Goal: Task Accomplishment & Management: Complete application form

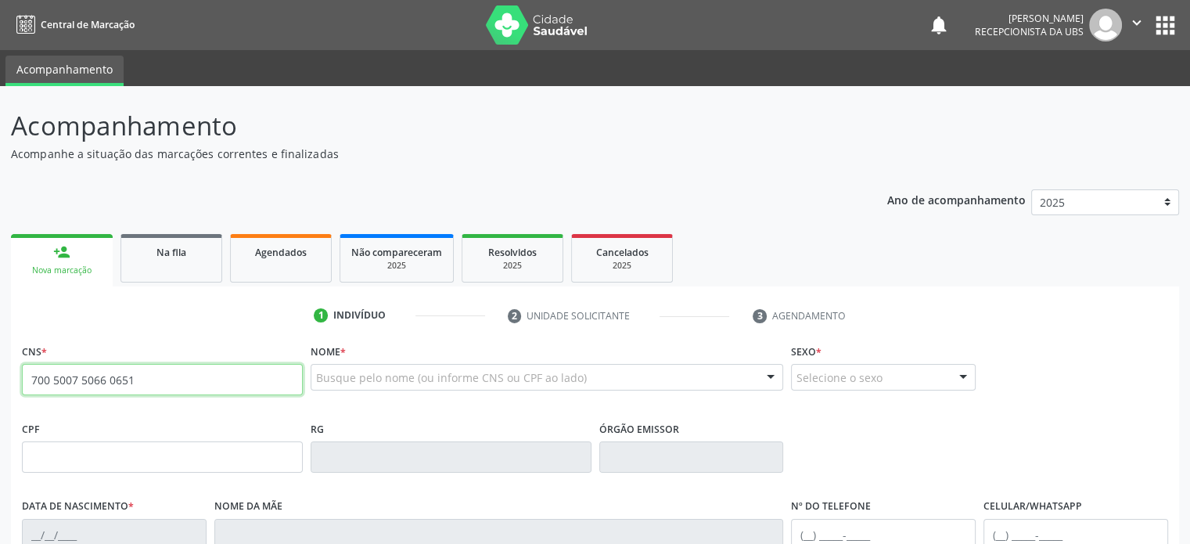
type input "700 5007 5066 0651"
type input "[DATE]"
type input "[PERSON_NAME]"
type input "[PHONE_NUMBER]"
type input "S/N"
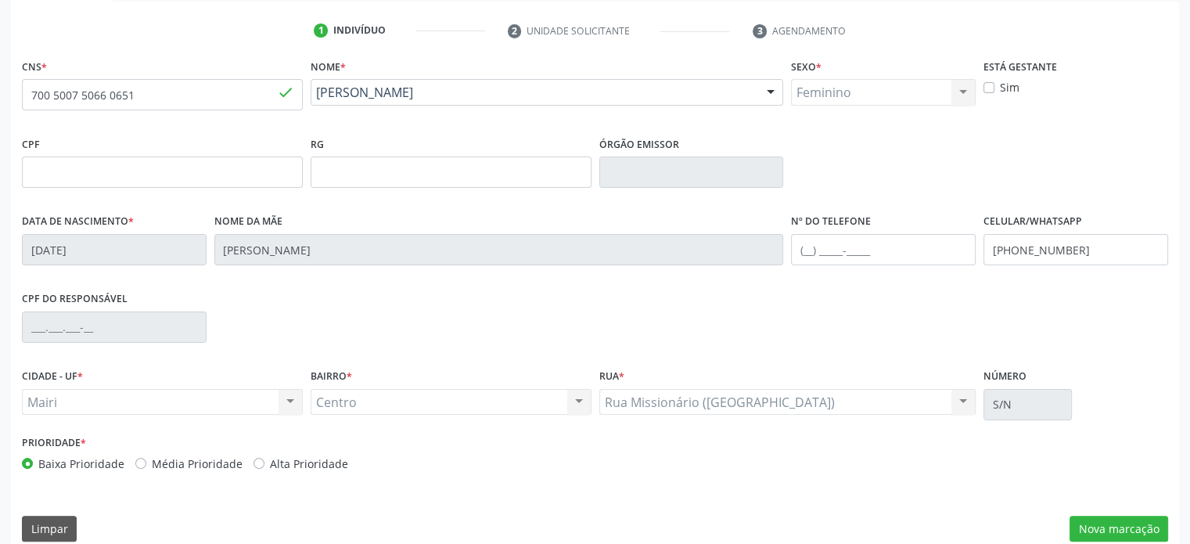
scroll to position [304, 0]
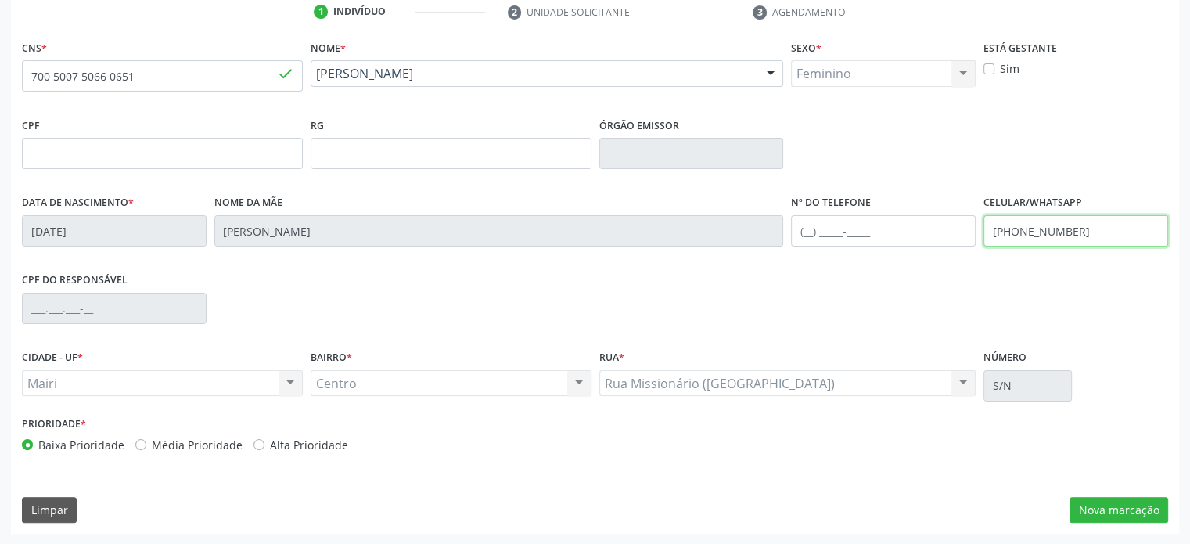
drag, startPoint x: 1106, startPoint y: 229, endPoint x: 983, endPoint y: 232, distance: 122.9
click at [983, 232] on div "Celular/WhatsApp [PHONE_NUMBER]" at bounding box center [1076, 229] width 193 height 77
click at [807, 232] on input "text" at bounding box center [883, 230] width 185 height 31
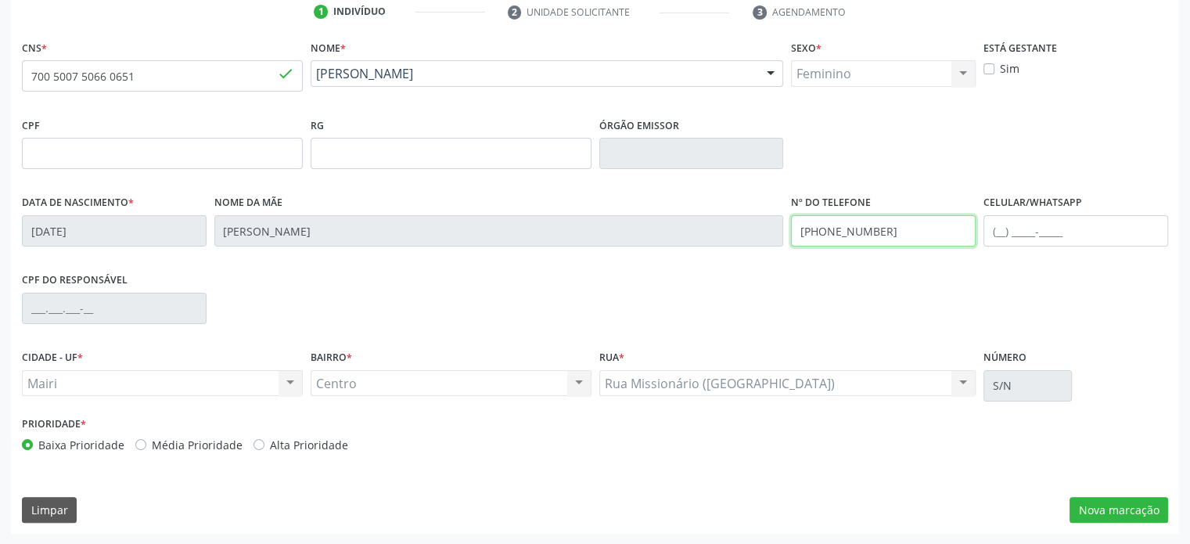
type input "[PHONE_NUMBER]"
drag, startPoint x: 906, startPoint y: 226, endPoint x: 793, endPoint y: 233, distance: 112.9
click at [793, 233] on input "[PHONE_NUMBER]" at bounding box center [883, 230] width 185 height 31
click at [1002, 231] on input "text" at bounding box center [1076, 230] width 185 height 31
paste input "[PHONE_NUMBER]"
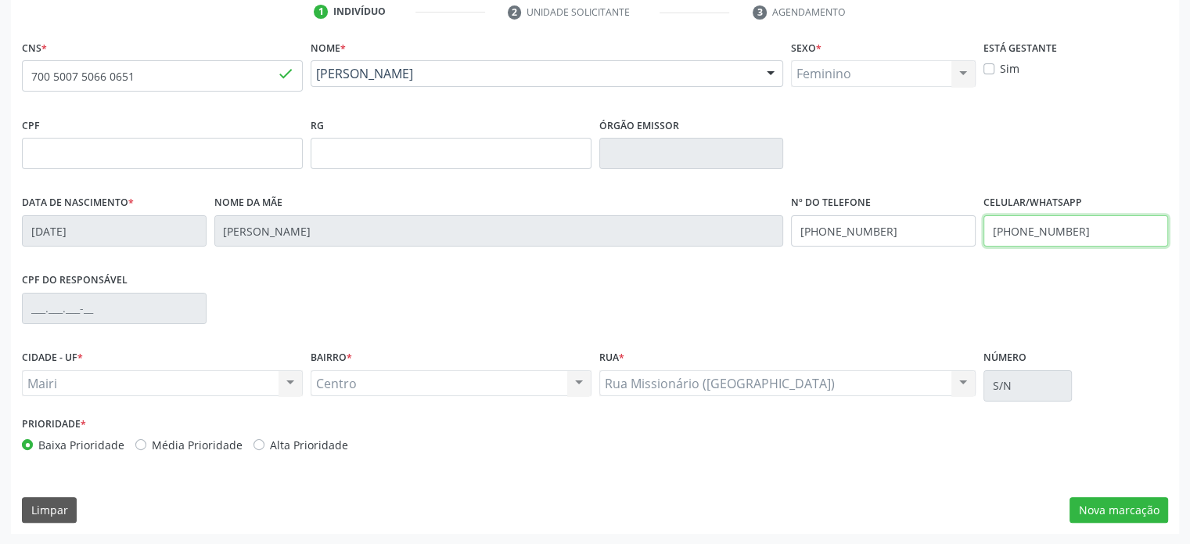
type input "[PHONE_NUMBER]"
click at [196, 445] on label "Média Prioridade" at bounding box center [197, 445] width 91 height 16
click at [146, 445] on input "Média Prioridade" at bounding box center [140, 444] width 11 height 14
radio input "true"
click at [1154, 507] on button "Nova marcação" at bounding box center [1119, 510] width 99 height 27
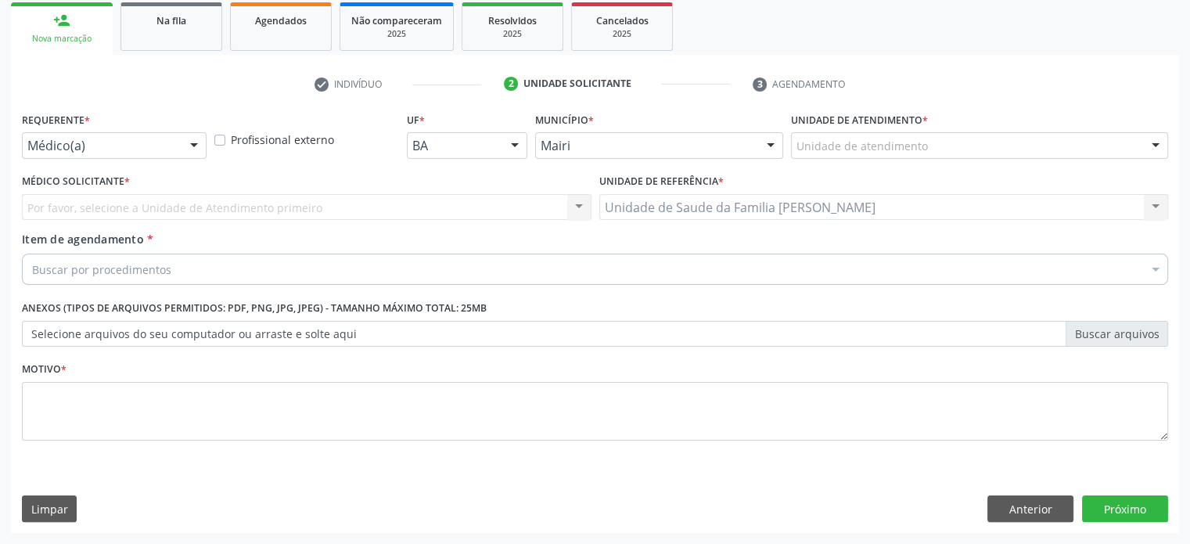
scroll to position [231, 0]
click at [924, 156] on div "Unidade de atendimento" at bounding box center [979, 146] width 377 height 27
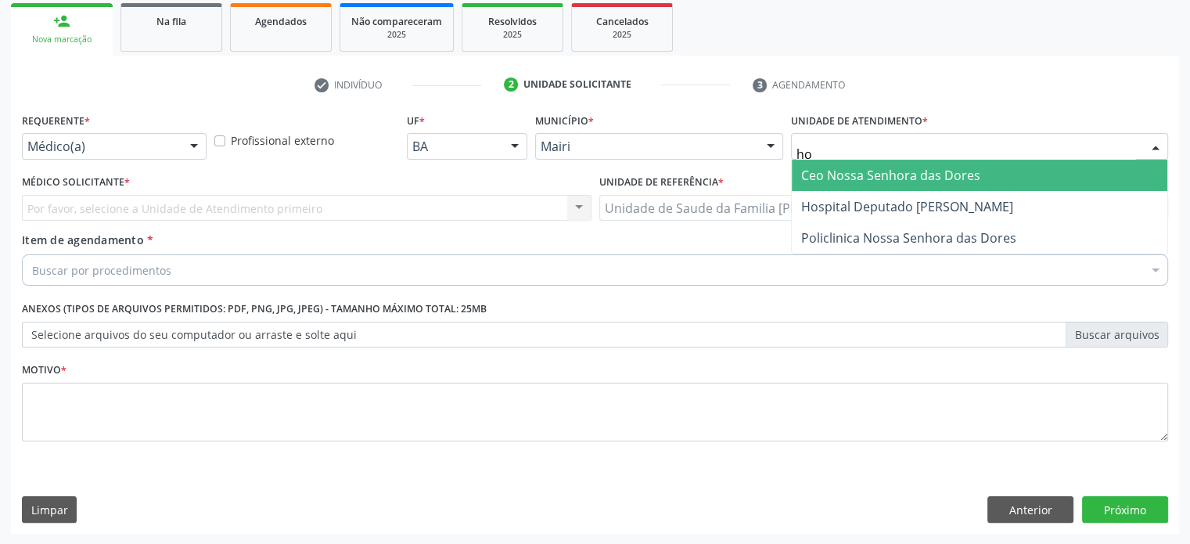
type input "hos"
click at [915, 175] on span "Hospital Deputado [PERSON_NAME]" at bounding box center [907, 175] width 212 height 17
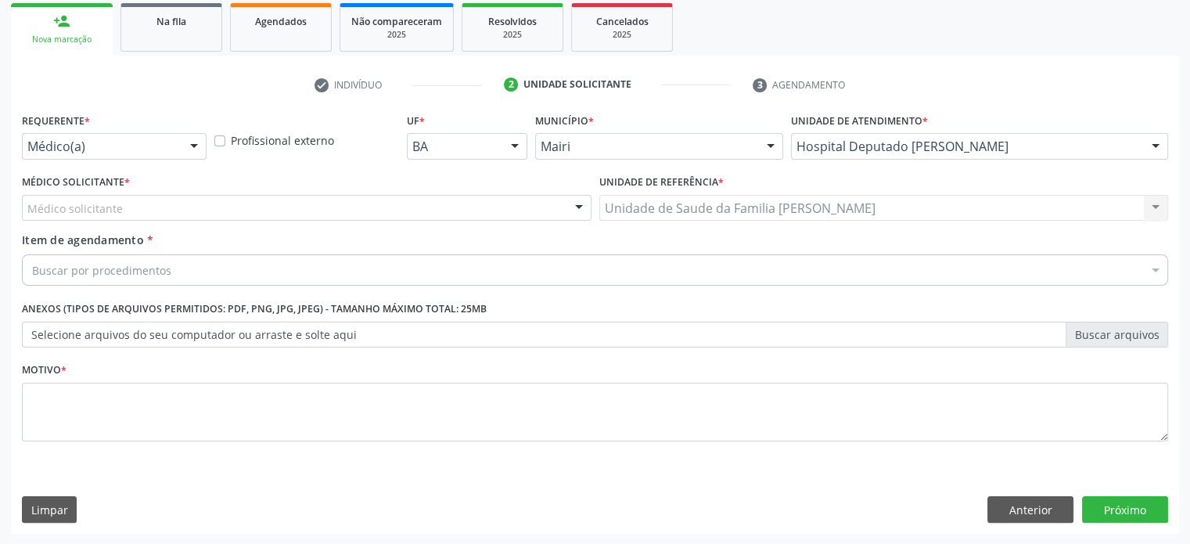
click at [153, 207] on div "Médico solicitante [PERSON_NAME] de [PERSON_NAME] de [PERSON_NAME] [PERSON_NAME…" at bounding box center [307, 208] width 570 height 27
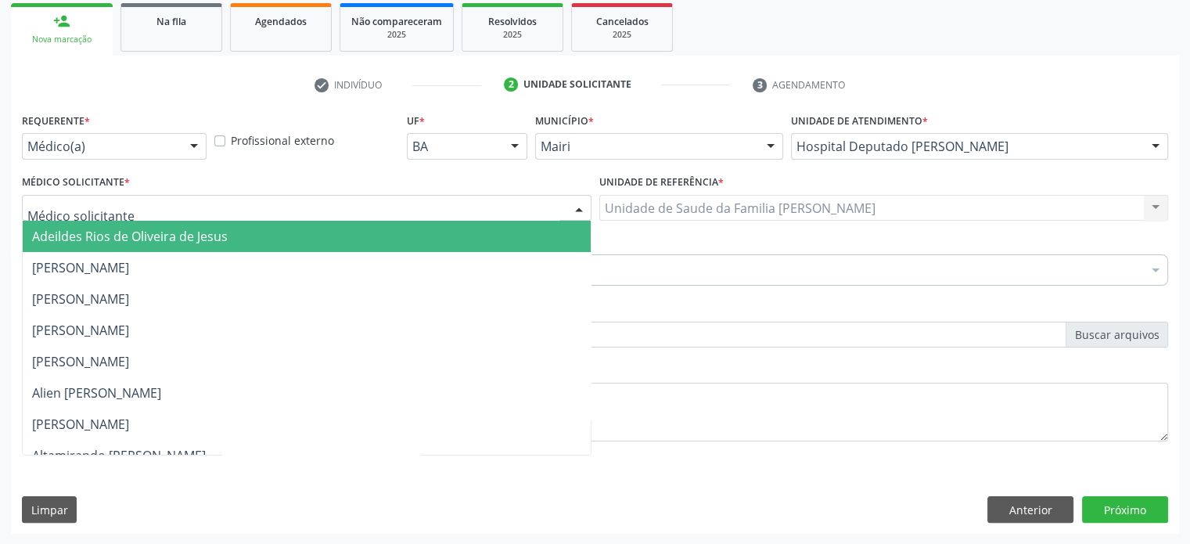
click at [153, 207] on div at bounding box center [307, 208] width 570 height 27
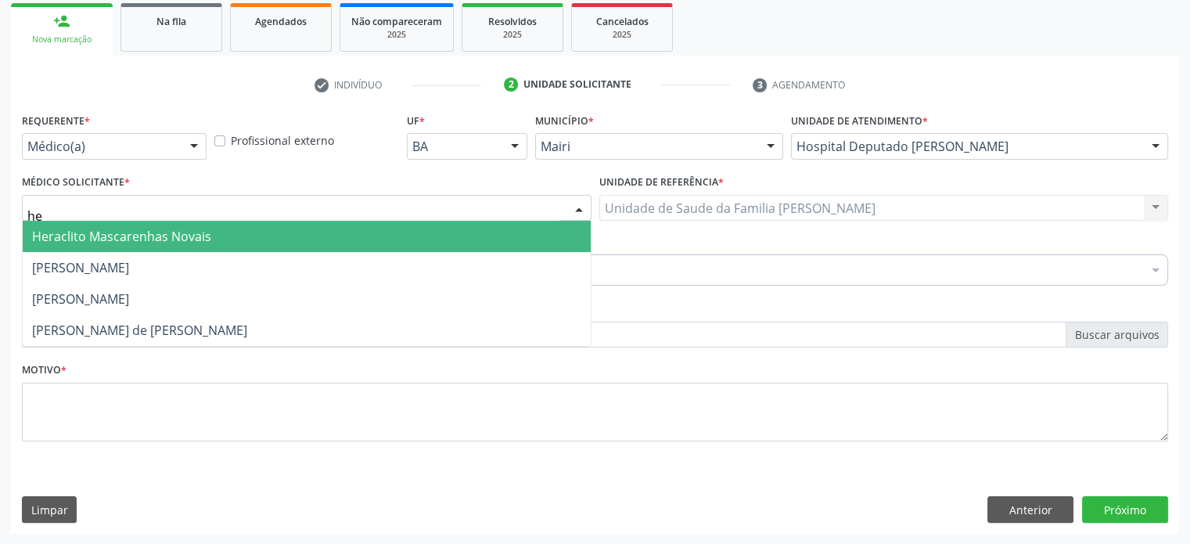
type input "her"
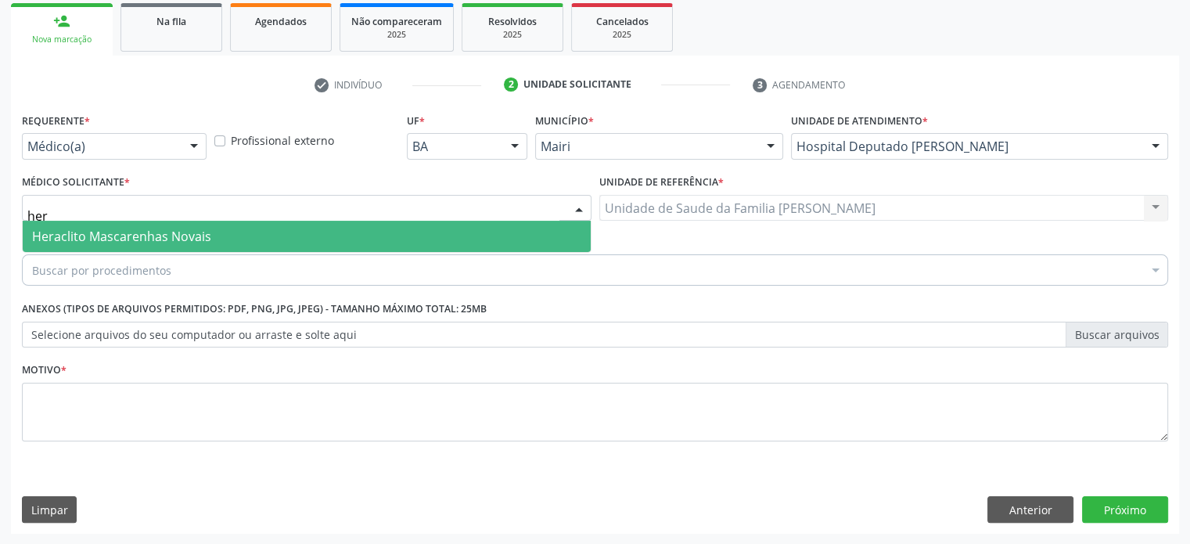
click at [153, 234] on span "Heraclito Mascarenhas Novais" at bounding box center [121, 236] width 179 height 17
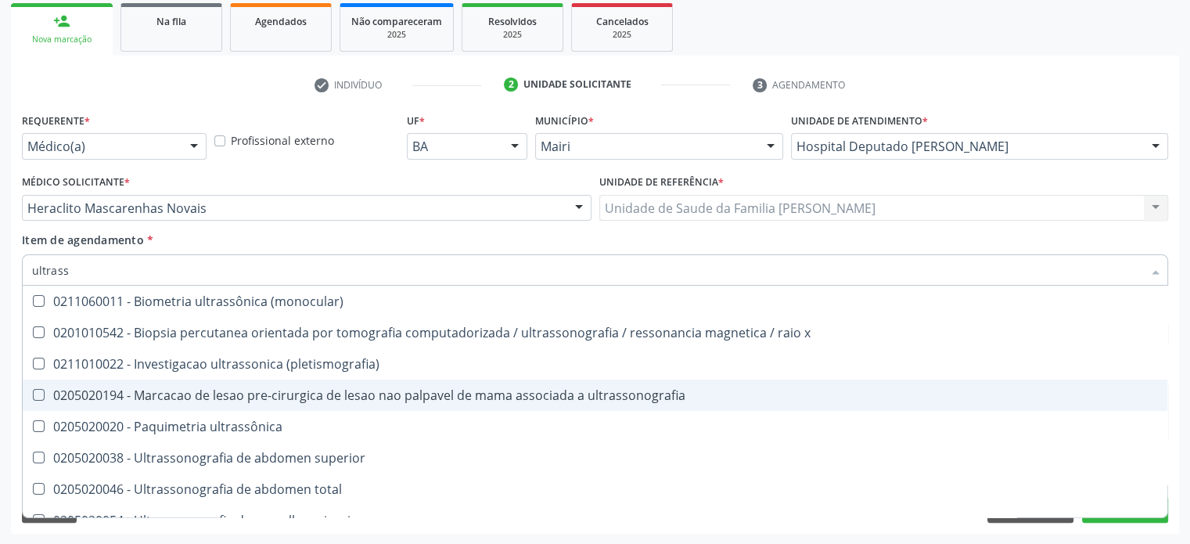
type input "ultrasso"
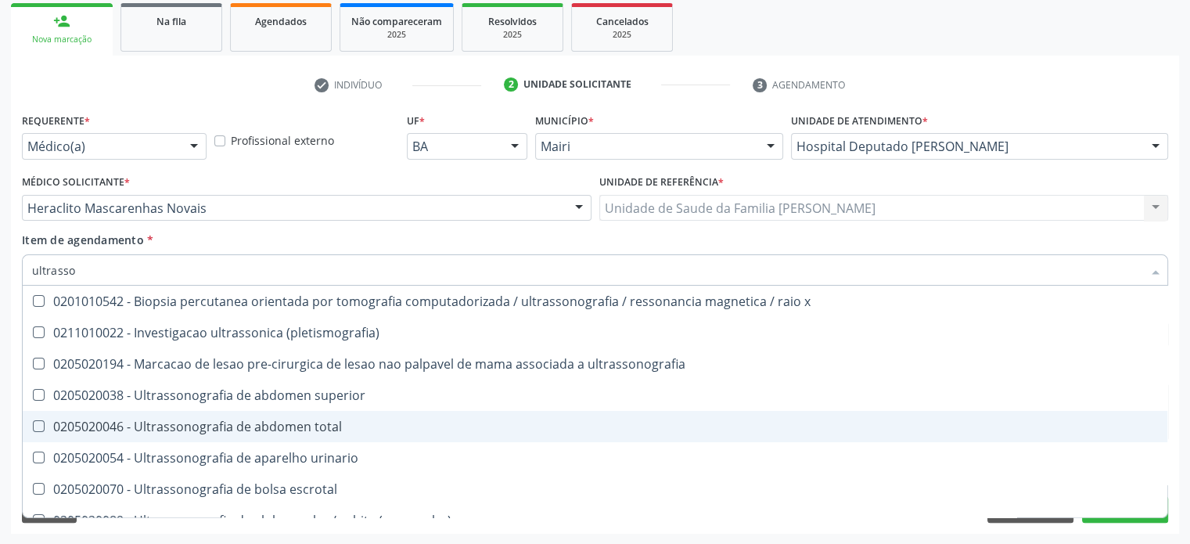
click at [356, 431] on div "0205020046 - Ultrassonografia de abdomen total" at bounding box center [595, 426] width 1126 height 13
click at [257, 429] on div "0205020046 - Ultrassonografia de abdomen total" at bounding box center [595, 426] width 1126 height 13
click at [255, 423] on div "0205020046 - Ultrassonografia de abdomen total" at bounding box center [595, 426] width 1126 height 13
checkbox total "true"
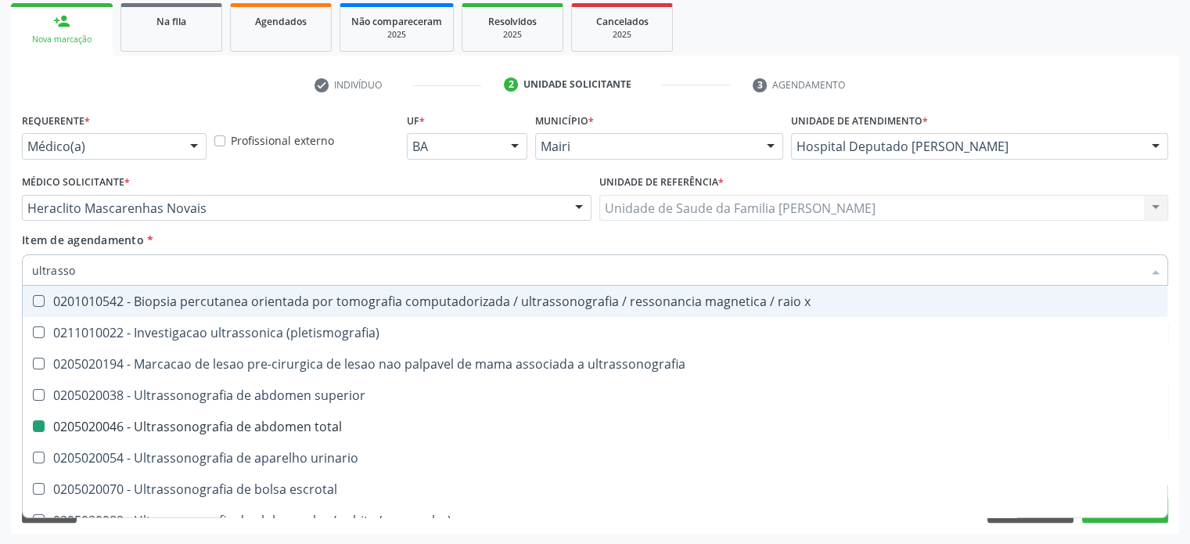
click at [534, 240] on div "Item de agendamento * ultrasso Desfazer seleção 0201010542 - Biopsia percutanea…" at bounding box center [595, 256] width 1147 height 49
checkbox \(pletismografia\) "true"
checkbox total "false"
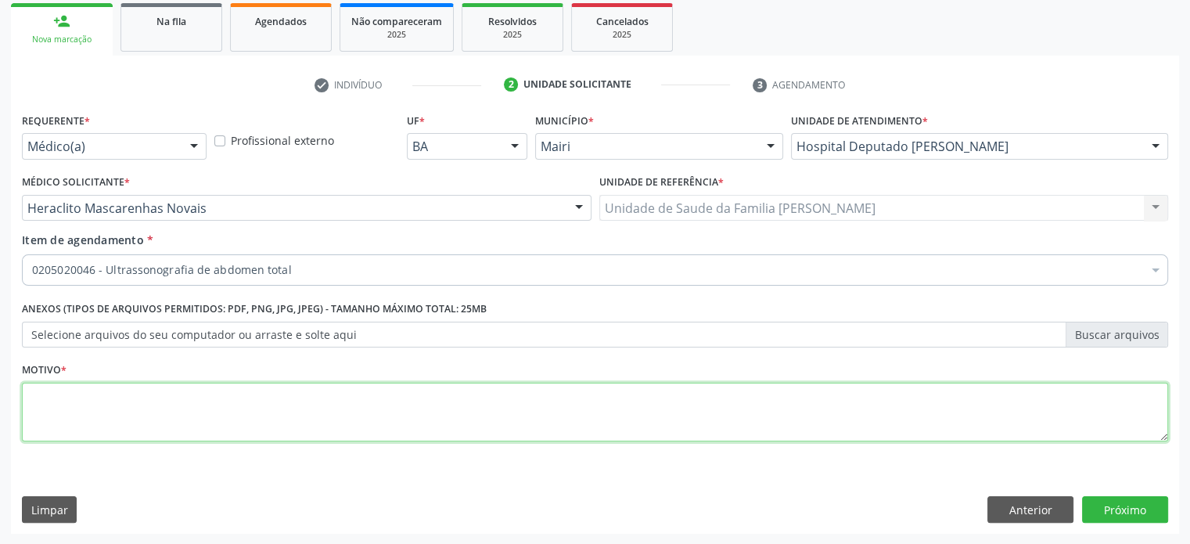
click at [59, 404] on textarea at bounding box center [595, 412] width 1147 height 59
type textarea "dores abdominais intensas"
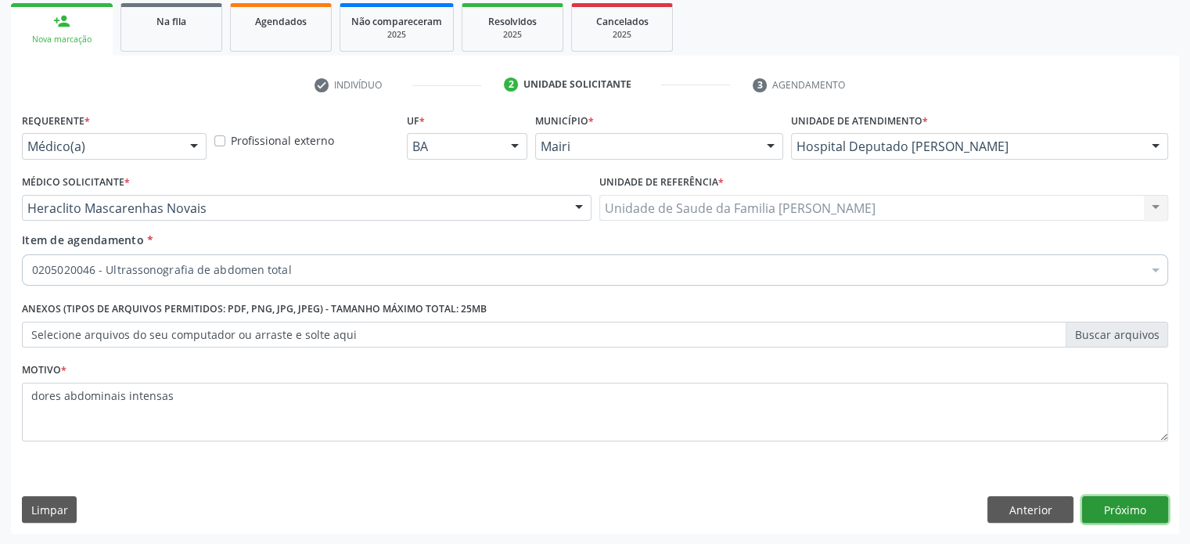
click at [1146, 508] on button "Próximo" at bounding box center [1125, 509] width 86 height 27
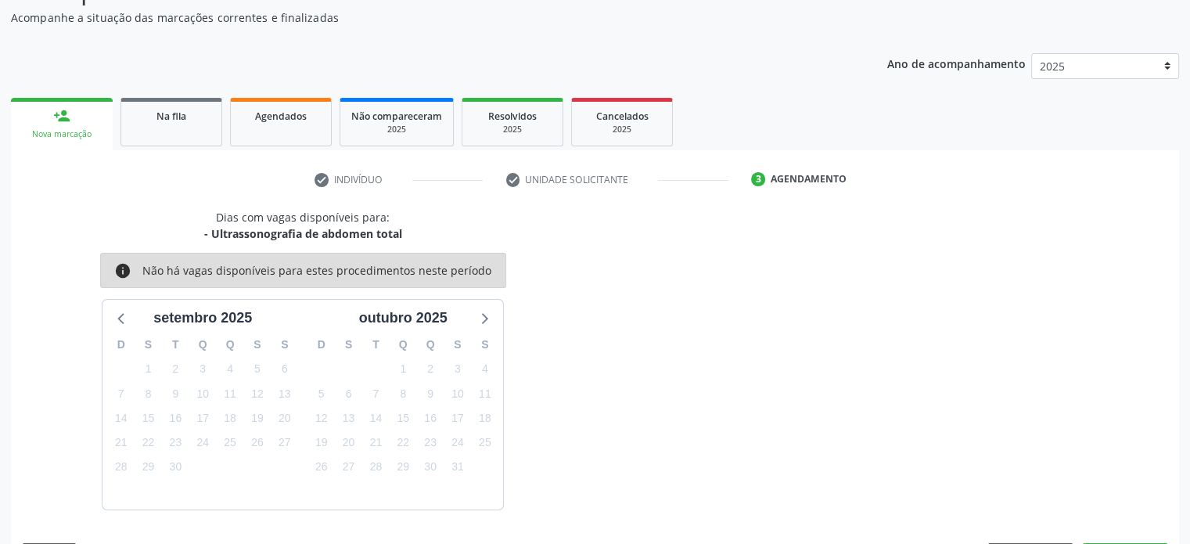
scroll to position [182, 0]
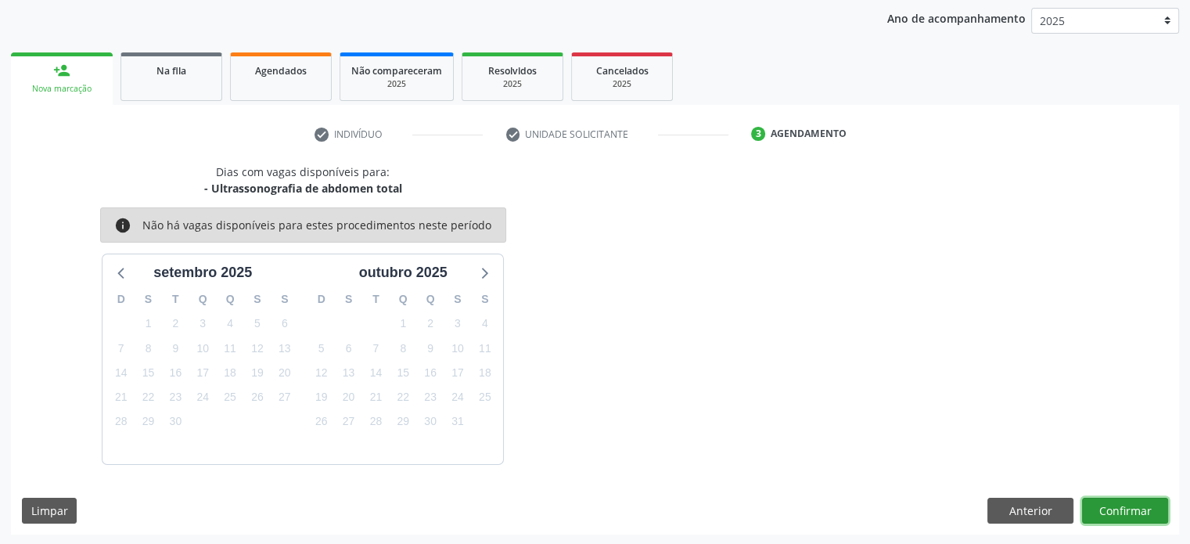
click at [1146, 508] on button "Confirmar" at bounding box center [1125, 511] width 86 height 27
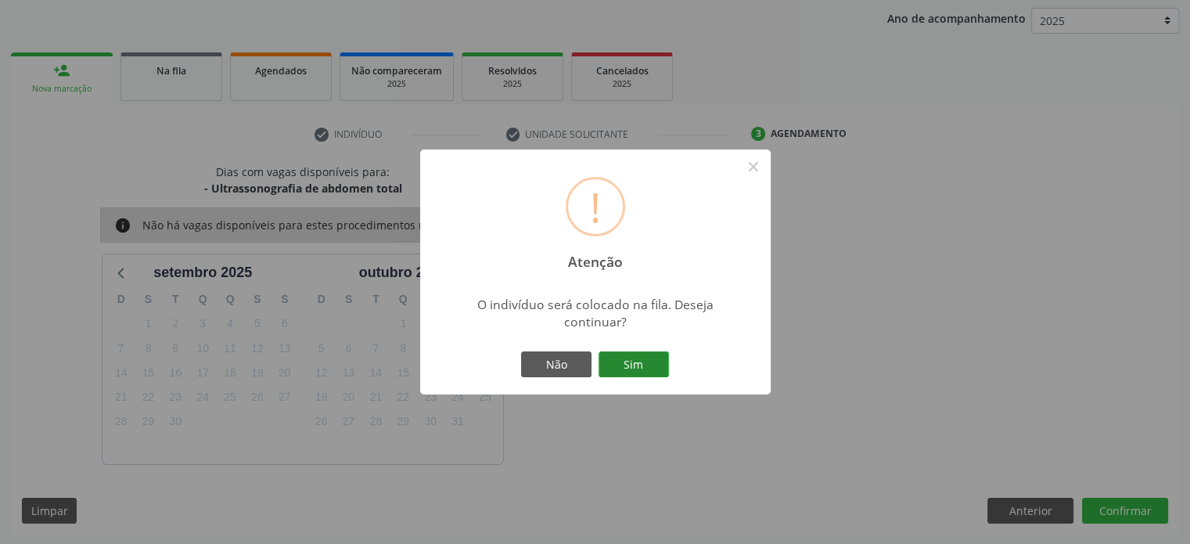
click at [656, 369] on button "Sim" at bounding box center [634, 364] width 70 height 27
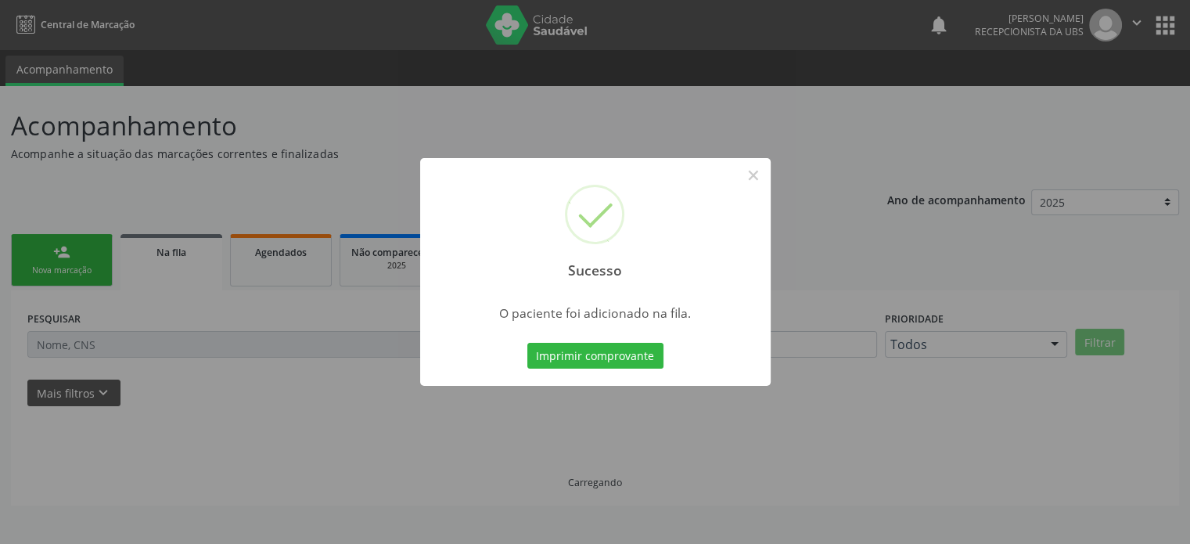
scroll to position [0, 0]
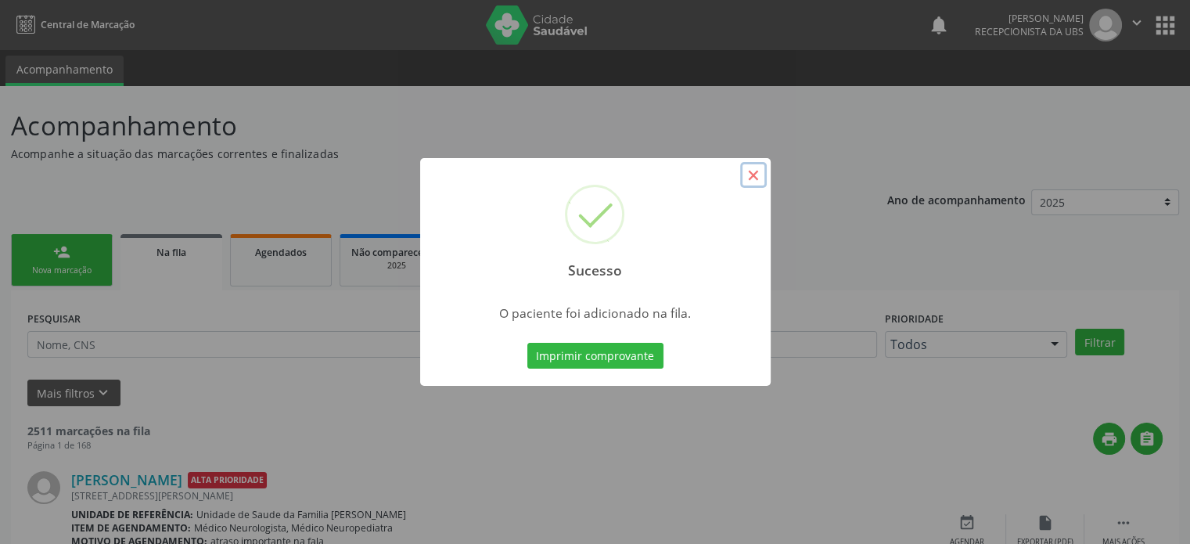
click at [752, 175] on button "×" at bounding box center [753, 175] width 27 height 27
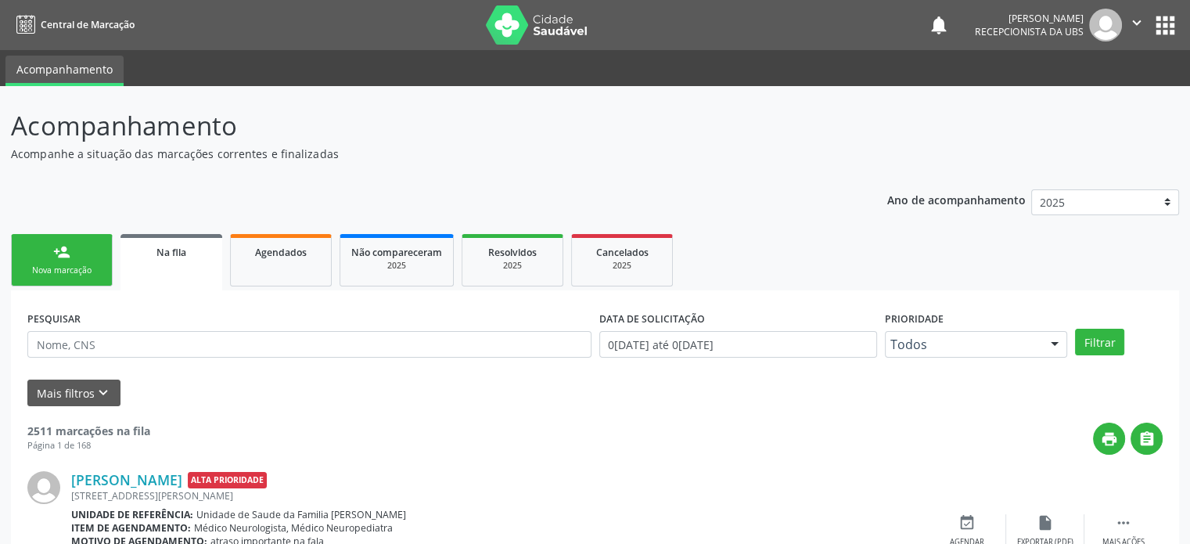
click at [59, 261] on link "person_add Nova marcação" at bounding box center [62, 260] width 102 height 52
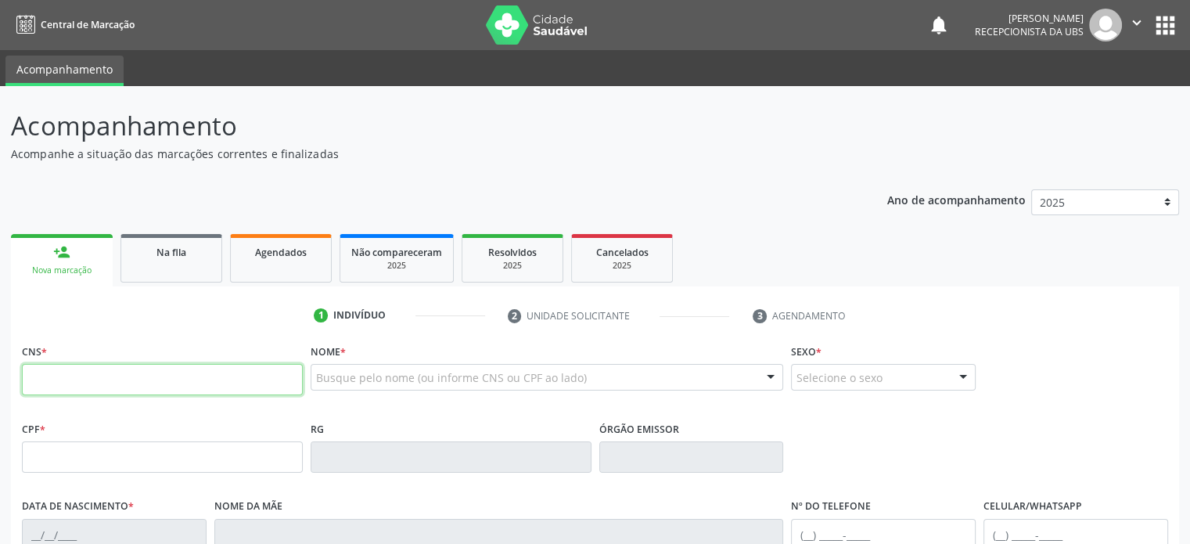
click at [144, 385] on input "text" at bounding box center [162, 379] width 281 height 31
drag, startPoint x: 17, startPoint y: 350, endPoint x: 52, endPoint y: 353, distance: 34.6
click at [52, 353] on div "CNS *" at bounding box center [162, 378] width 289 height 77
click at [83, 357] on div "CNS *" at bounding box center [162, 368] width 281 height 56
drag, startPoint x: 70, startPoint y: 352, endPoint x: 452, endPoint y: 175, distance: 422.0
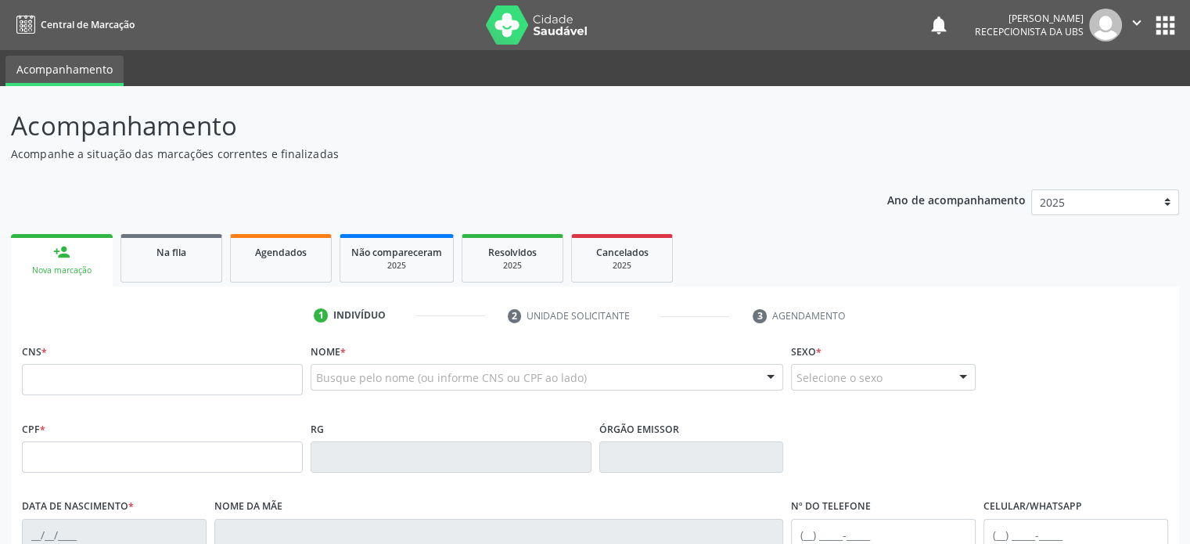
click at [452, 175] on div "Acompanhamento Acompanhe a situação das marcações correntes e finalizadas Relat…" at bounding box center [595, 471] width 1169 height 731
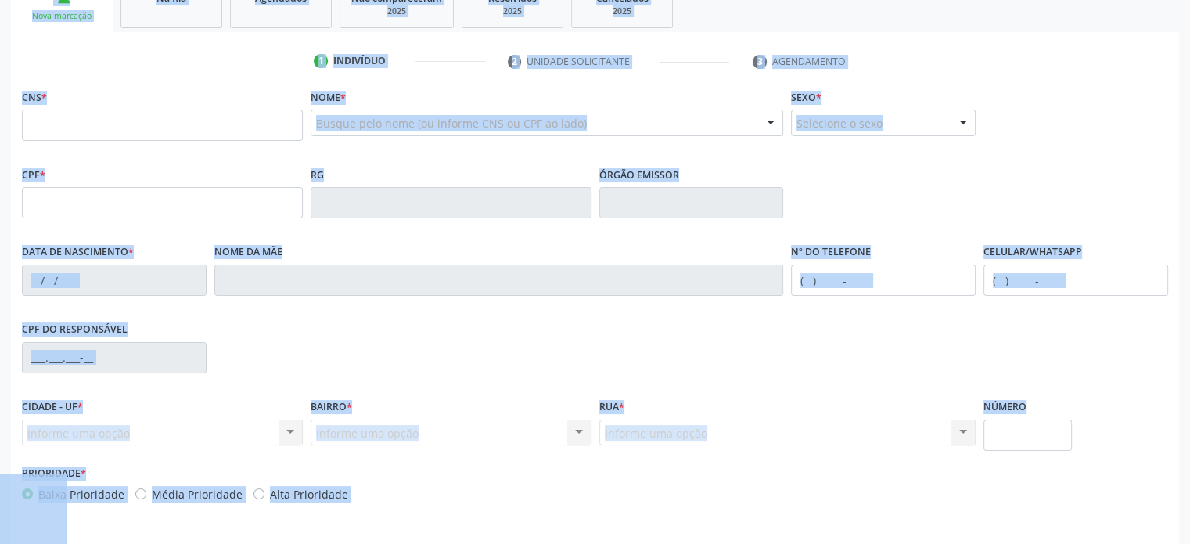
scroll to position [304, 0]
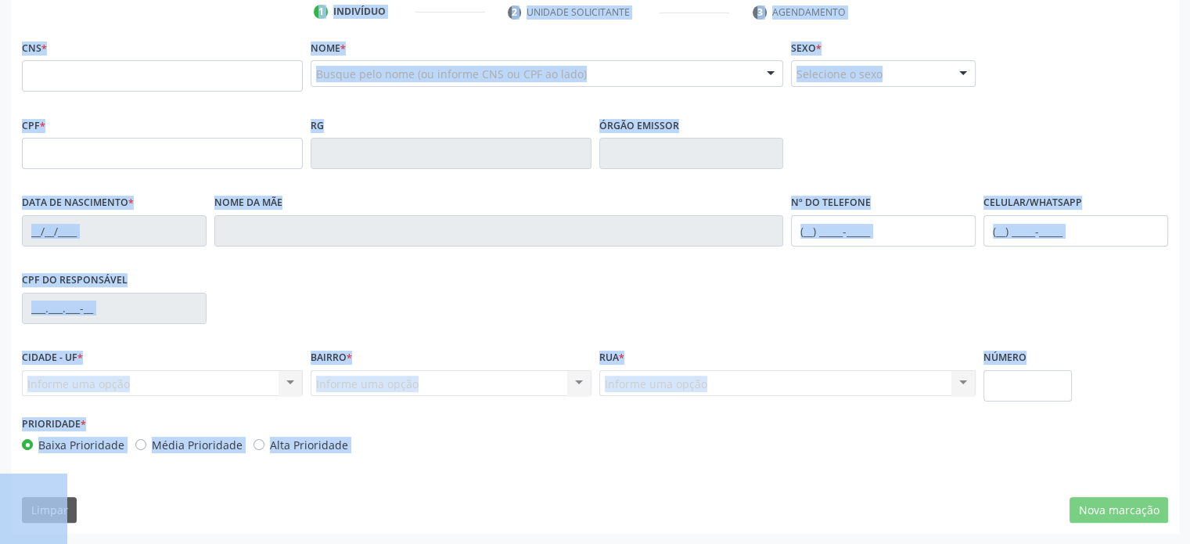
drag, startPoint x: 10, startPoint y: 123, endPoint x: 351, endPoint y: 452, distance: 473.3
click at [351, 452] on div "Acompanhamento Acompanhe a situação das marcações correntes e finalizadas Relat…" at bounding box center [595, 168] width 1169 height 731
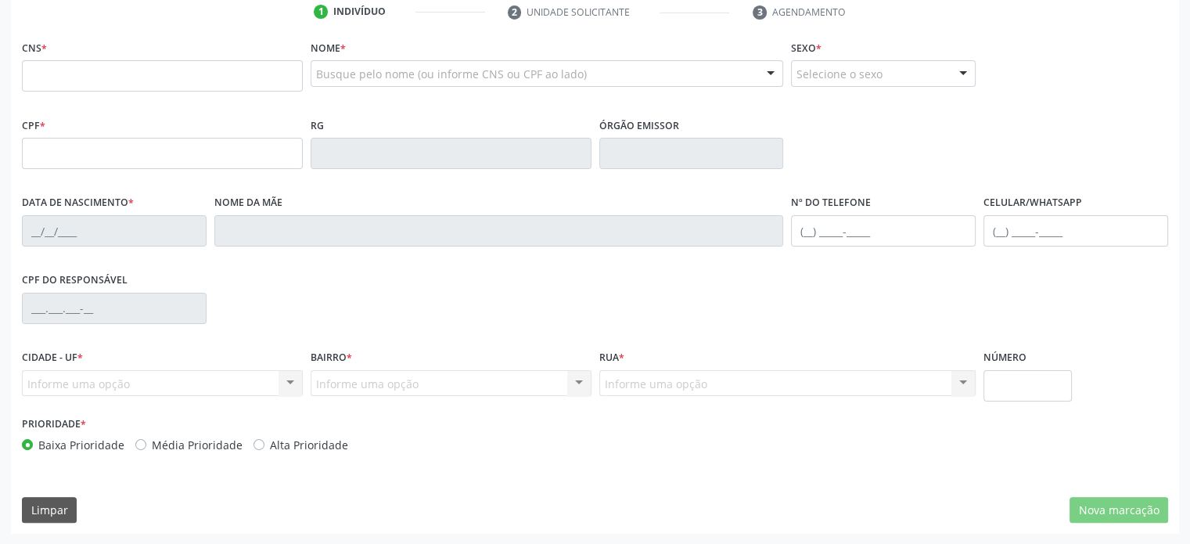
click at [427, 459] on div "Prioridade * Baixa Prioridade Média Prioridade Alta Prioridade" at bounding box center [307, 438] width 578 height 52
click at [183, 80] on input "text" at bounding box center [162, 75] width 281 height 31
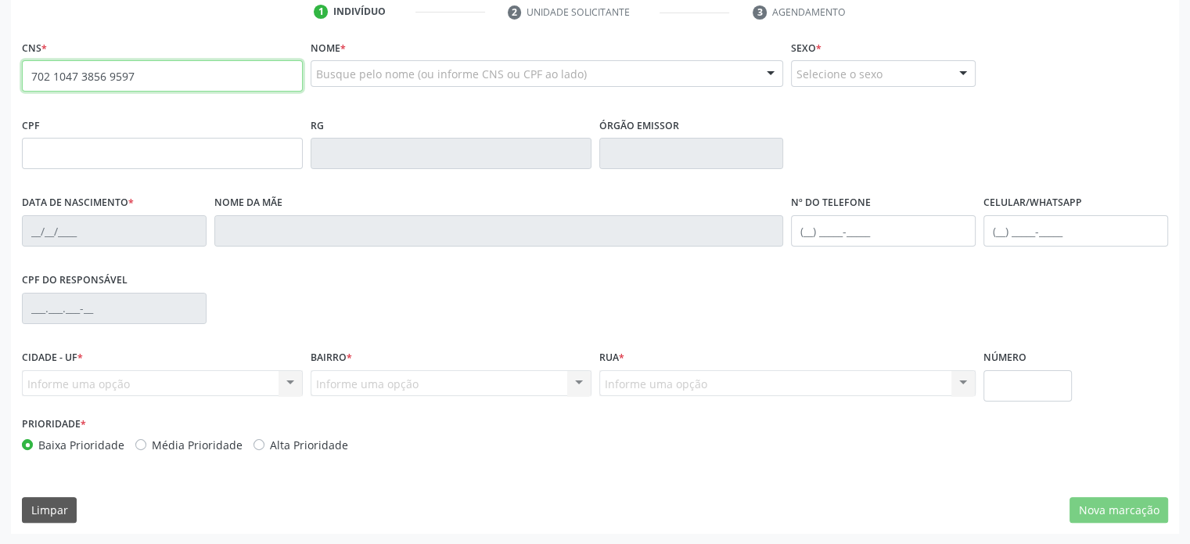
type input "702 1047 3856 9597"
type input "020.101.145-07"
type input "0[DATE]"
type input "Elizete Conceição Cerqueira"
type input "[PHONE_NUMBER]"
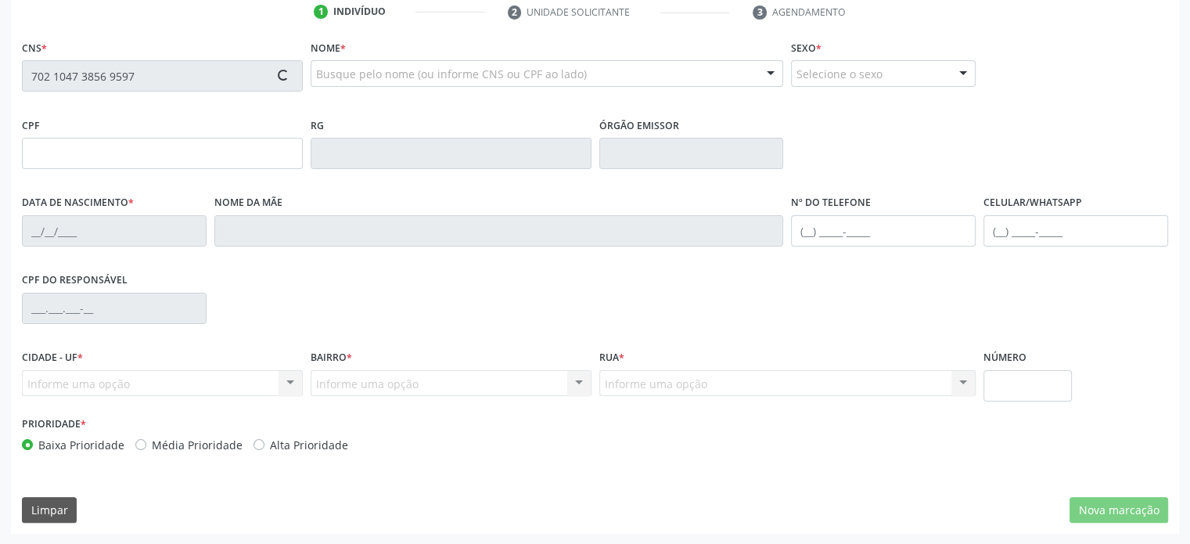
type input "[PHONE_NUMBER]"
type input "020.282.755-02"
type input "177"
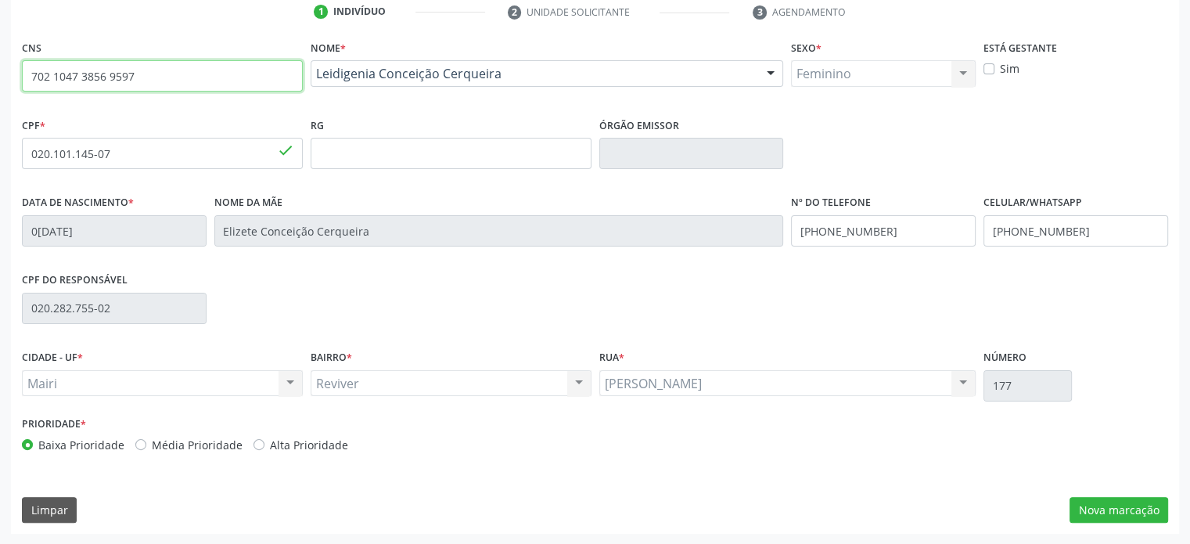
drag, startPoint x: 132, startPoint y: 71, endPoint x: 31, endPoint y: 74, distance: 101.8
click at [31, 74] on input "702 1047 3856 9597" at bounding box center [162, 75] width 281 height 31
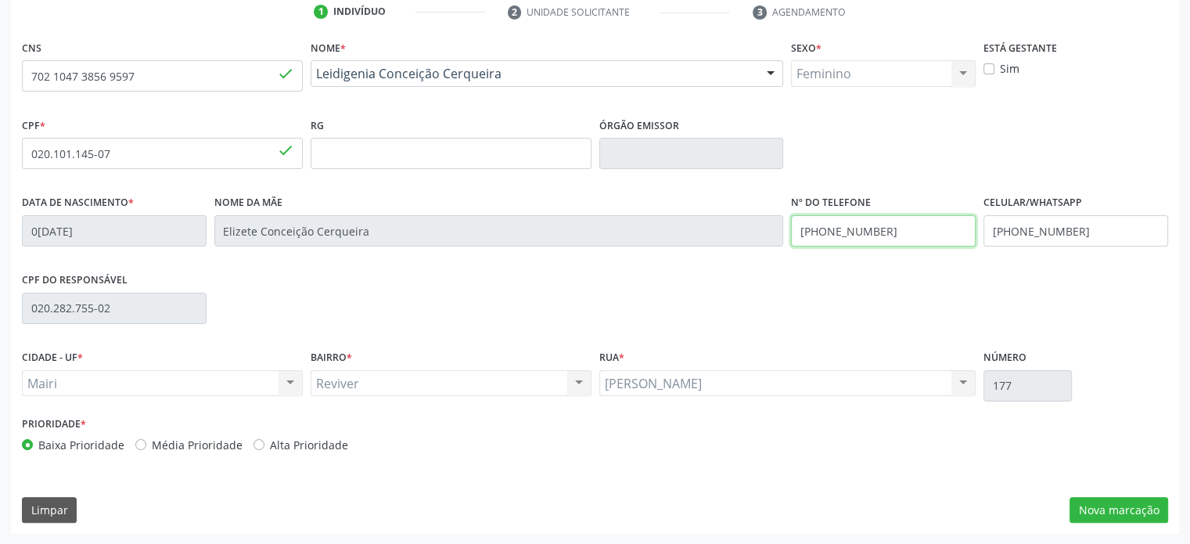
drag, startPoint x: 887, startPoint y: 228, endPoint x: 843, endPoint y: 229, distance: 43.8
click at [843, 229] on input "[PHONE_NUMBER]" at bounding box center [883, 230] width 185 height 31
drag, startPoint x: 889, startPoint y: 231, endPoint x: 796, endPoint y: 231, distance: 93.1
click at [796, 231] on input "[PHONE_NUMBER]" at bounding box center [883, 230] width 185 height 31
type input "[PHONE_NUMBER]"
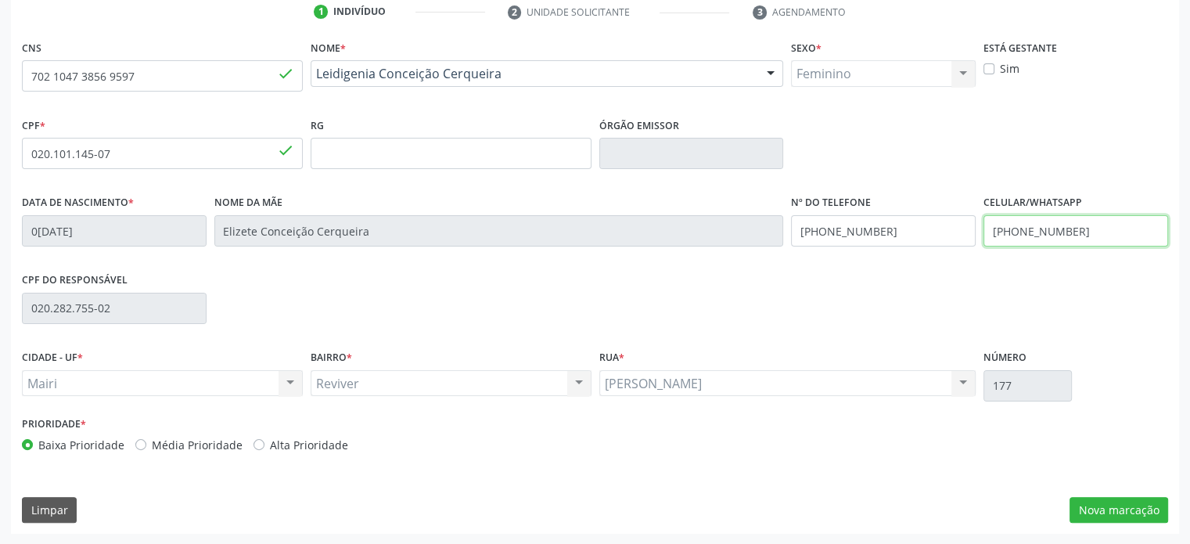
drag, startPoint x: 1086, startPoint y: 231, endPoint x: 978, endPoint y: 232, distance: 108.8
click at [978, 232] on div "Data de nascimento * 0[DATE] Nome da mãe Elizete Conceição Cerqueira Nº do Tele…" at bounding box center [595, 229] width 1154 height 77
paste input "57-6964"
type input "[PHONE_NUMBER]"
click at [1124, 513] on button "Nova marcação" at bounding box center [1119, 510] width 99 height 27
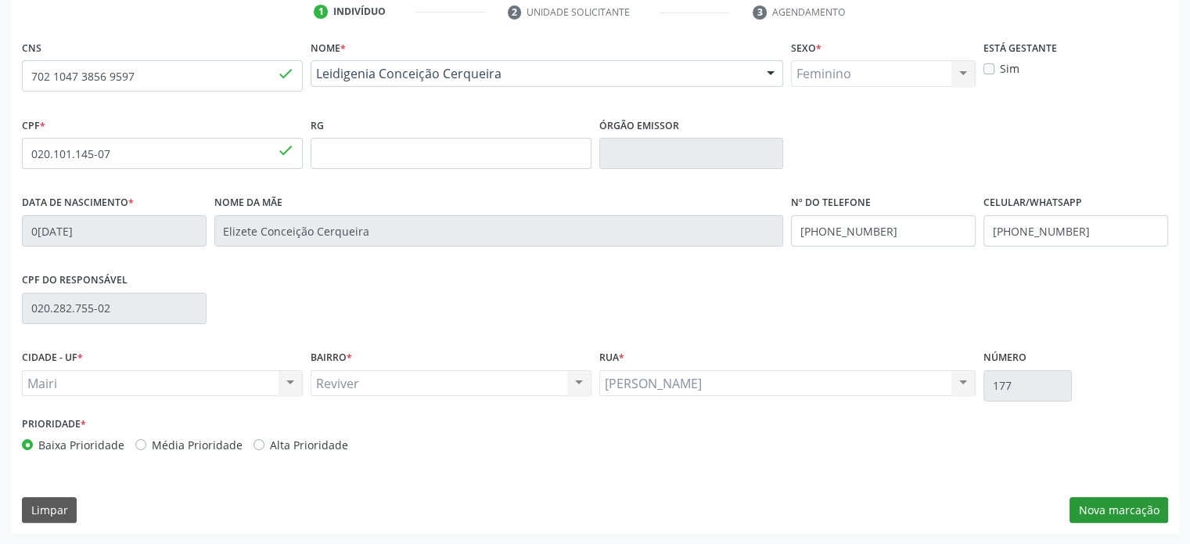
scroll to position [231, 0]
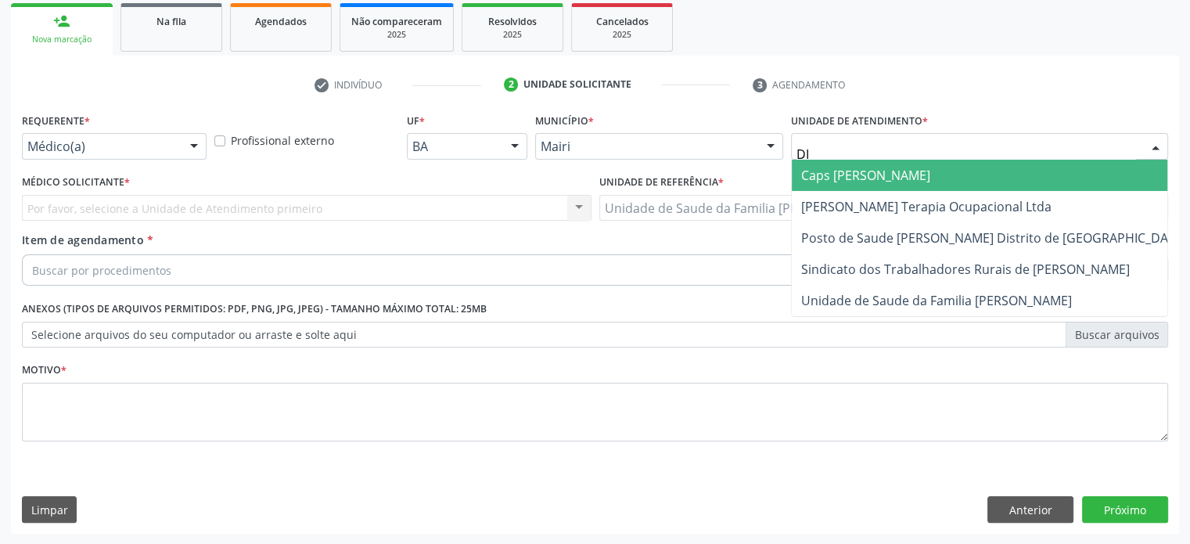
type input "D"
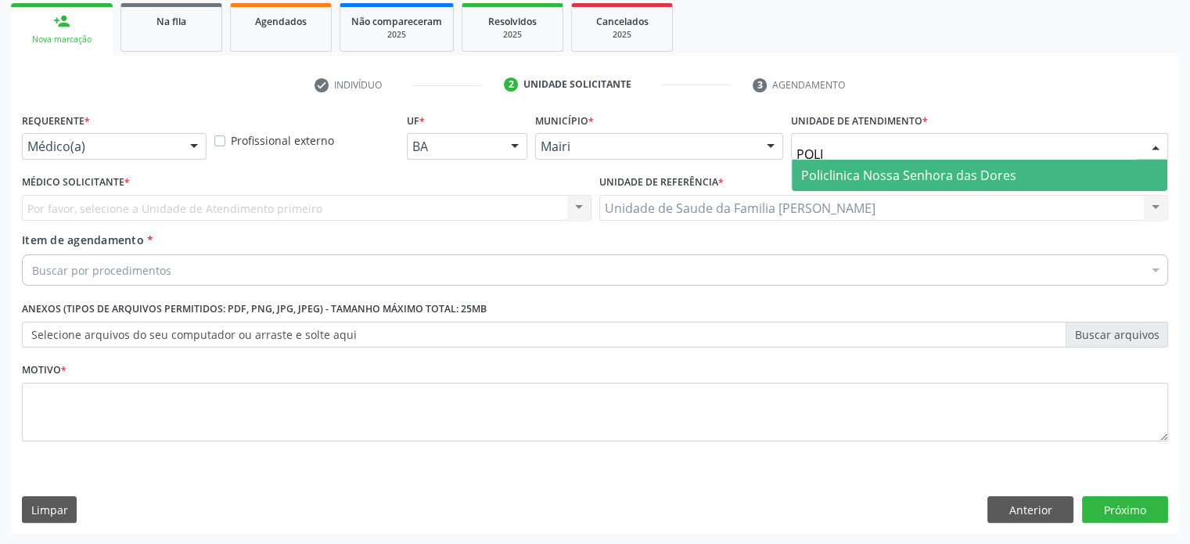
type input "POLIC"
click at [841, 172] on span "Policlinica Nossa Senhora das Dores" at bounding box center [908, 175] width 215 height 17
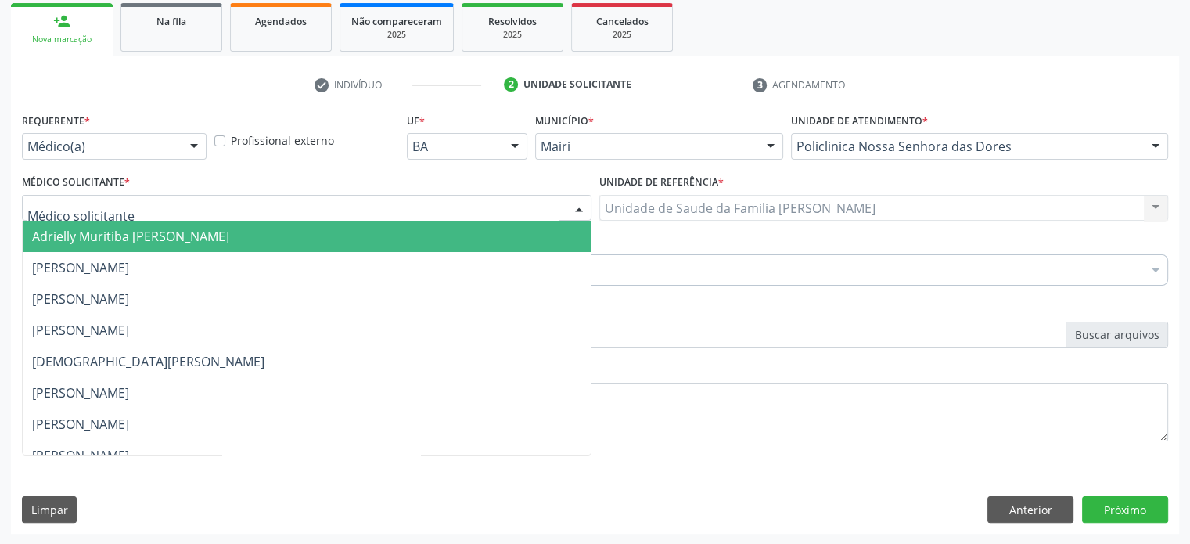
click at [128, 212] on div at bounding box center [307, 208] width 570 height 27
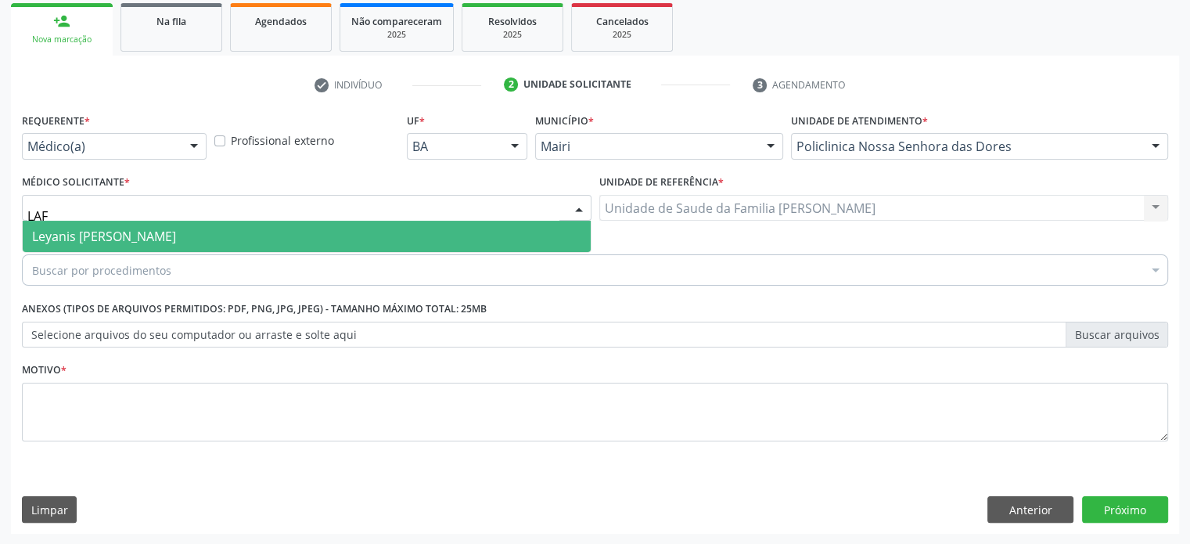
type input "LAFI"
click at [116, 240] on span "Leyanis [PERSON_NAME]" at bounding box center [104, 236] width 144 height 17
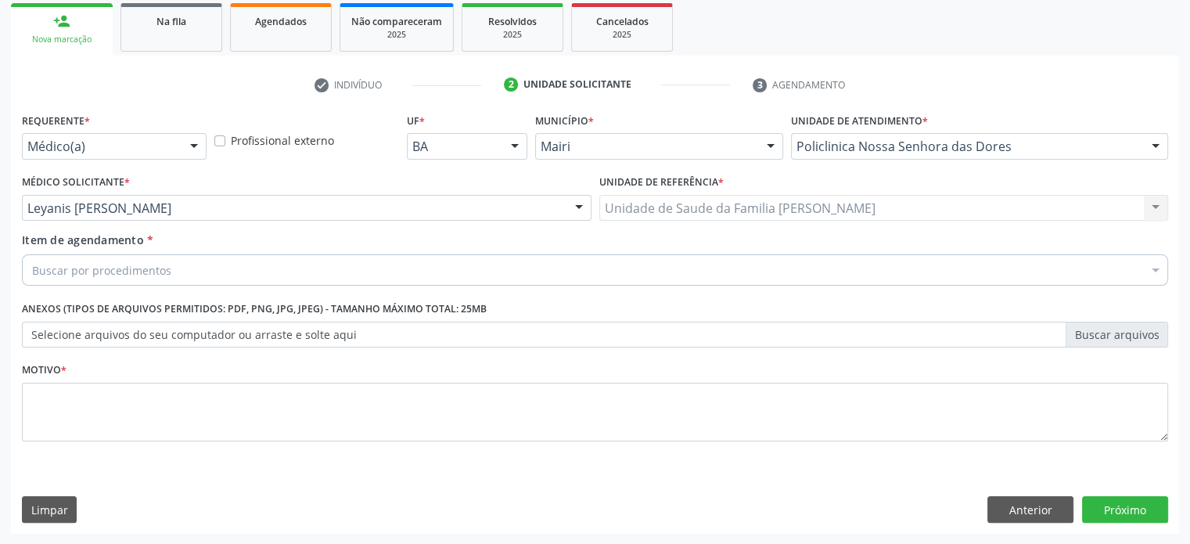
click at [180, 272] on div "Buscar por procedimentos" at bounding box center [595, 269] width 1147 height 31
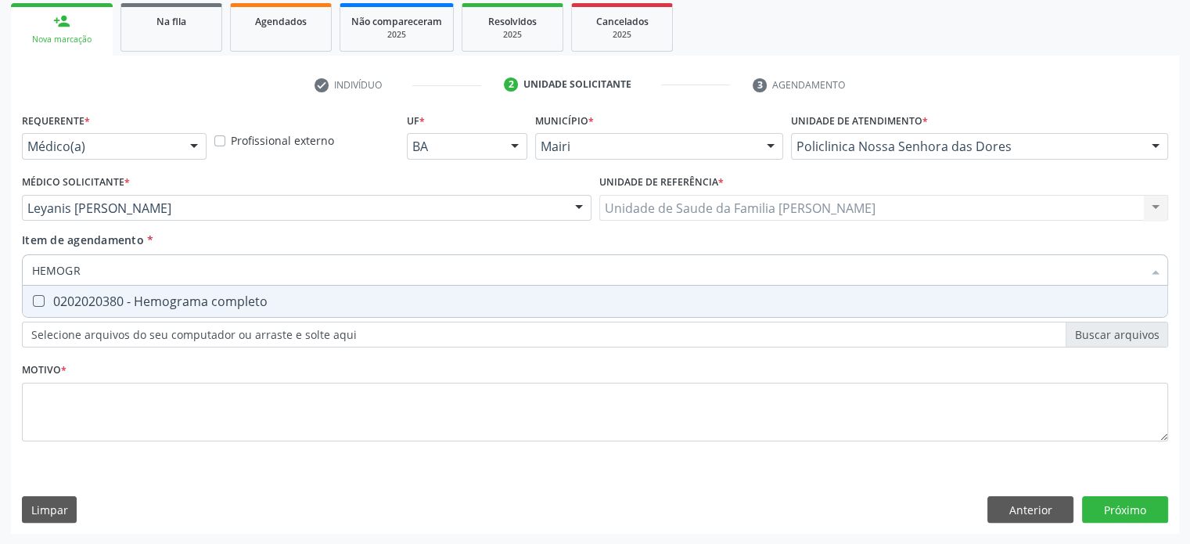
type input "HEMOGRA"
click at [179, 299] on div "0202020380 - Hemograma completo" at bounding box center [595, 301] width 1126 height 13
checkbox completo "true"
drag, startPoint x: 97, startPoint y: 276, endPoint x: 23, endPoint y: 264, distance: 75.3
click at [23, 264] on div "HEMOGRA" at bounding box center [595, 269] width 1147 height 31
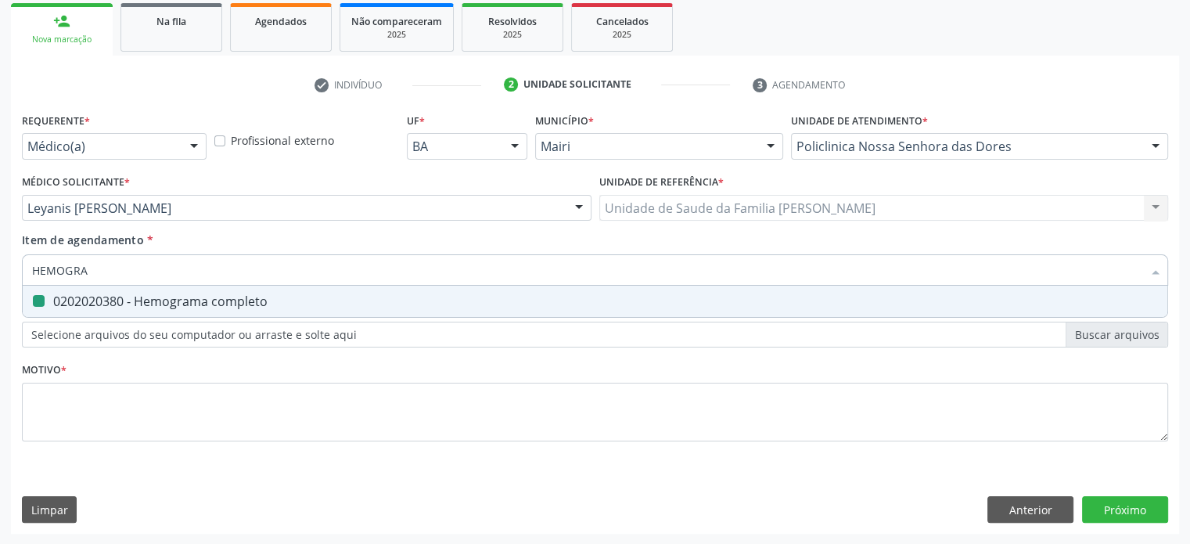
type input "G"
checkbox completo "false"
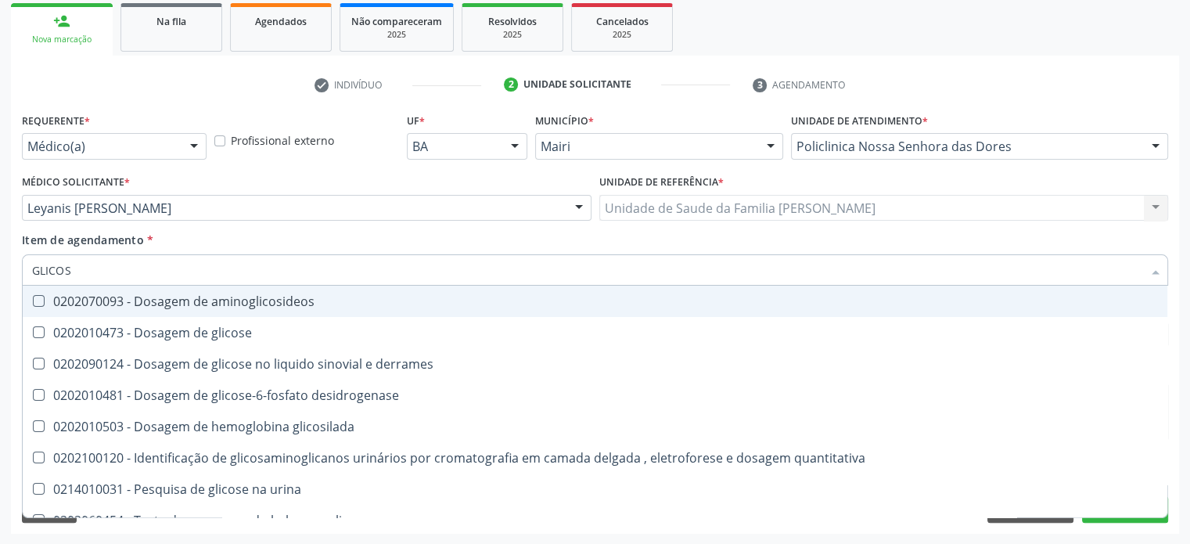
type input "GLICOSE"
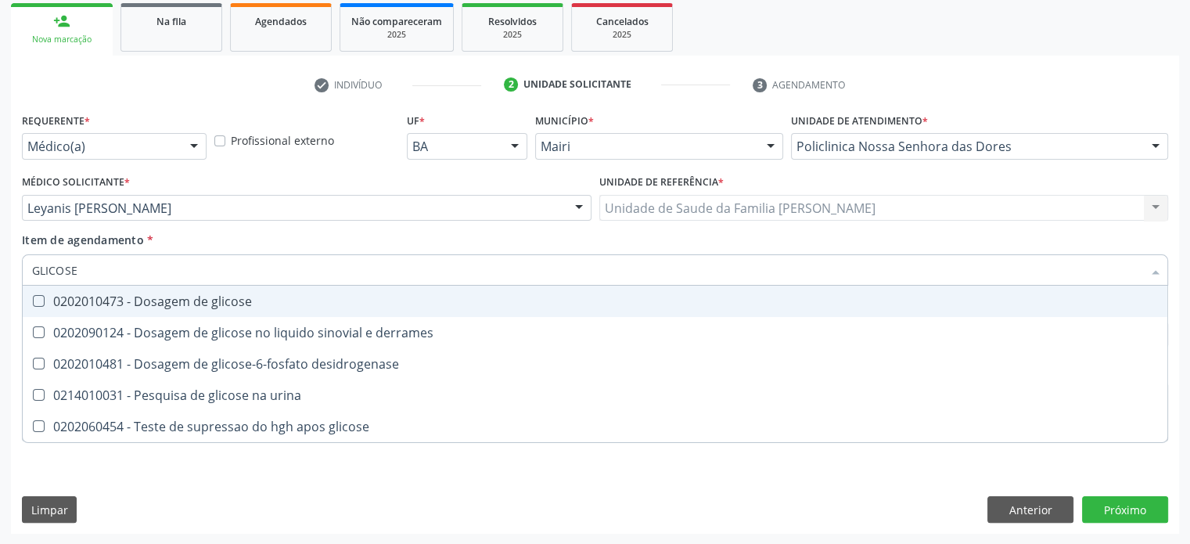
click at [115, 298] on div "0202010473 - Dosagem de glicose" at bounding box center [595, 301] width 1126 height 13
checkbox glicose "true"
drag, startPoint x: 90, startPoint y: 268, endPoint x: 13, endPoint y: 268, distance: 77.5
click at [13, 268] on div "Requerente * Médico(a) Médico(a) Enfermeiro(a) Paciente Nenhum resultado encont…" at bounding box center [595, 321] width 1169 height 425
type input "H"
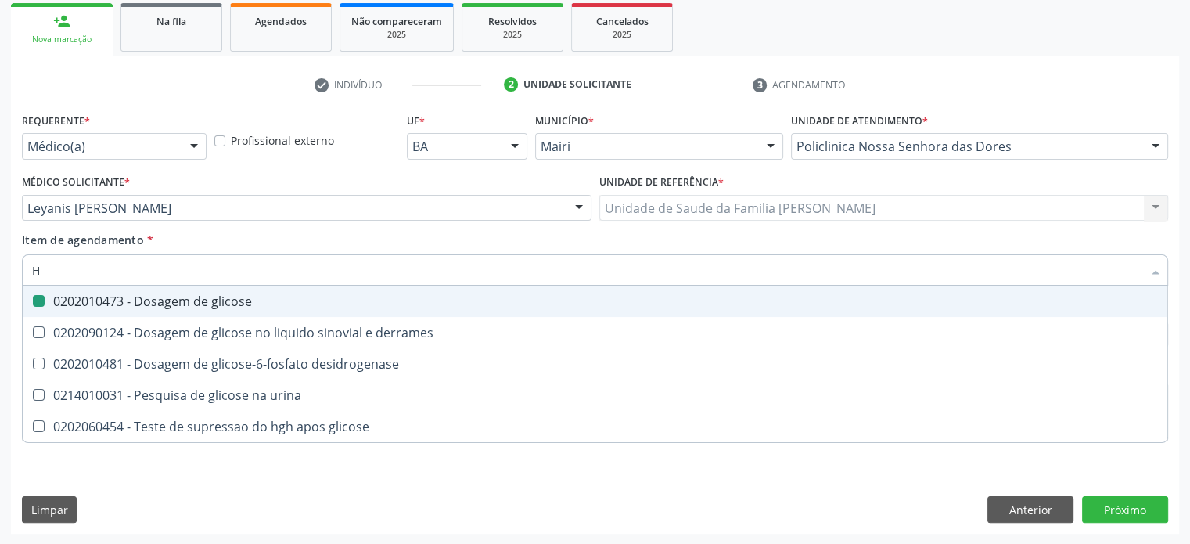
checkbox glicose "false"
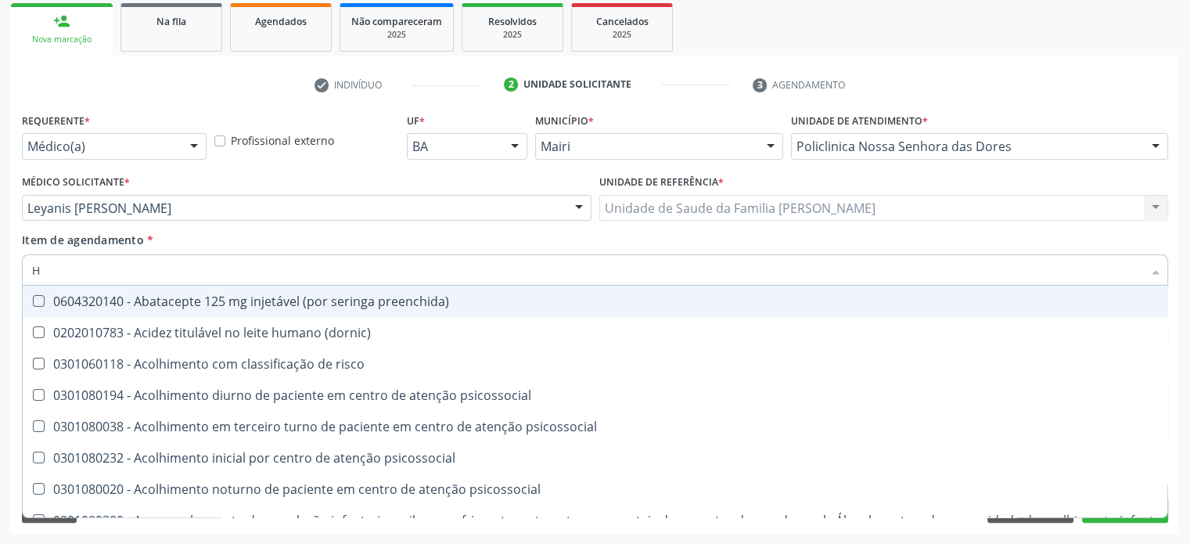
type input "HE"
checkbox removível "true"
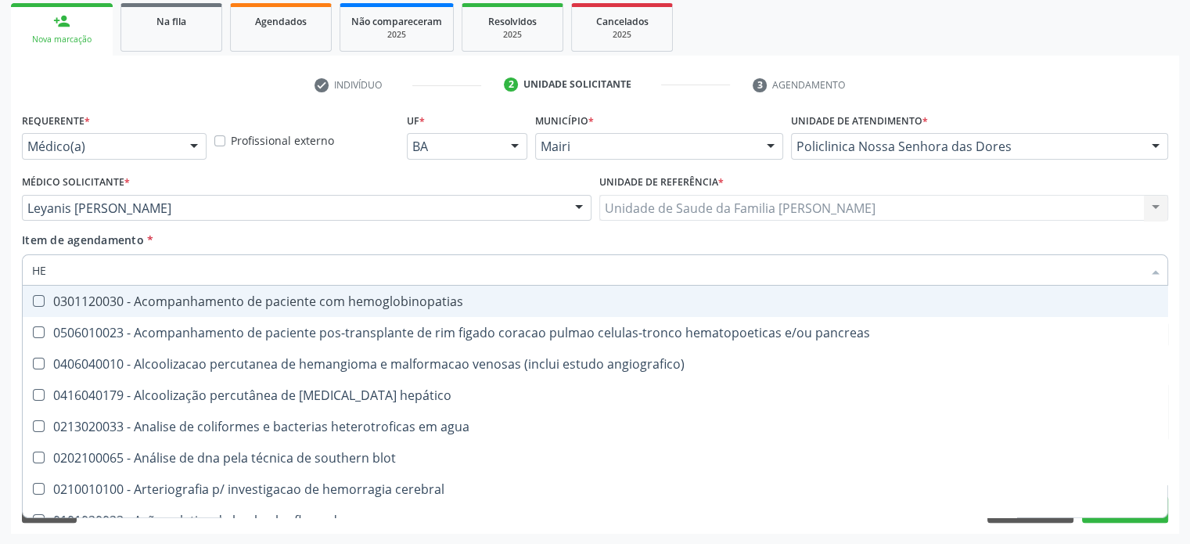
type input "HEM"
checkbox transplante "true"
checkbox completo "false"
type input "HEMO"
checkbox retro-retal "true"
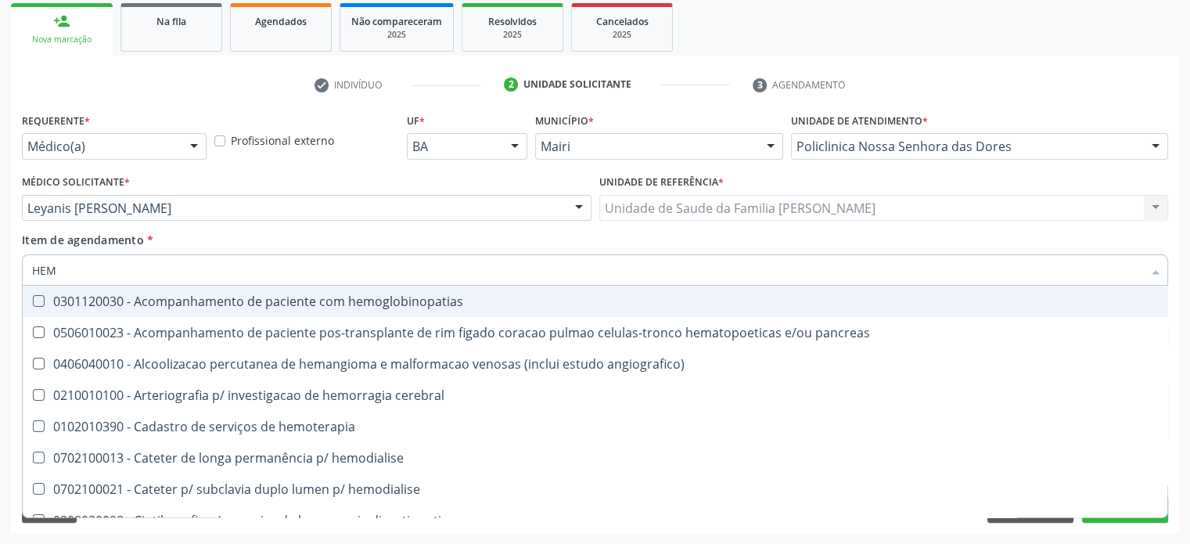
checkbox completo "false"
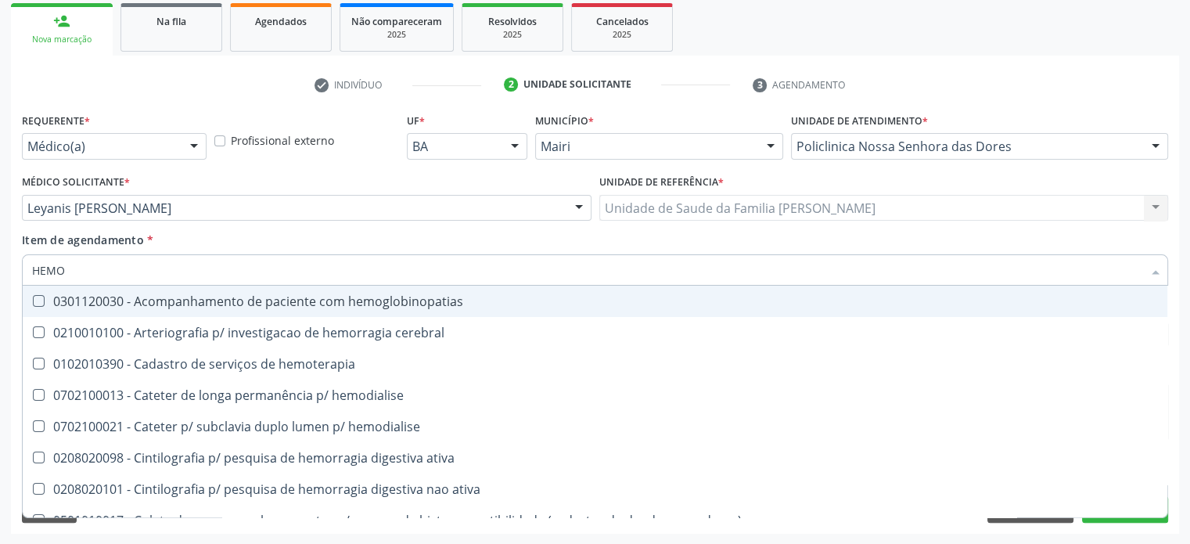
type input "HEMOG"
checkbox carboxi-hemoglobina "true"
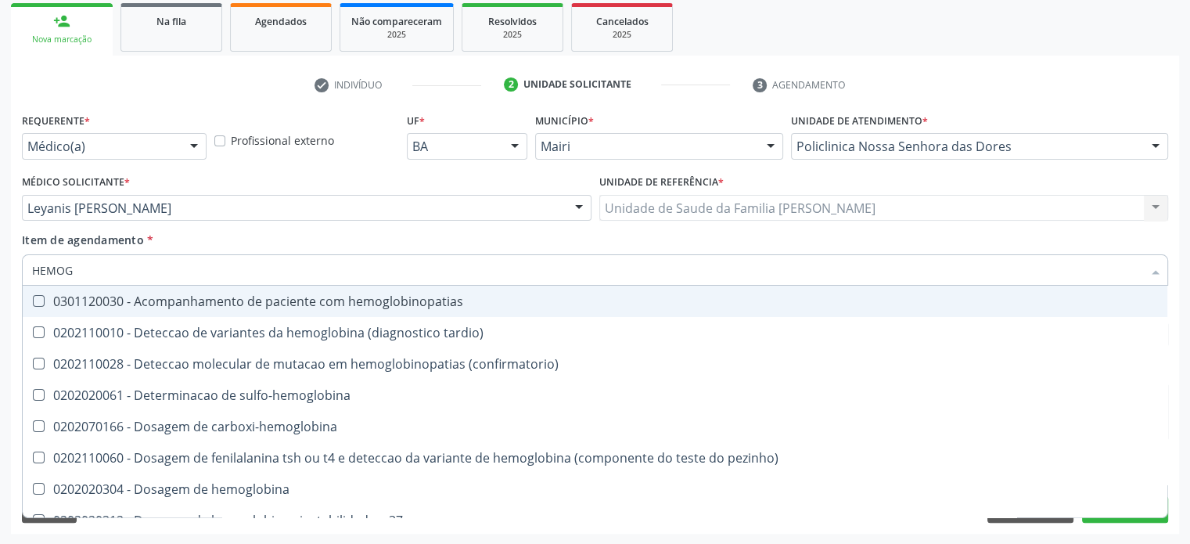
type input "HEMOGL"
checkbox completo "false"
type input "HEMOGLOBINA"
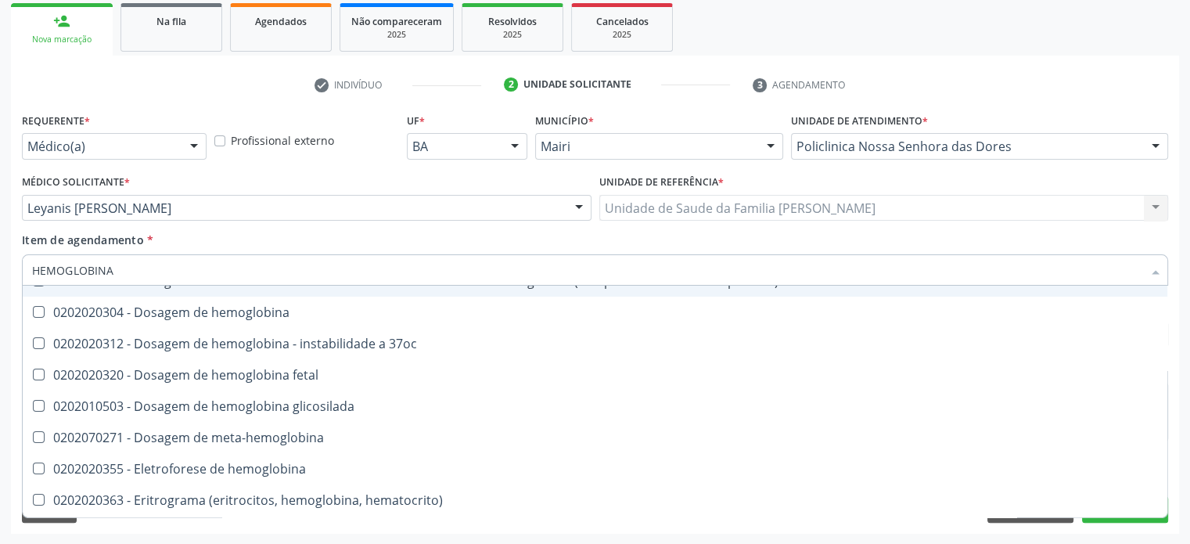
scroll to position [144, 0]
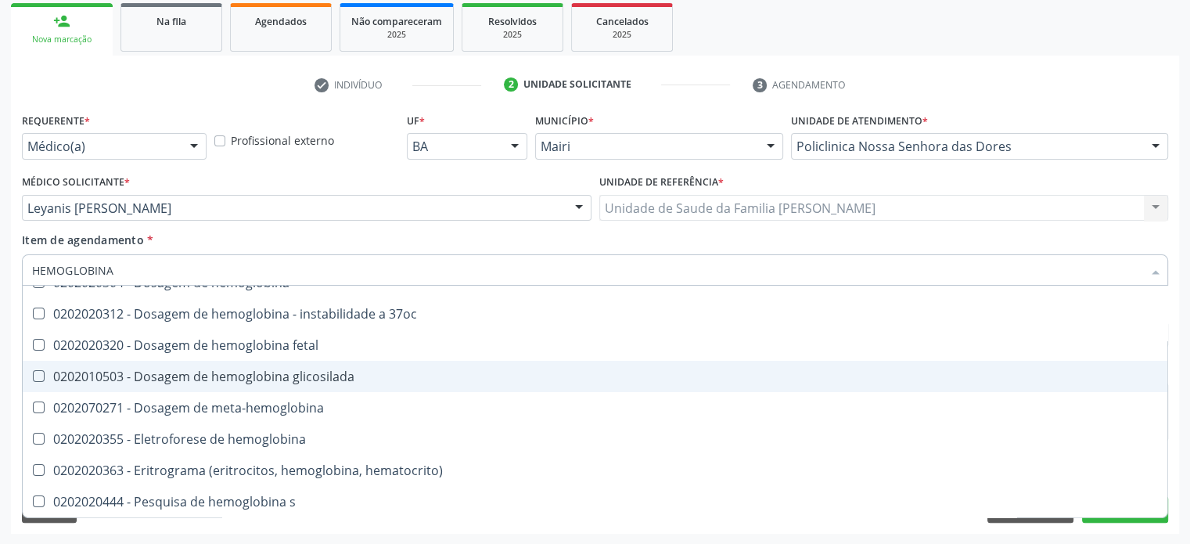
click at [210, 378] on div "0202010503 - Dosagem de hemoglobina glicosilada" at bounding box center [595, 376] width 1126 height 13
checkbox glicosilada "true"
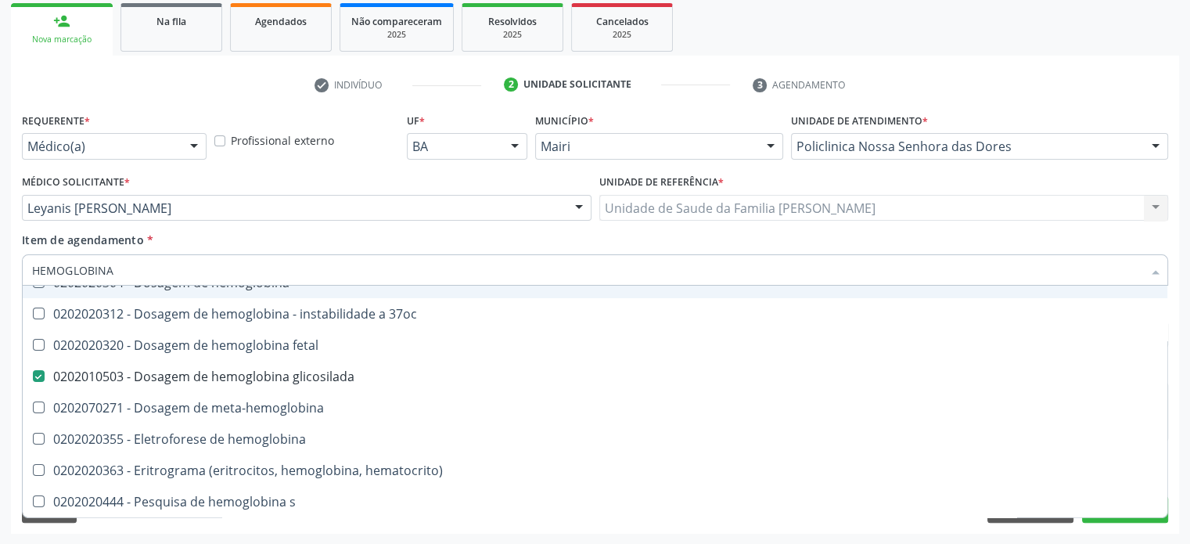
drag, startPoint x: 138, startPoint y: 271, endPoint x: 22, endPoint y: 272, distance: 115.8
click at [22, 272] on div "HEMOGLOBINA" at bounding box center [595, 269] width 1147 height 31
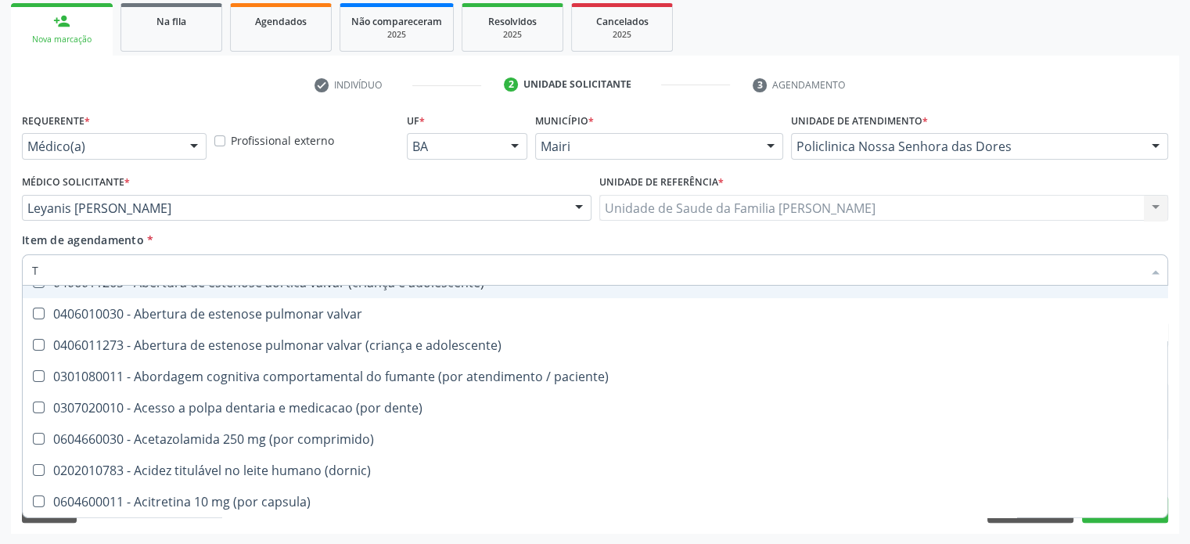
type input "TG"
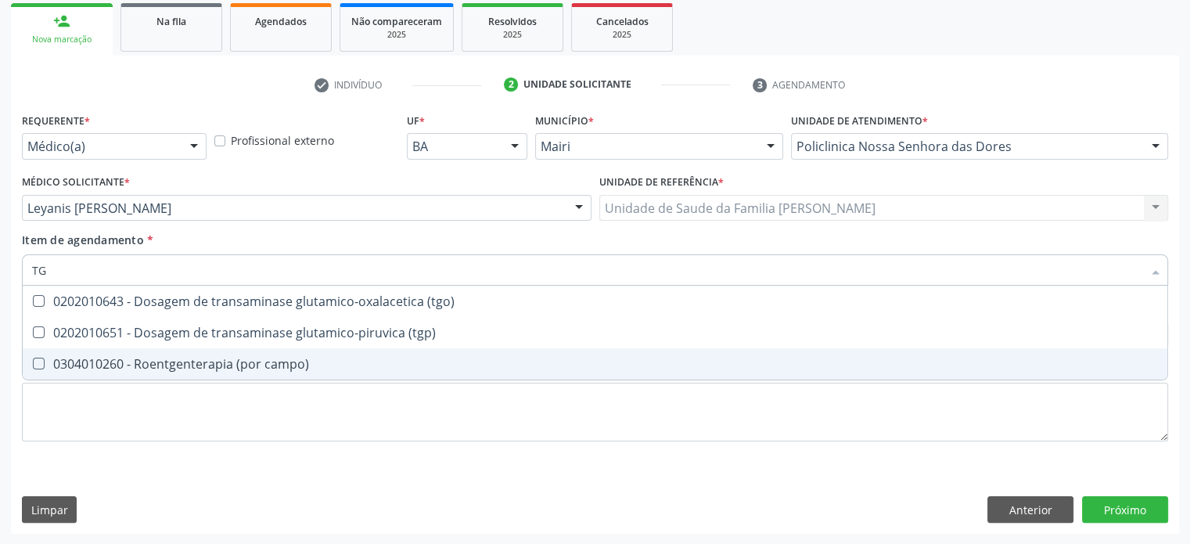
scroll to position [0, 0]
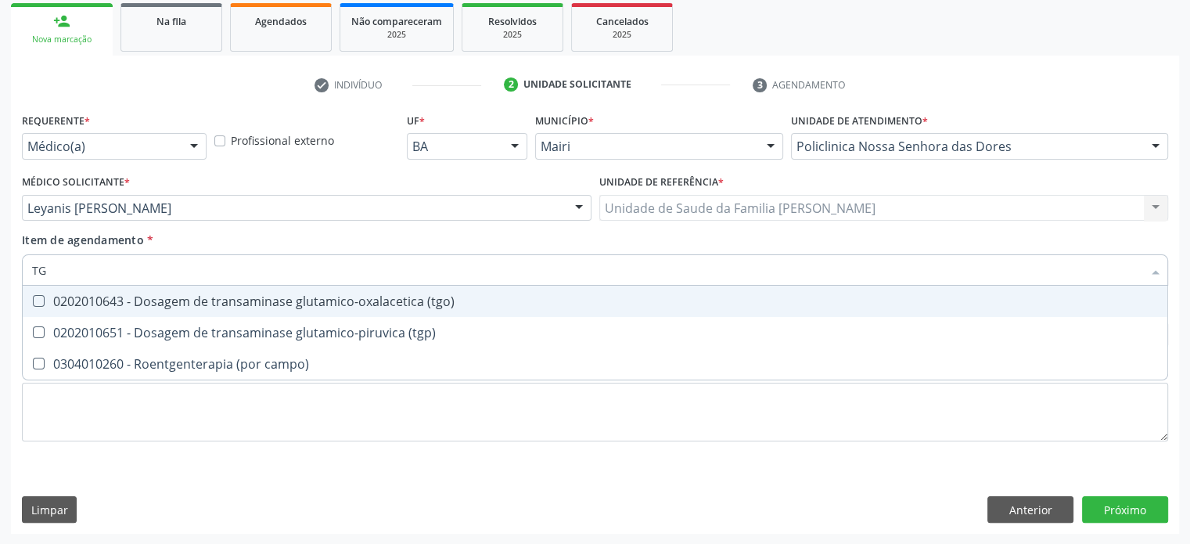
click at [52, 300] on div "0202010643 - Dosagem de transaminase glutamico-oxalacetica (tgo)" at bounding box center [595, 301] width 1126 height 13
checkbox \(tgo\) "true"
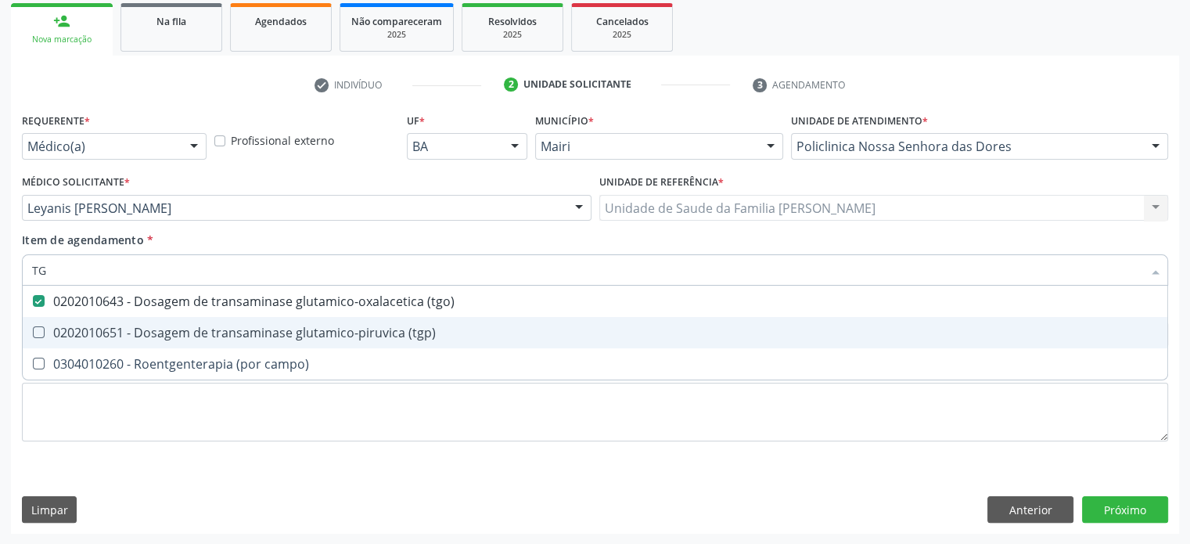
click at [41, 329] on \(tgp\) at bounding box center [39, 332] width 12 height 12
click at [33, 329] on \(tgp\) "checkbox" at bounding box center [28, 332] width 10 height 10
checkbox \(tgp\) "true"
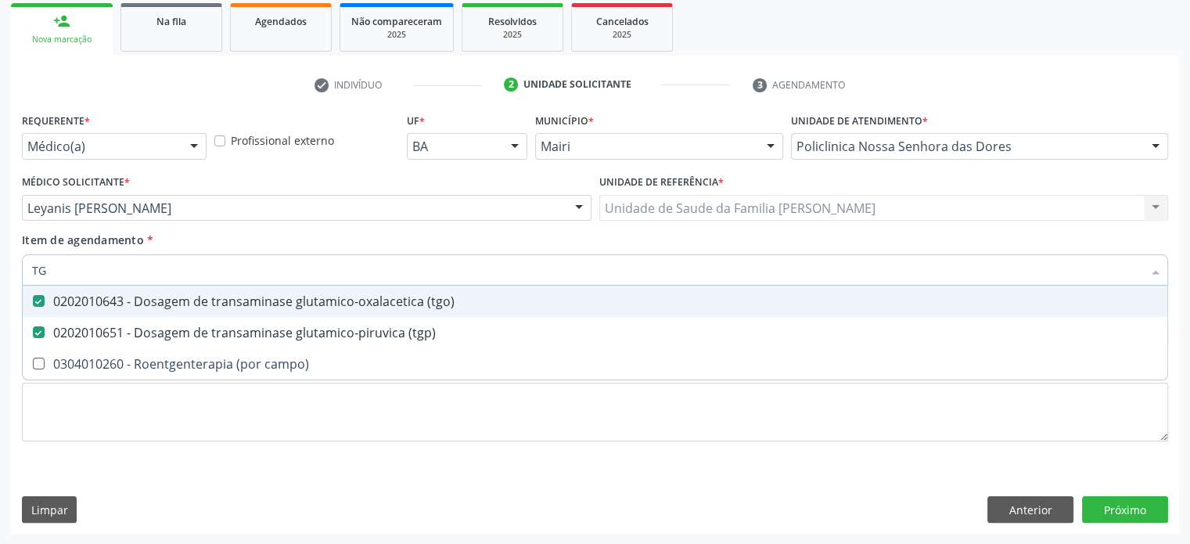
drag, startPoint x: 73, startPoint y: 268, endPoint x: 23, endPoint y: 268, distance: 49.3
click at [23, 268] on div "TG" at bounding box center [595, 269] width 1147 height 31
type input "U"
checkbox \(tgo\) "false"
checkbox \(tgp\) "false"
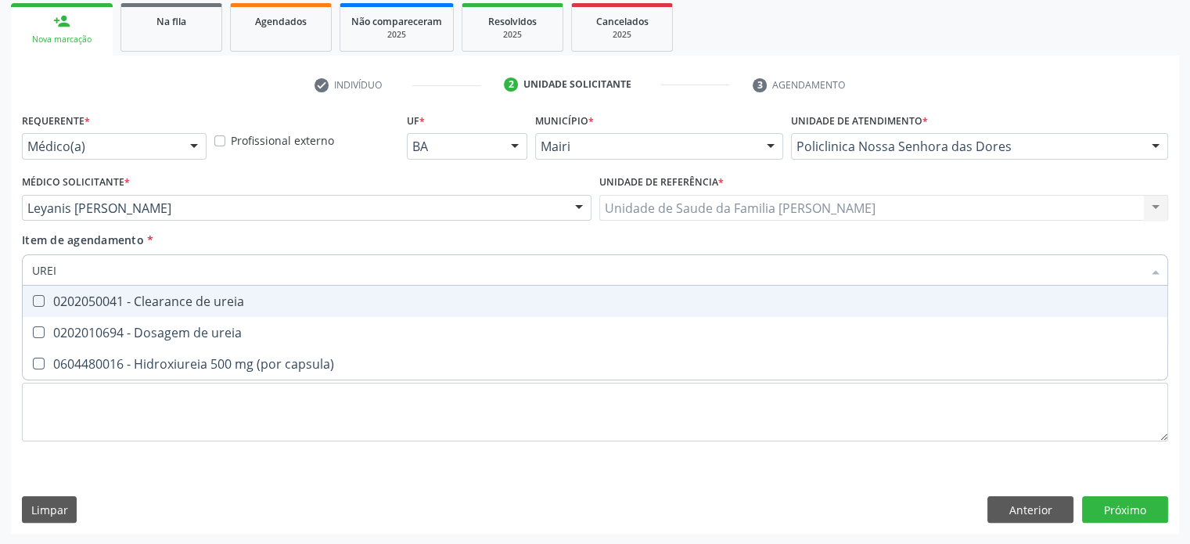
type input "UREIA"
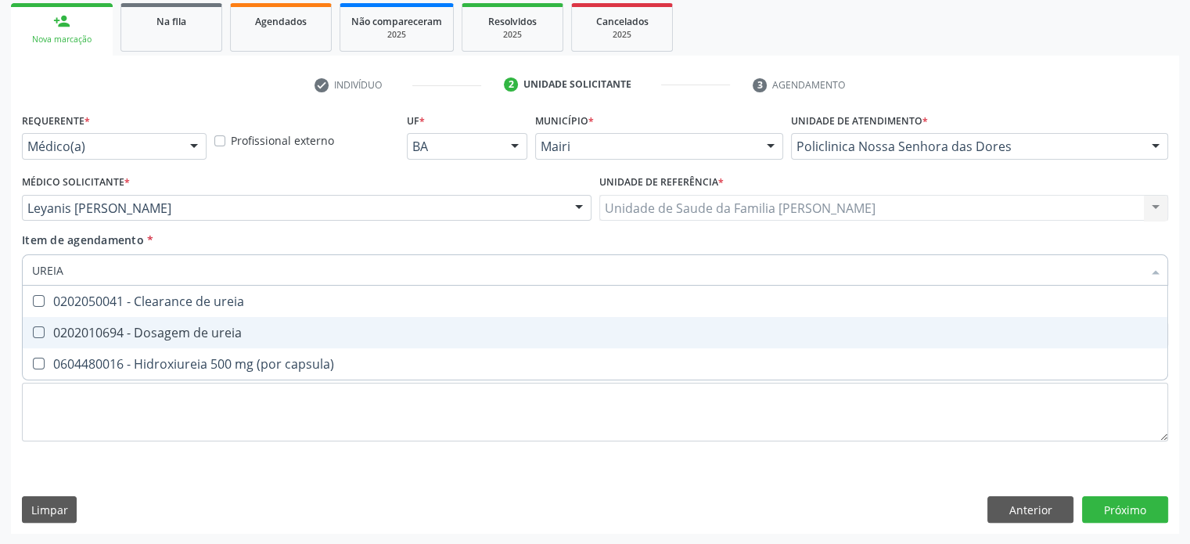
click at [53, 322] on span "0202010694 - Dosagem de ureia" at bounding box center [595, 332] width 1145 height 31
checkbox ureia "true"
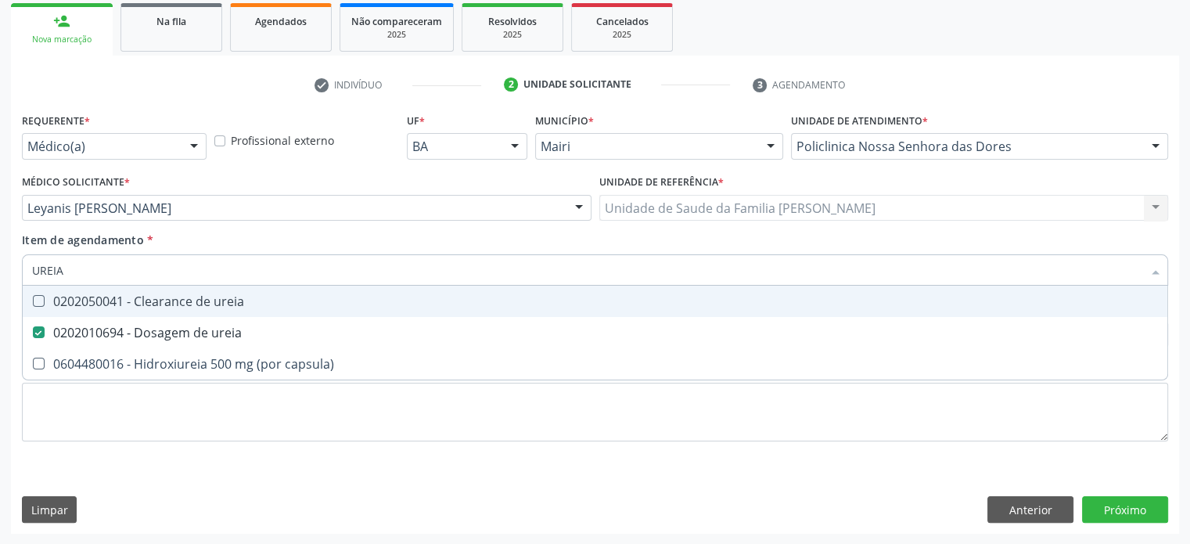
drag, startPoint x: 86, startPoint y: 275, endPoint x: 9, endPoint y: 272, distance: 77.5
click at [9, 272] on div "Acompanhamento Acompanhe a situação das marcações correntes e finalizadas Relat…" at bounding box center [595, 200] width 1190 height 690
type input "C"
checkbox ureia "false"
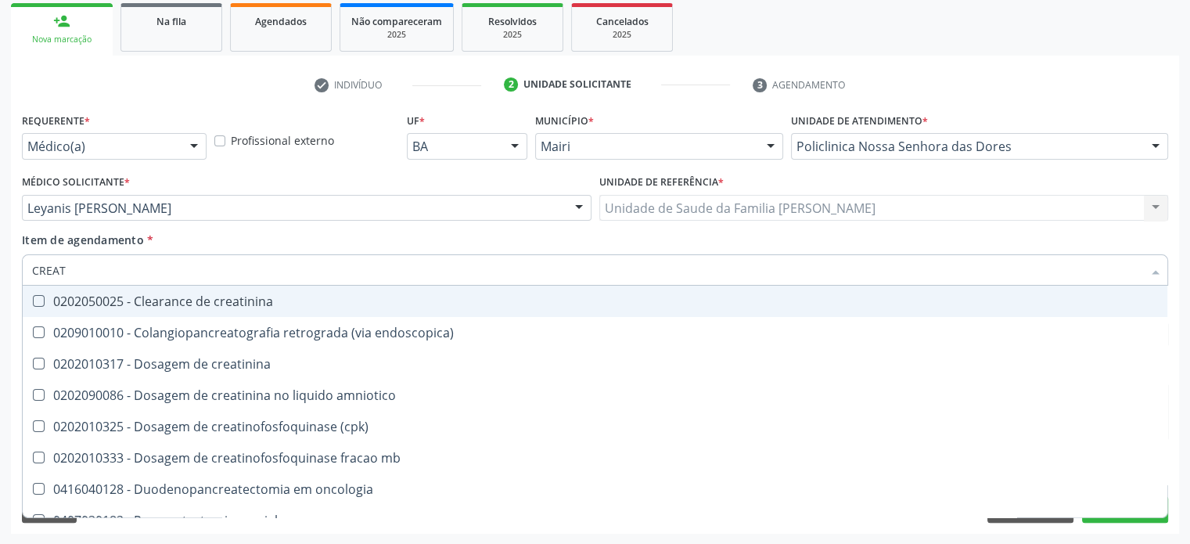
type input "CREATI"
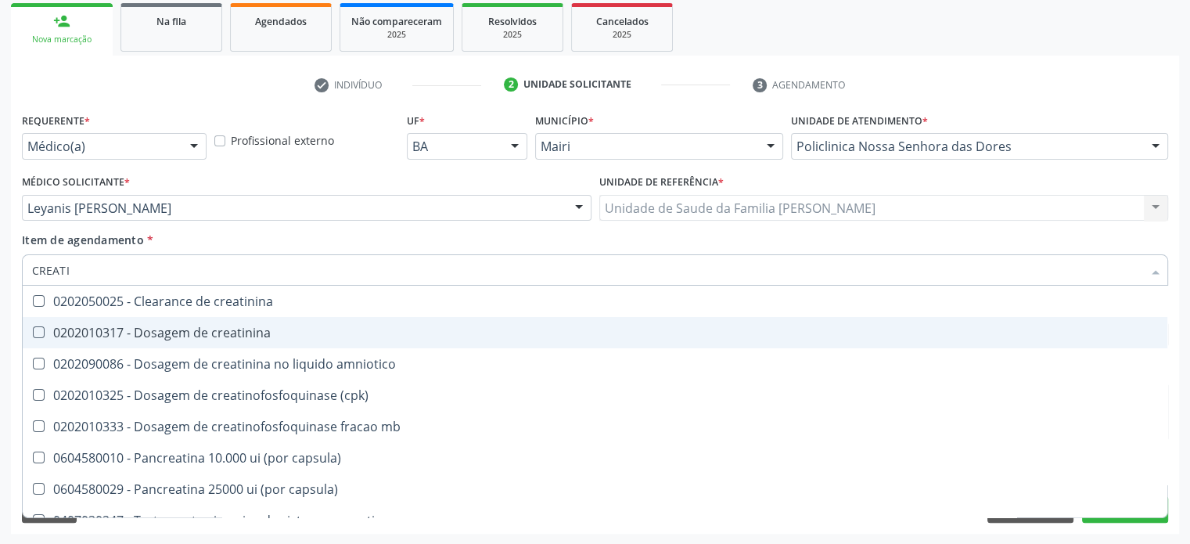
click at [35, 327] on creatinina at bounding box center [39, 332] width 12 height 12
click at [33, 327] on creatinina "checkbox" at bounding box center [28, 332] width 10 height 10
checkbox creatinina "true"
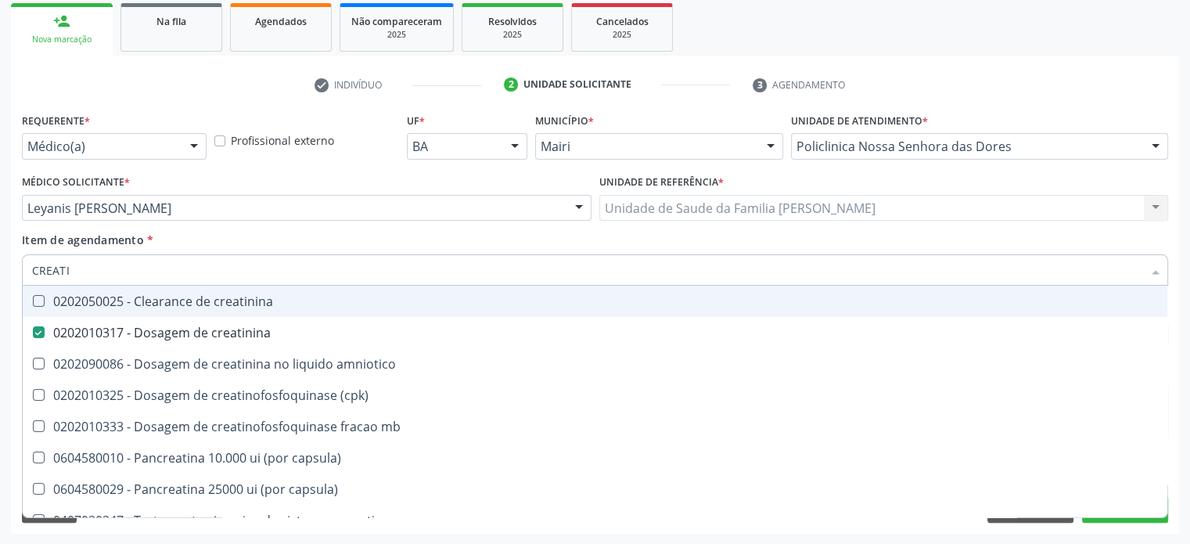
drag, startPoint x: 92, startPoint y: 268, endPoint x: 0, endPoint y: 265, distance: 91.6
click at [0, 265] on div "Acompanhamento Acompanhe a situação das marcações correntes e finalizadas Relat…" at bounding box center [595, 200] width 1190 height 690
type input "V"
checkbox creatinina "false"
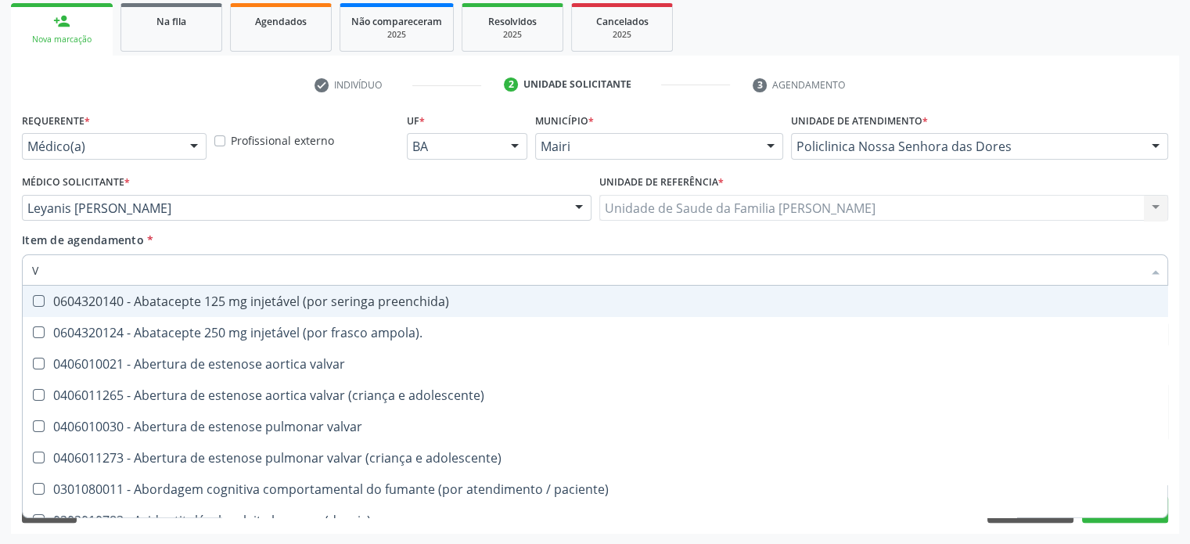
type input "VI"
checkbox cardiovascular "true"
checkbox \(tgp\) "false"
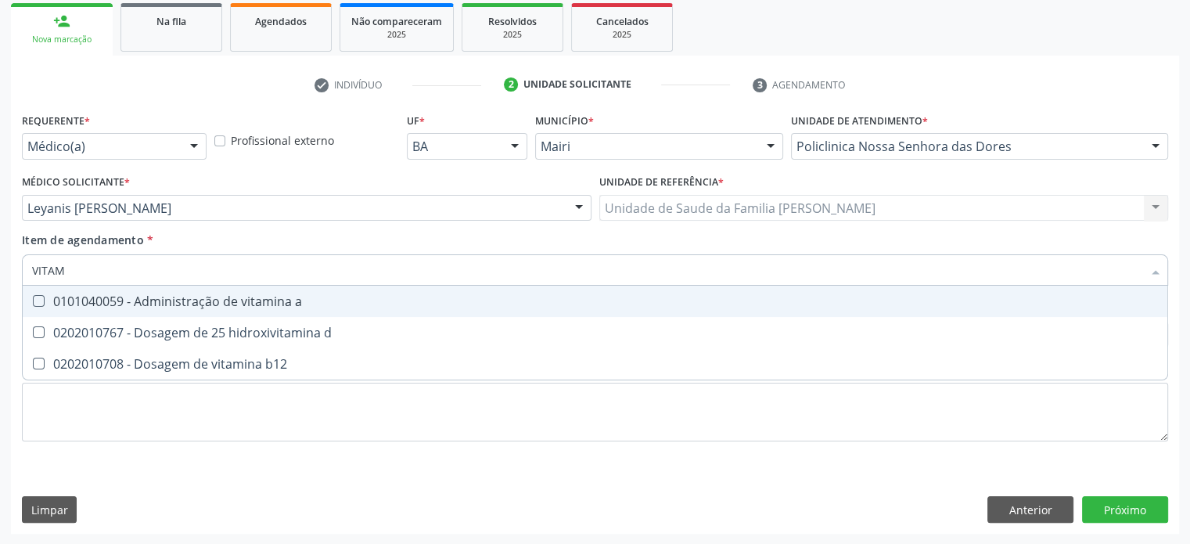
type input "VITAMI"
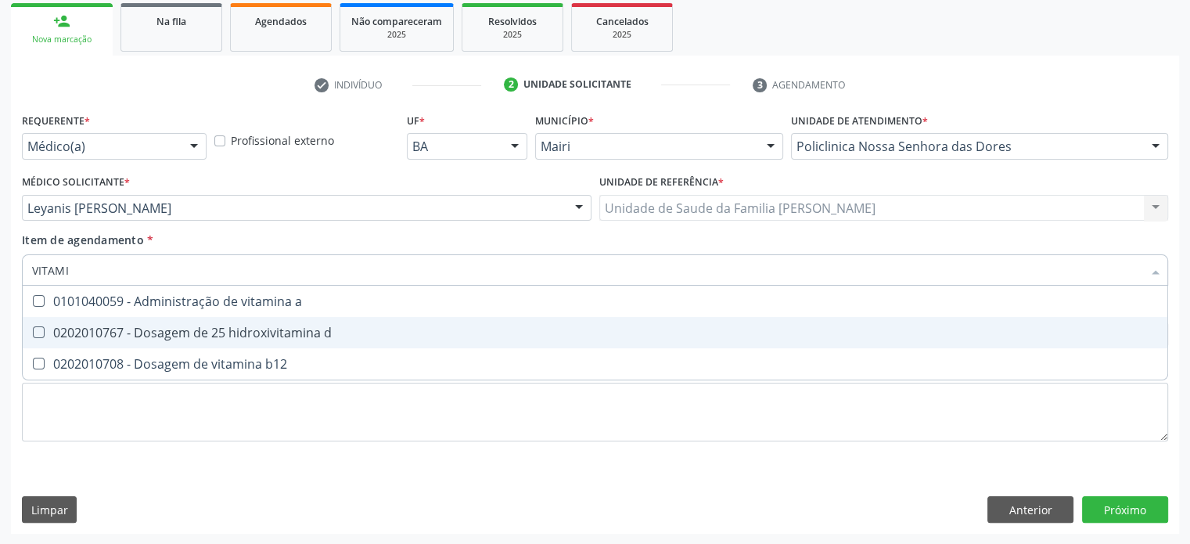
click at [121, 334] on div "0202010767 - Dosagem de 25 hidroxivitamina d" at bounding box center [595, 332] width 1126 height 13
checkbox d "true"
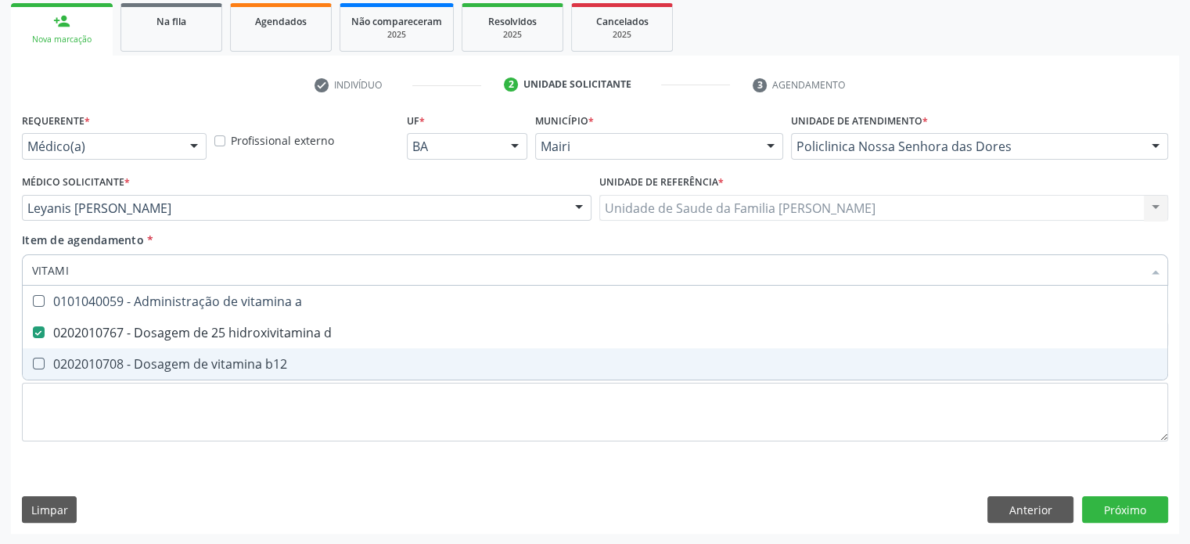
click at [111, 366] on div "0202010708 - Dosagem de vitamina b12" at bounding box center [595, 364] width 1126 height 13
checkbox b12 "true"
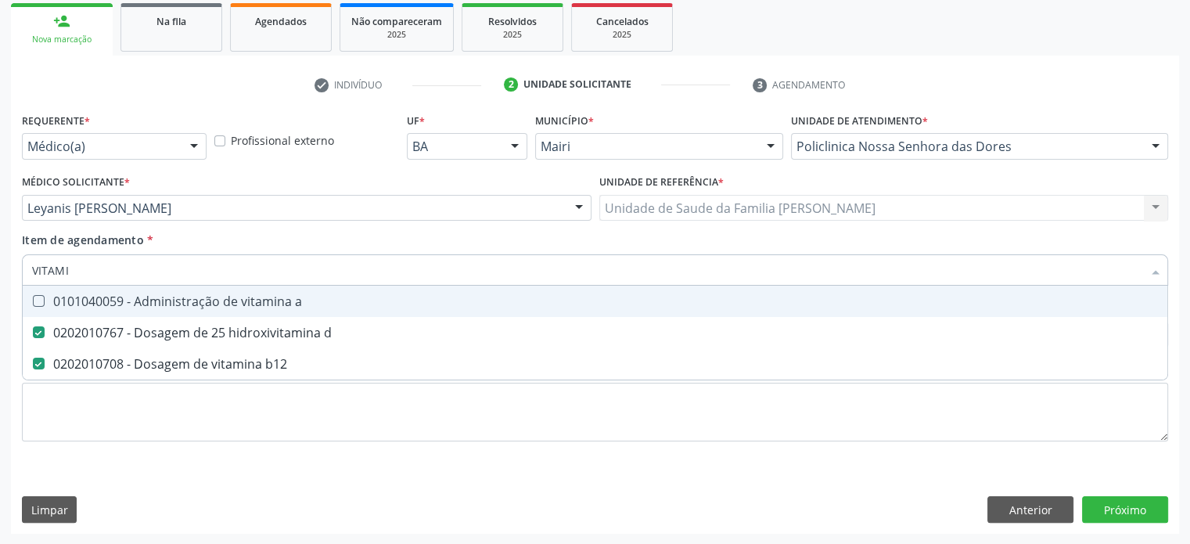
drag, startPoint x: 95, startPoint y: 268, endPoint x: 10, endPoint y: 266, distance: 84.5
click at [11, 266] on div "Requerente * Médico(a) Médico(a) Enfermeiro(a) Paciente Nenhum resultado encont…" at bounding box center [595, 321] width 1169 height 425
type input "F"
checkbox d "false"
checkbox b12 "false"
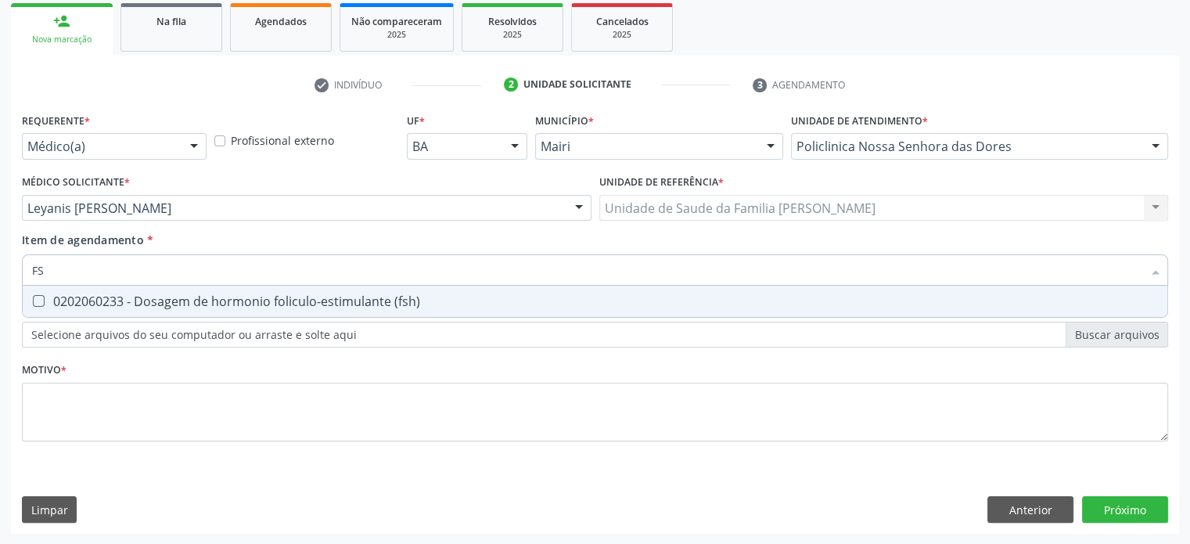
type input "FSH"
click at [94, 301] on div "0202060233 - Dosagem de hormonio foliculo-estimulante (fsh)" at bounding box center [595, 301] width 1126 height 13
checkbox \(fsh\) "true"
drag, startPoint x: 74, startPoint y: 270, endPoint x: 9, endPoint y: 270, distance: 65.7
click at [9, 270] on div "Acompanhamento Acompanhe a situação das marcações correntes e finalizadas Relat…" at bounding box center [595, 200] width 1190 height 690
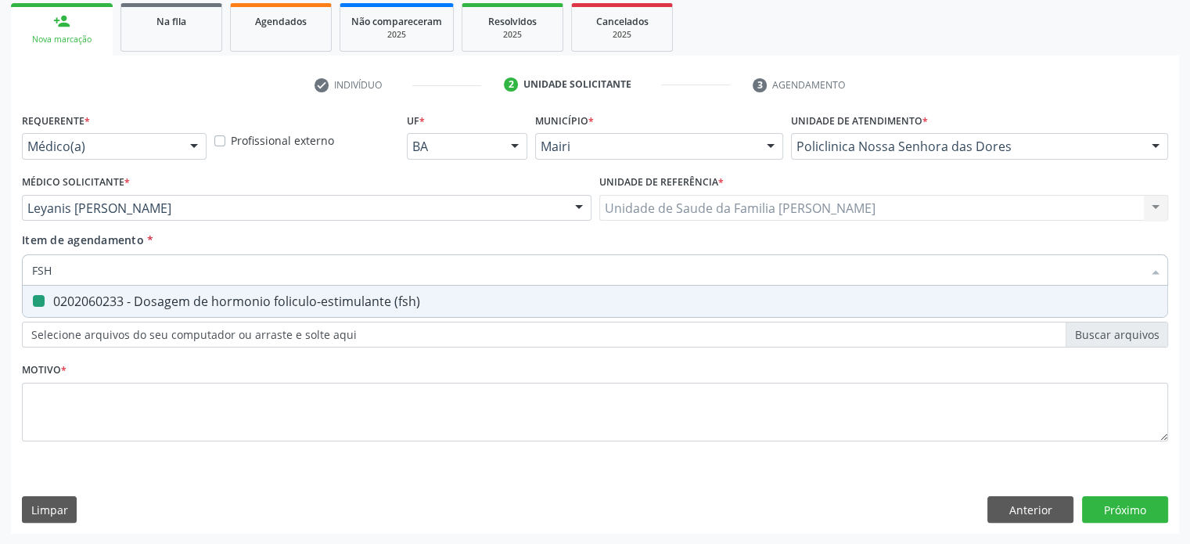
type input "L"
checkbox \(fsh\) "false"
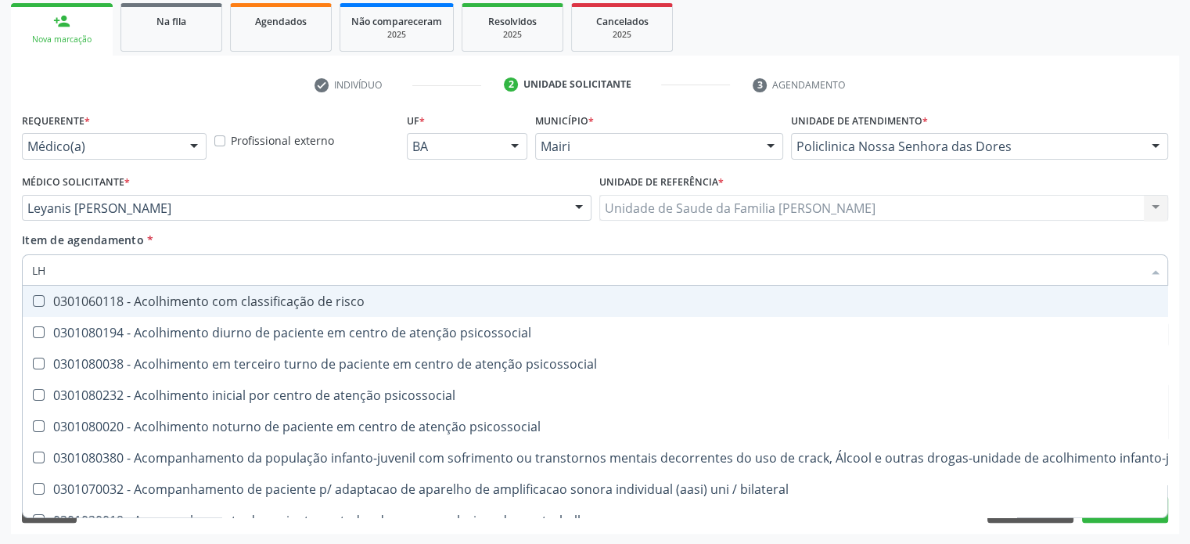
drag, startPoint x: 79, startPoint y: 268, endPoint x: 16, endPoint y: 262, distance: 62.9
click at [16, 262] on div "Requerente * Médico(a) Médico(a) Enfermeiro(a) Paciente Nenhum resultado encont…" at bounding box center [595, 321] width 1169 height 425
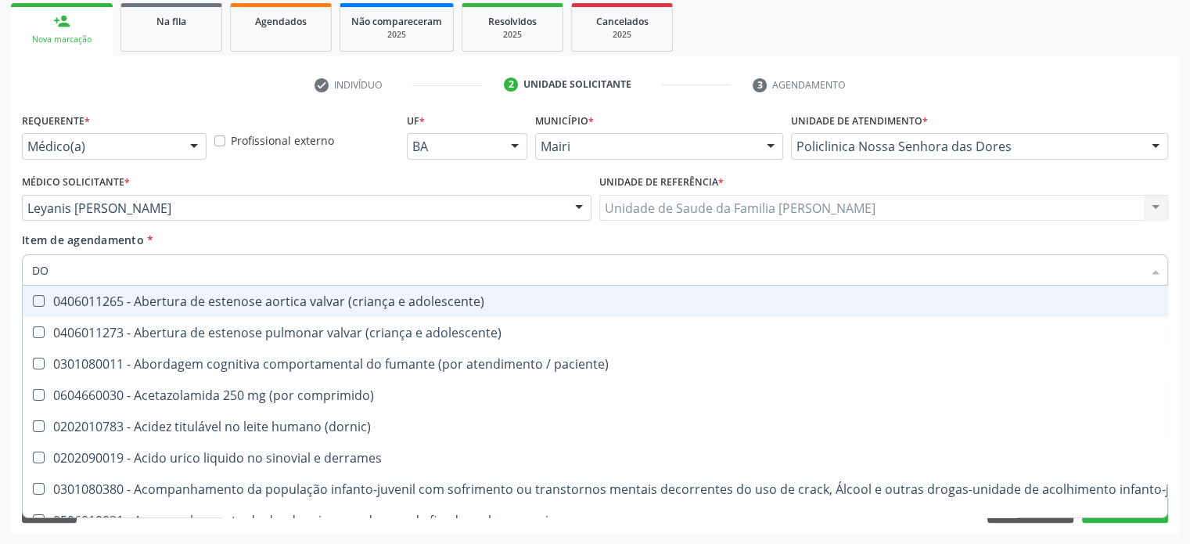
type input "DOS"
checkbox cimentada "true"
checkbox urostomizados "true"
checkbox \(comprimido\) "true"
checkbox videolaparoscopica "true"
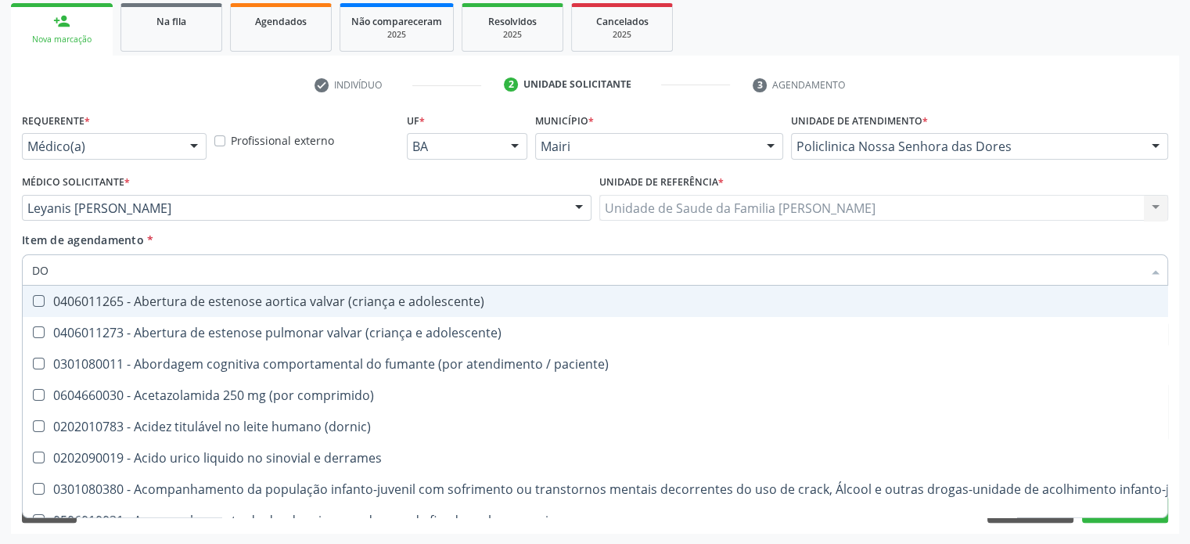
checkbox hla-b "true"
checkbox adolescente\) "true"
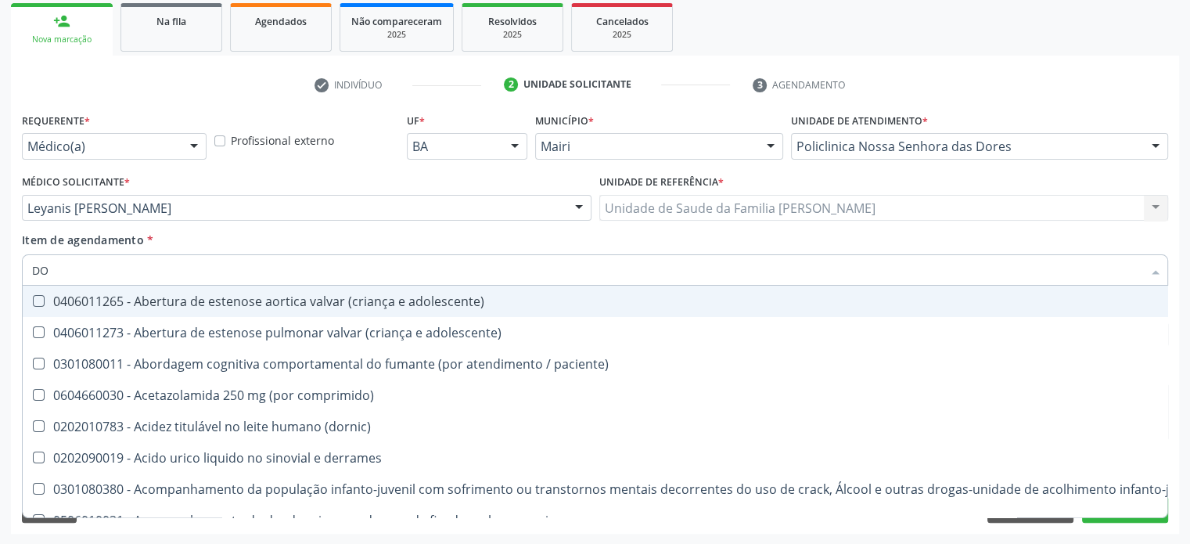
checkbox d "false"
checkbox creatinina "false"
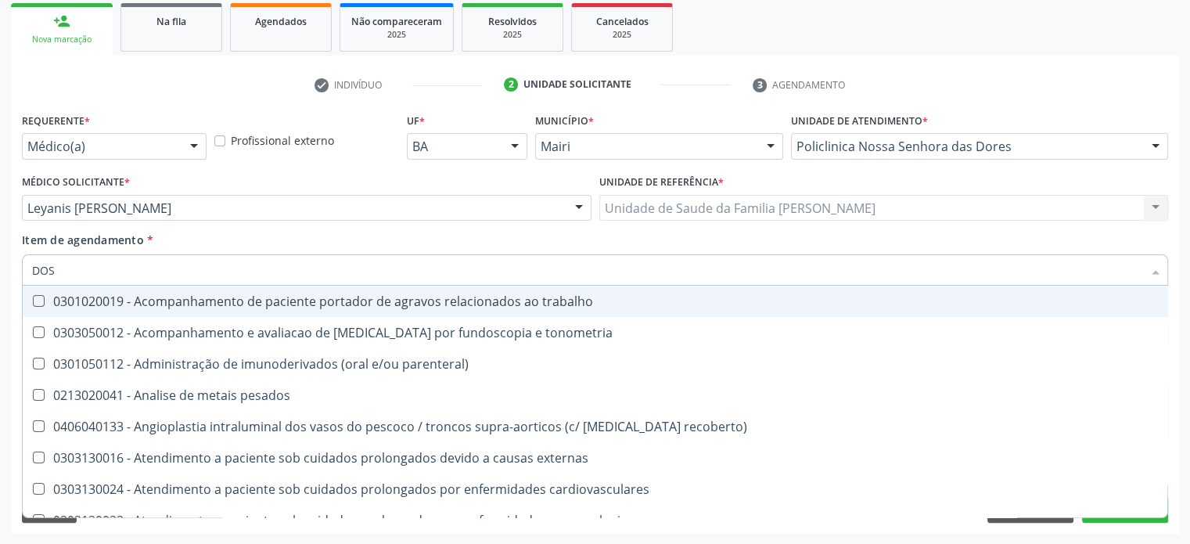
type input "DOSA"
checkbox microprocessados "true"
checkbox d "false"
checkbox urico "true"
checkbox cortisol "true"
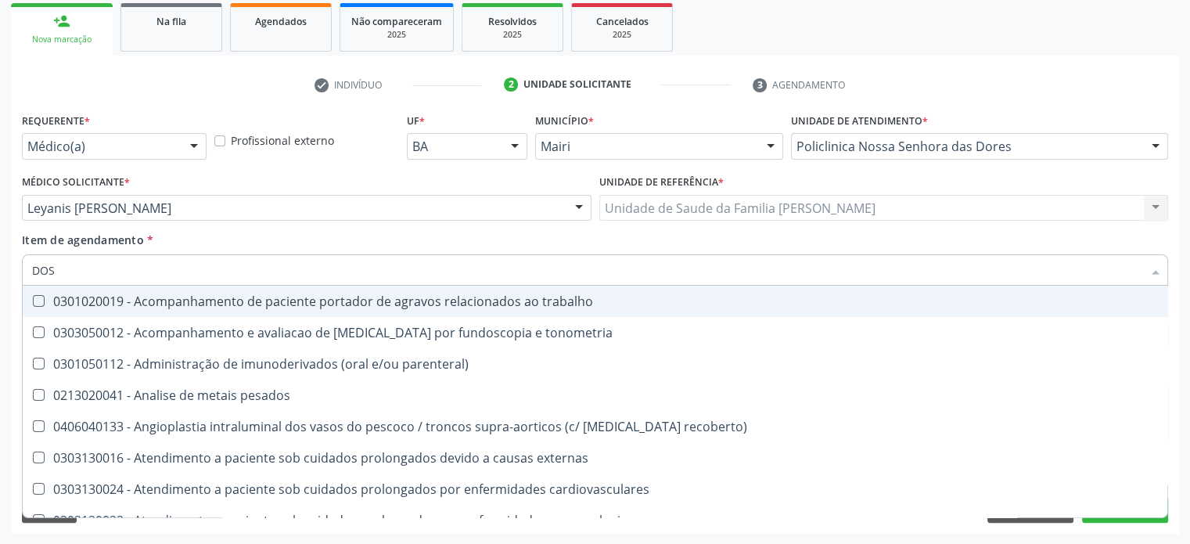
checkbox creatinina "false"
checkbox fracionadas\) "true"
checkbox estradiol "true"
checkbox glicose "false"
checkbox glicosilada "false"
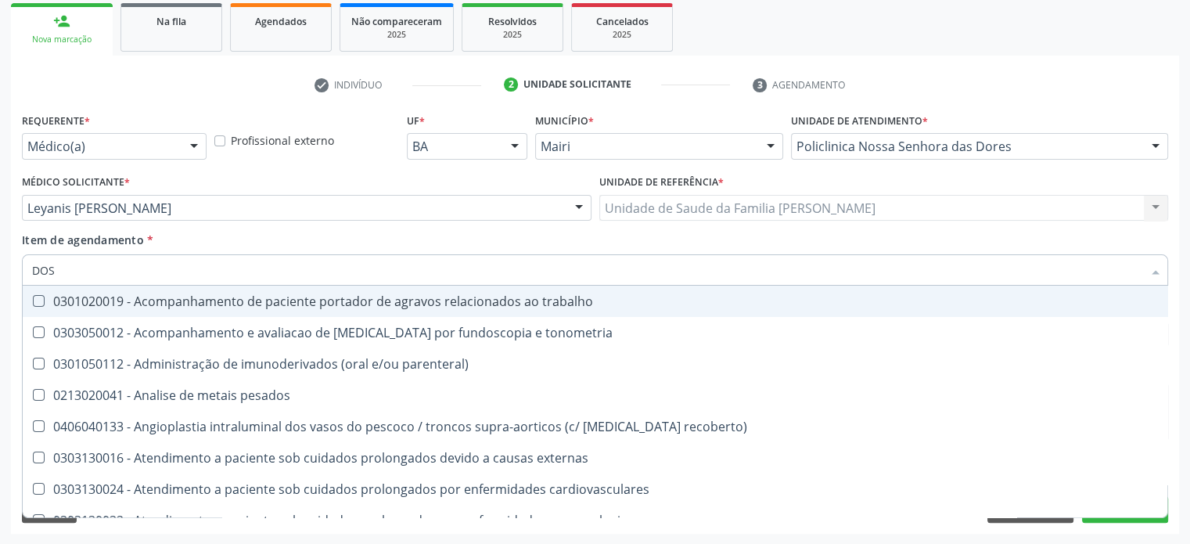
checkbox \(fsh\) "false"
checkbox \(lh\) "true"
checkbox \(tsh\) "true"
checkbox lactato "true"
checkbox leucino-aminopeptidase "true"
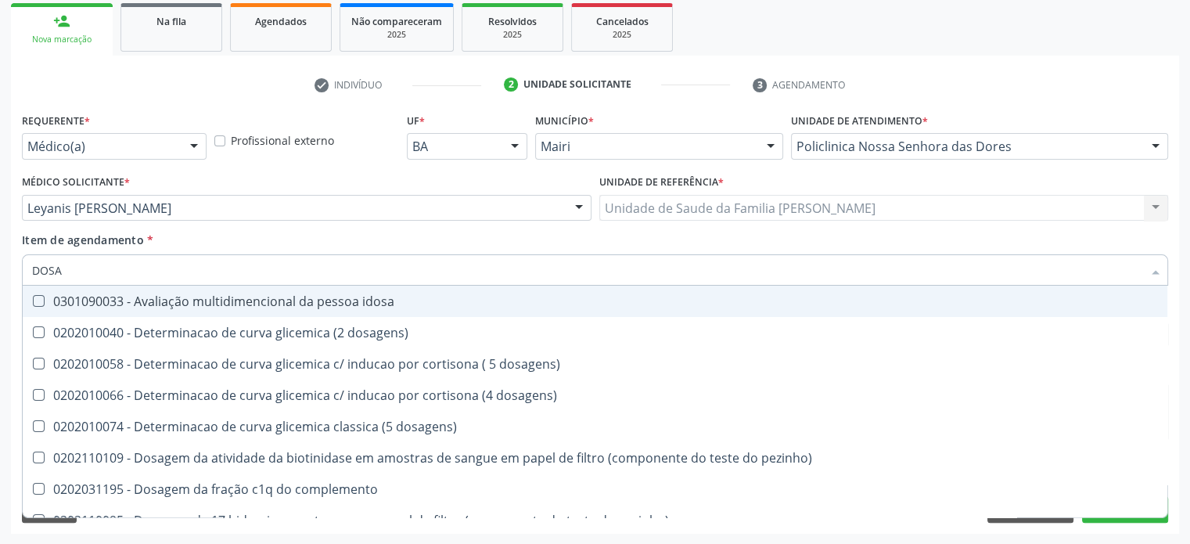
type input "DOSAG"
checkbox 17-hidroxicorticosteroides "true"
checkbox d "false"
checkbox cortisol "true"
checkbox creatinina "false"
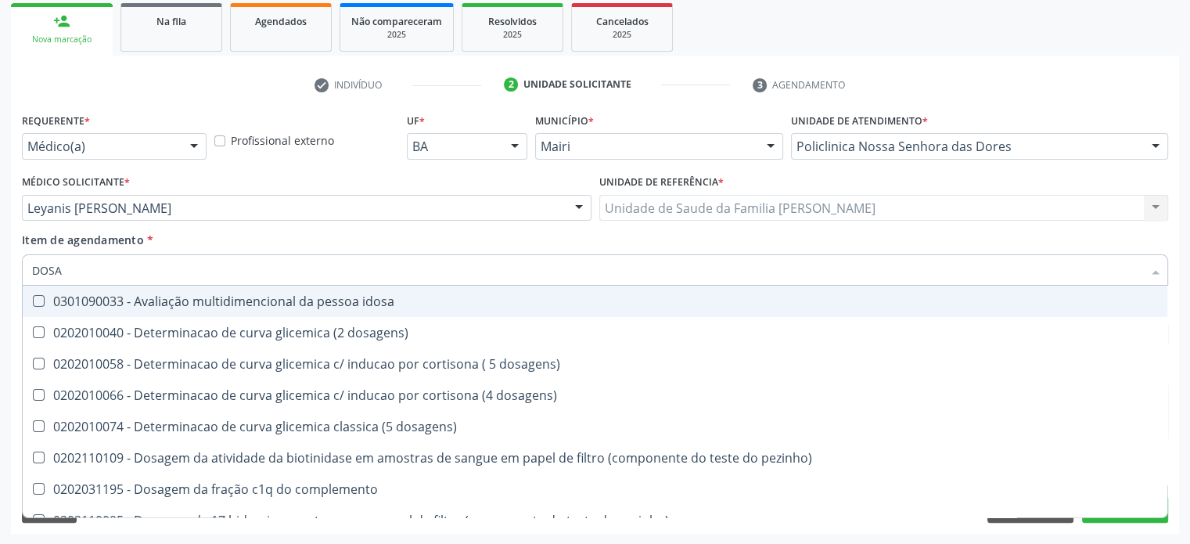
checkbox gastrina "true"
checkbox glicose "false"
checkbox fetal "true"
checkbox glicosilada "false"
checkbox \(hgh\) "true"
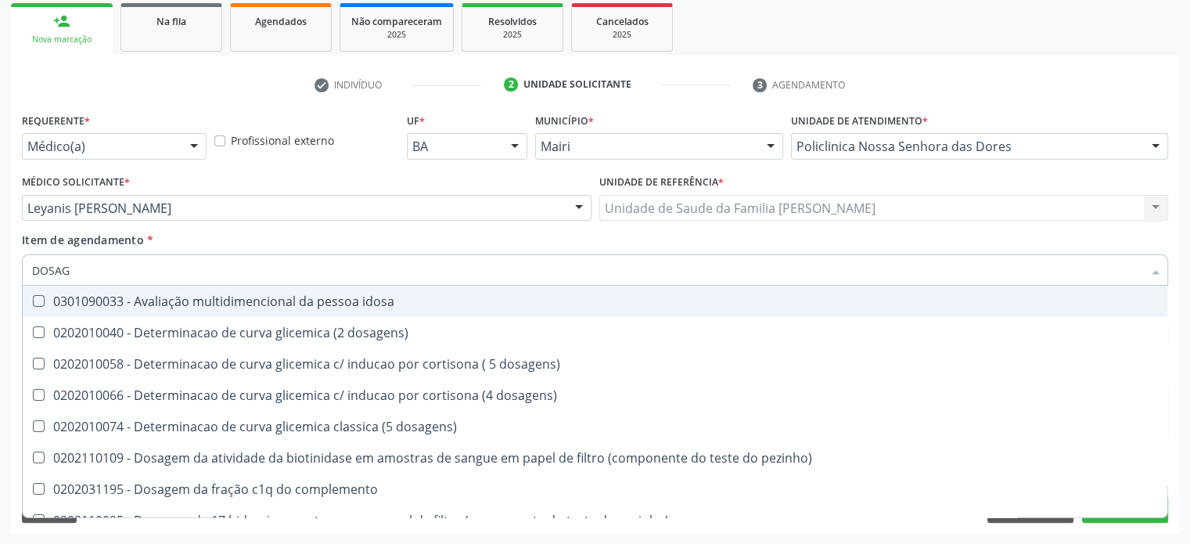
checkbox \(fsh\) "false"
checkbox livre\) "true"
checkbox \(tgp\) "false"
checkbox tardio\) "true"
checkbox b12 "false"
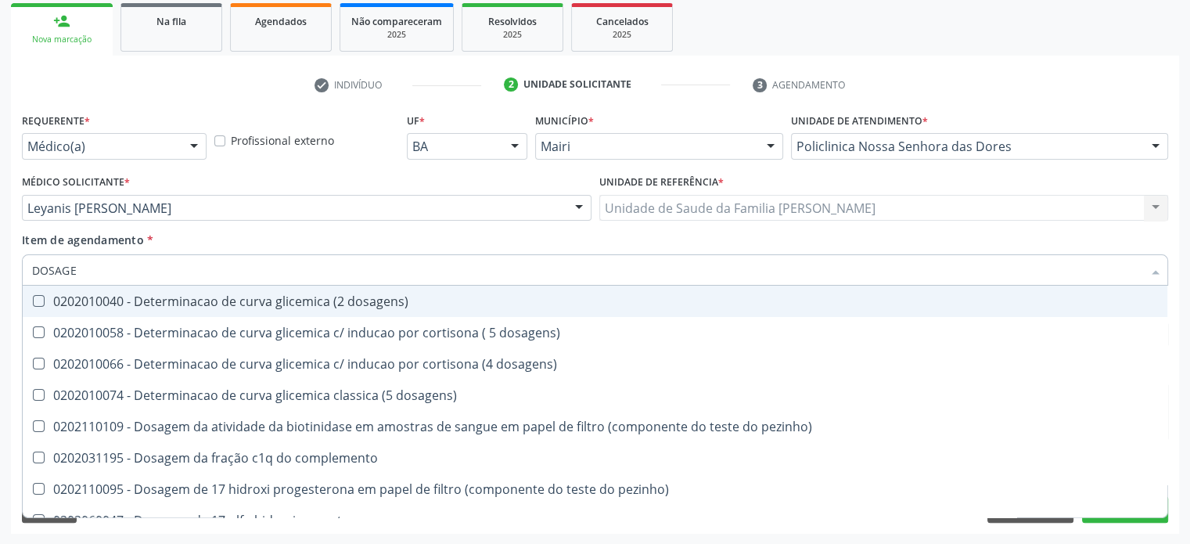
type input "DOSAGEM"
checkbox pezinho\) "true"
checkbox d "false"
checkbox colinesterase "true"
checkbox creatinina "false"
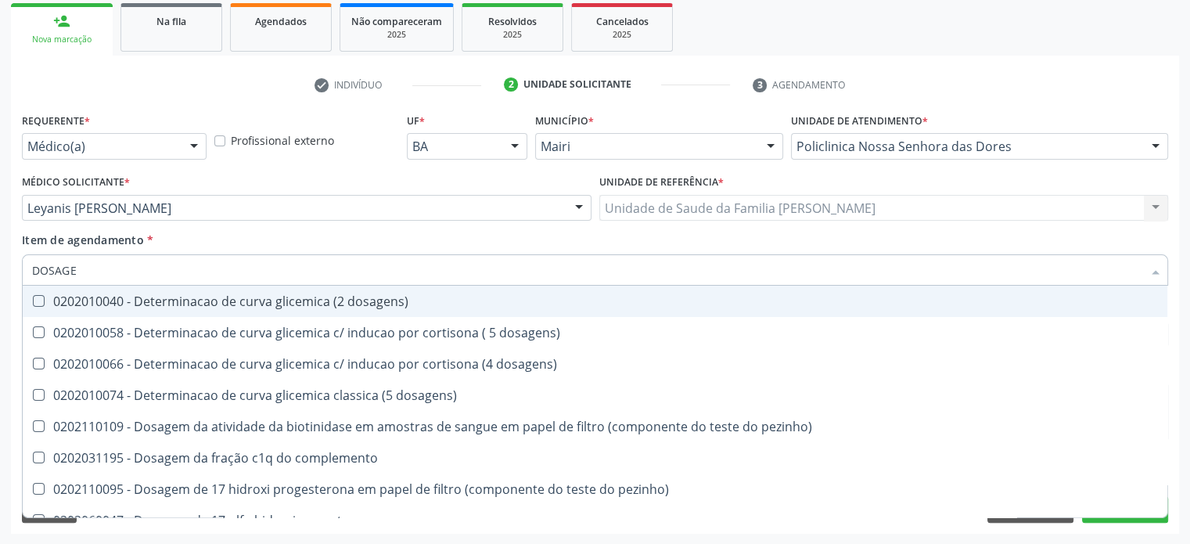
checkbox esperma "true"
checkbox glicose "false"
checkbox haptoglobina "true"
checkbox \(fsh\) "false"
checkbox tiocianato "true"
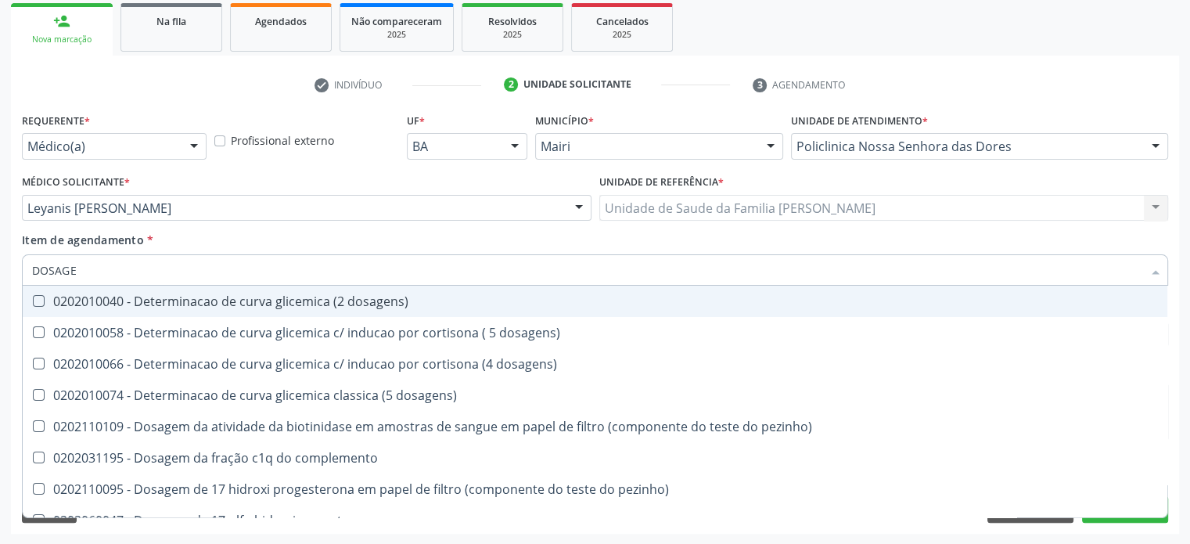
checkbox tireoglobulina "true"
checkbox \(tgo\) "false"
checkbox \(tgp\) "false"
checkbox pezinho\) "true"
checkbox triptofano "true"
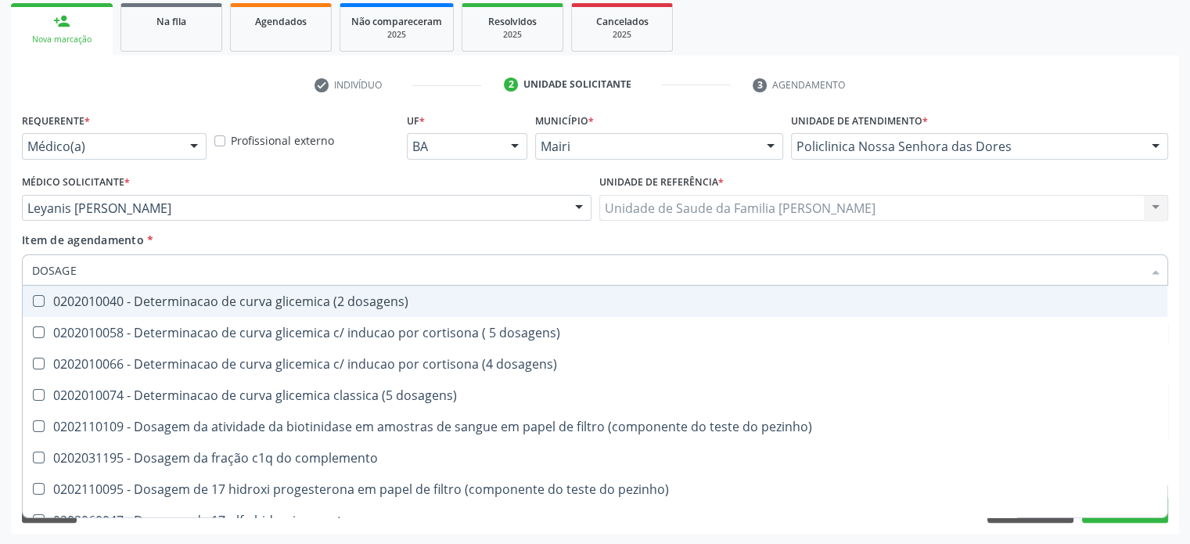
checkbox ureia "false"
checkbox b12 "false"
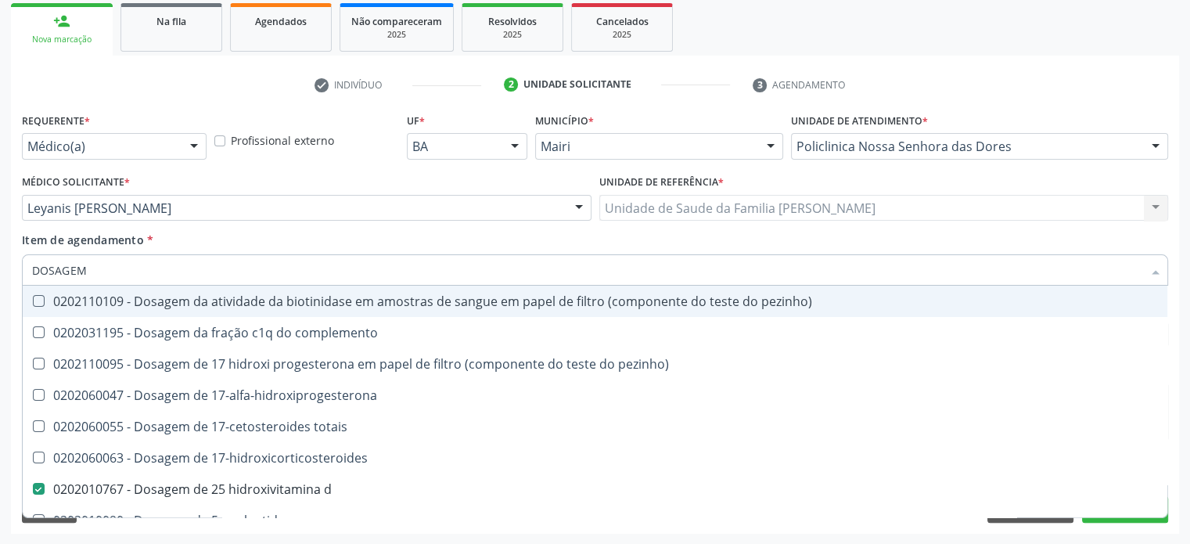
type input "DOSAGE"
checkbox d "false"
checkbox ascorbico "true"
checkbox creatinina "false"
checkbox crioaglutinina "true"
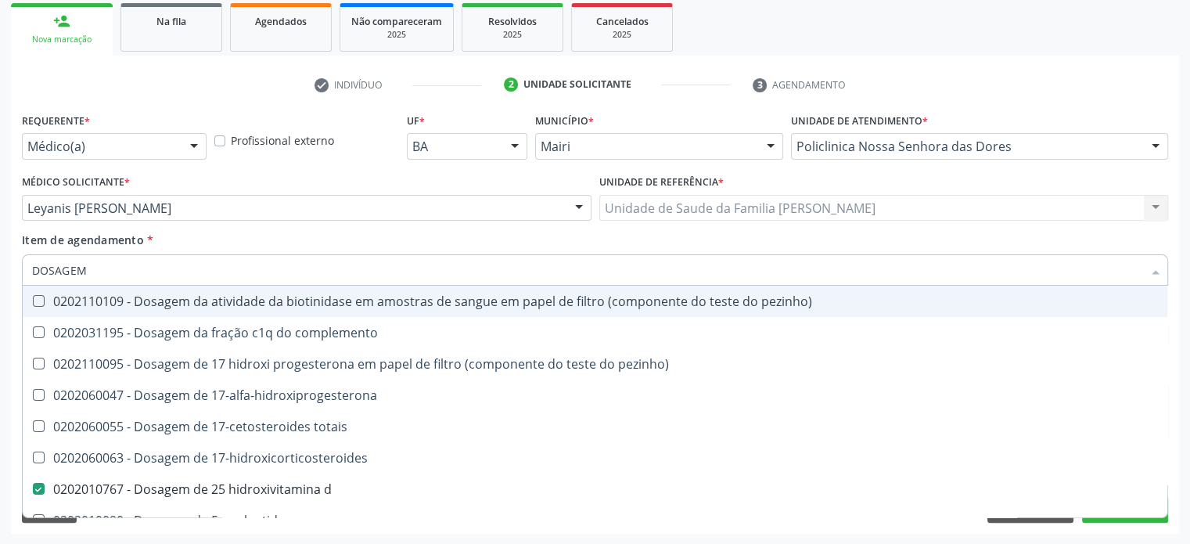
checkbox glicose "false"
checkbox hcg\) "true"
checkbox glicosilada "false"
checkbox \(ige\) "true"
checkbox \(tgo\) "false"
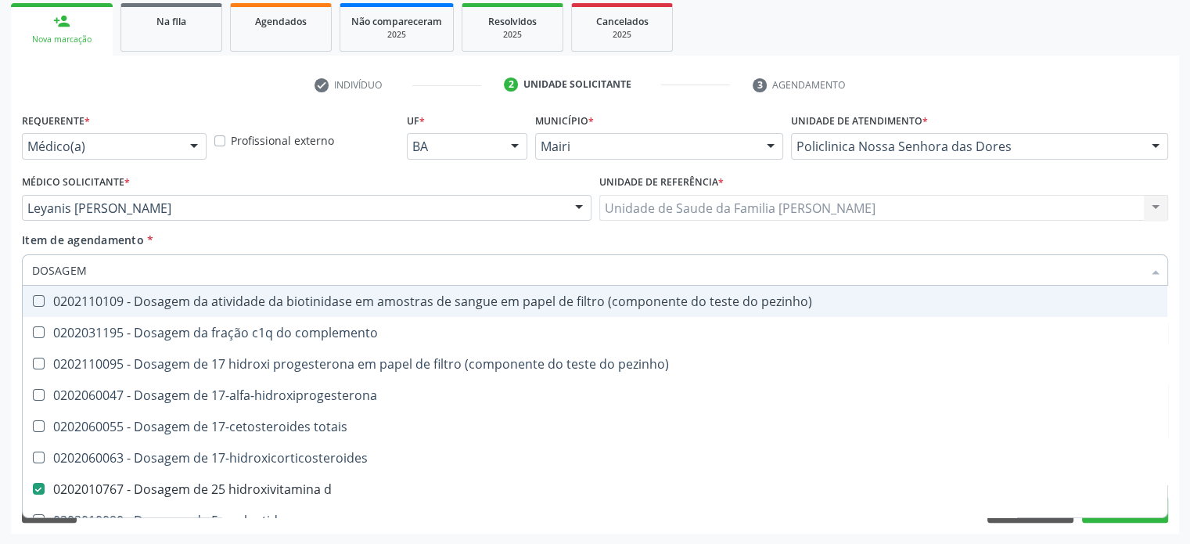
checkbox \(tgp\) "false"
checkbox \(t3\) "true"
checkbox pezinho\) "true"
checkbox ureia "false"
checkbox b12 "false"
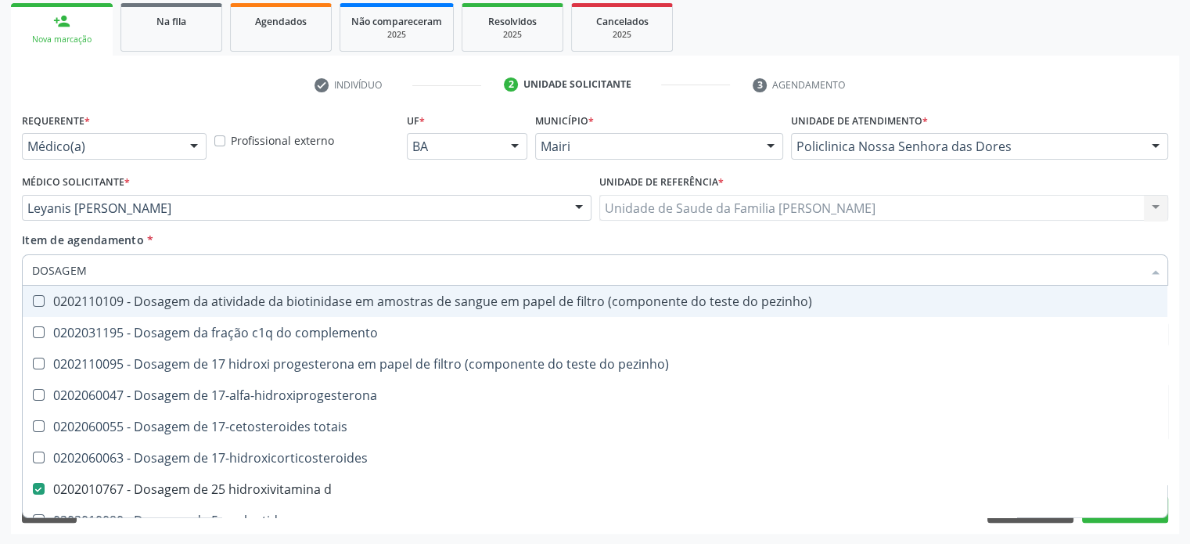
checkbox organicos "true"
checkbox soro "true"
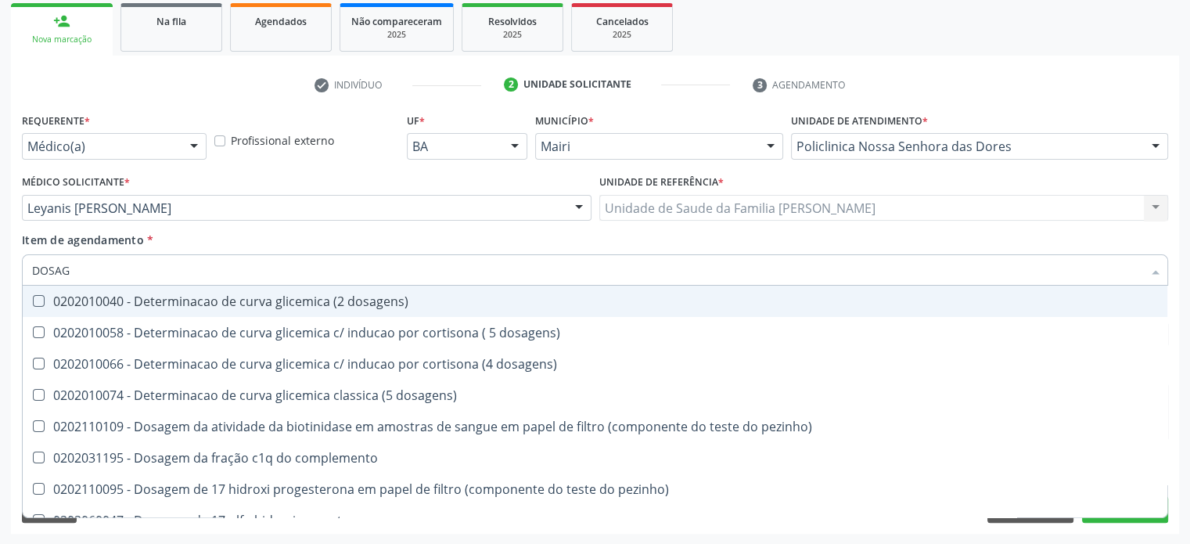
type input "DOSA"
checkbox d "false"
checkbox 5-nucleotidase "true"
checkbox creatinina "false"
checkbox amniotico "true"
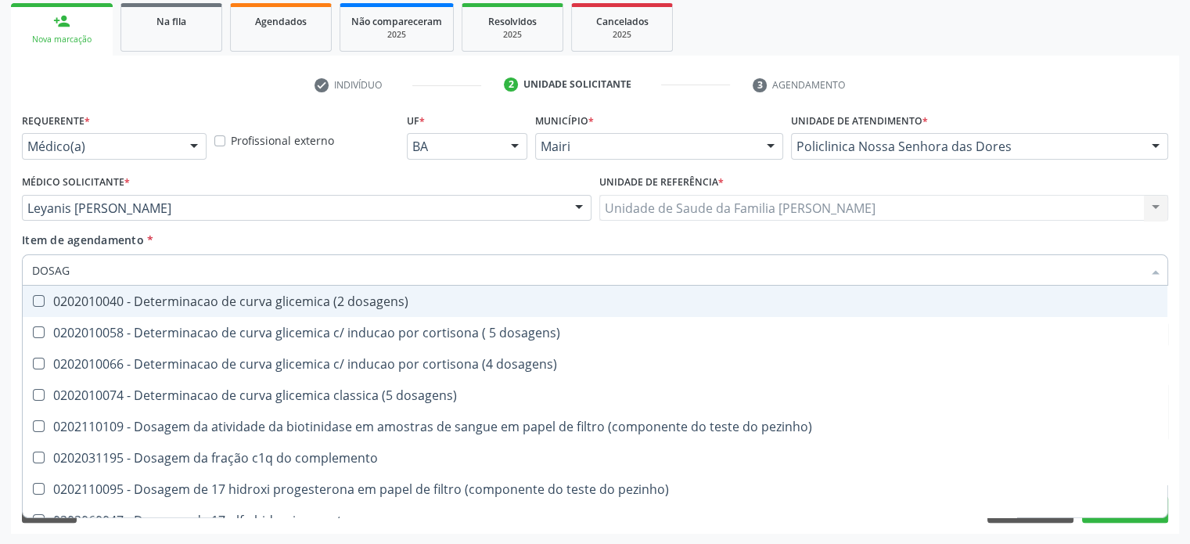
checkbox glicose "false"
checkbox derrames "true"
checkbox glicosilada "false"
checkbox hemossiderina "true"
checkbox \(fsh\) "false"
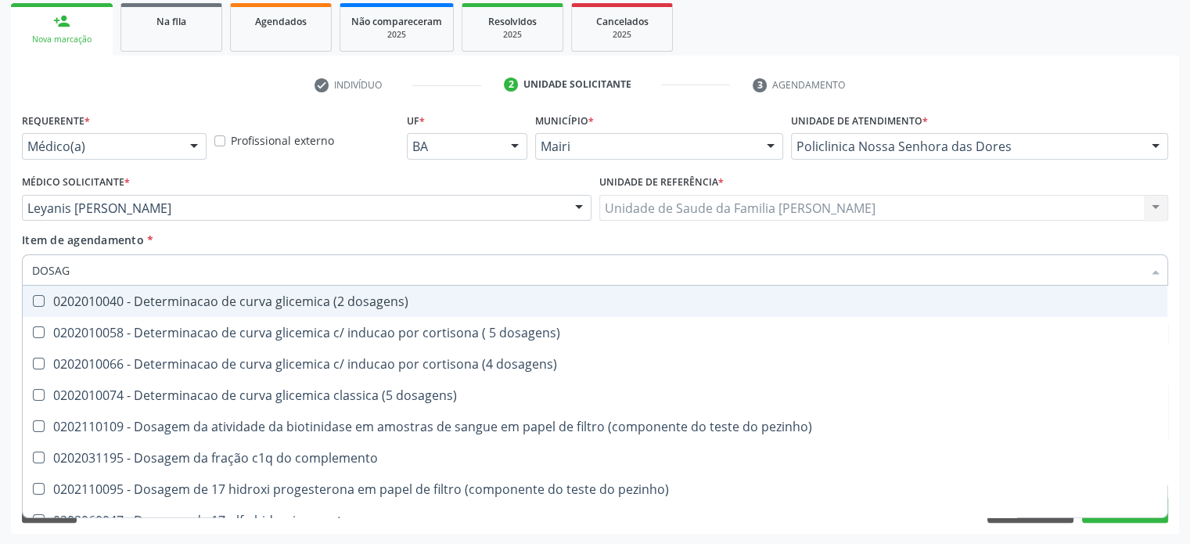
checkbox \(lh\) "true"
checkbox \(tgo\) "false"
checkbox transferrina "true"
checkbox ureia "false"
checkbox zinco "true"
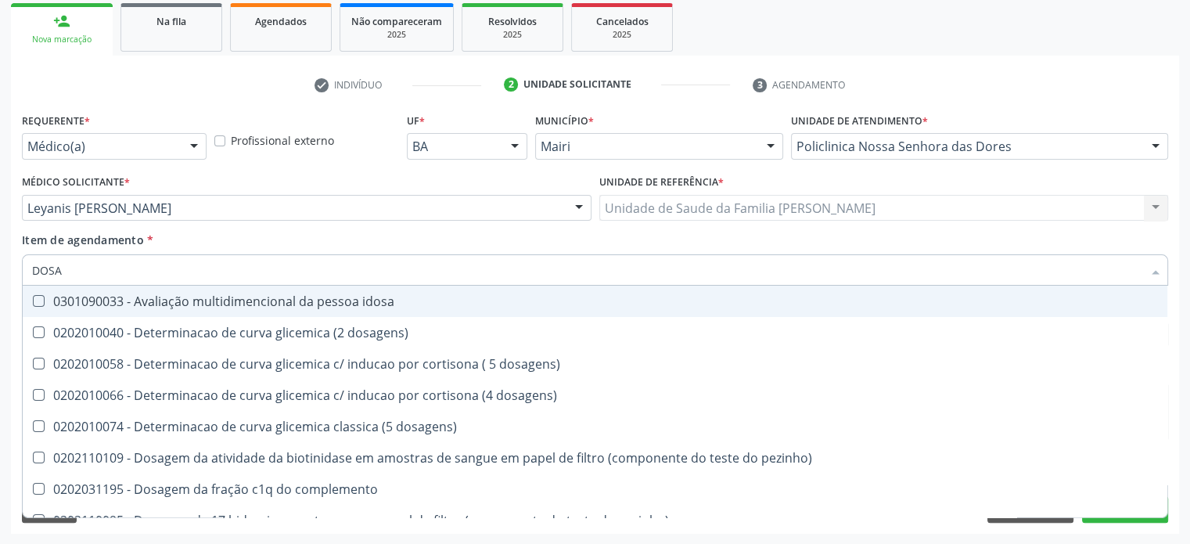
type input "DOS"
checkbox d "false"
checkbox suor "true"
checkbox creatinina "false"
checkbox glicose "false"
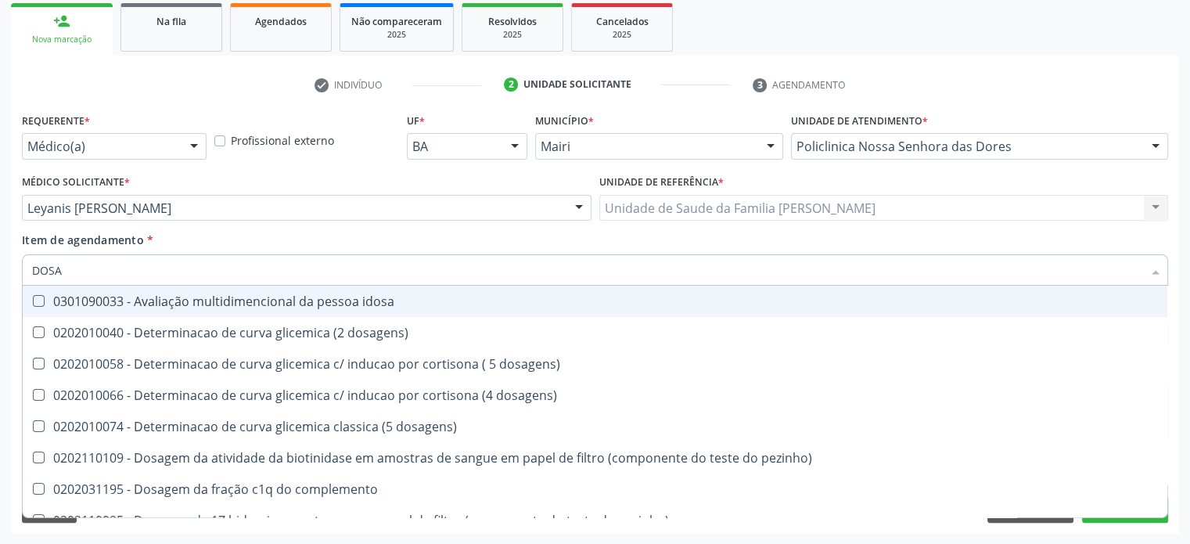
checkbox derrames "true"
checkbox glicosilada "false"
checkbox \(fsh\) "false"
checkbox salicilatos "true"
checkbox livre "true"
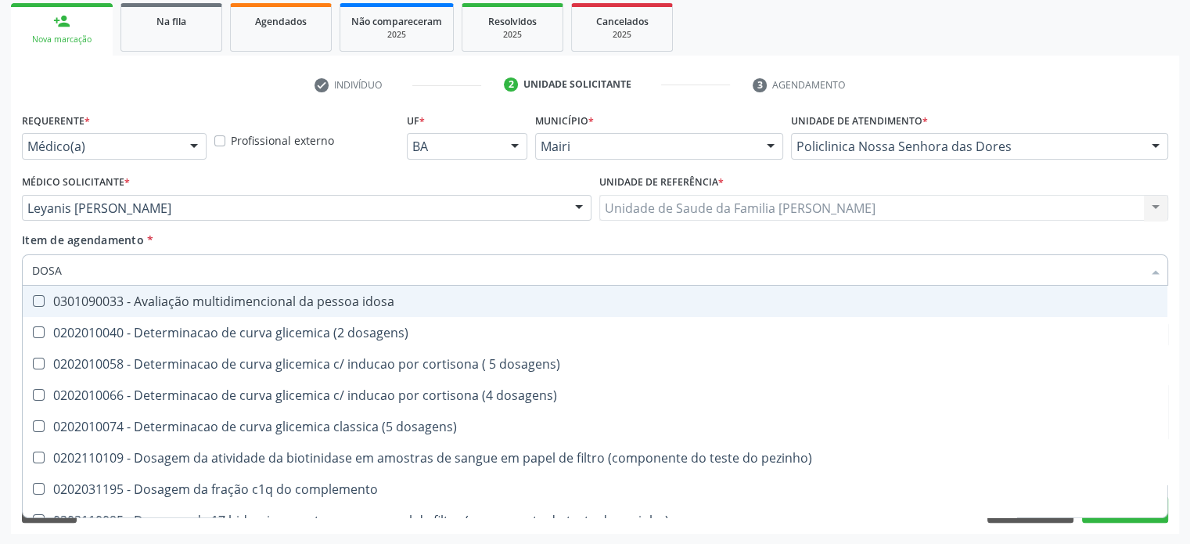
checkbox livre\) "true"
checkbox \(tgo\) "false"
checkbox \(tgp\) "false"
checkbox ureia "false"
checkbox b12 "false"
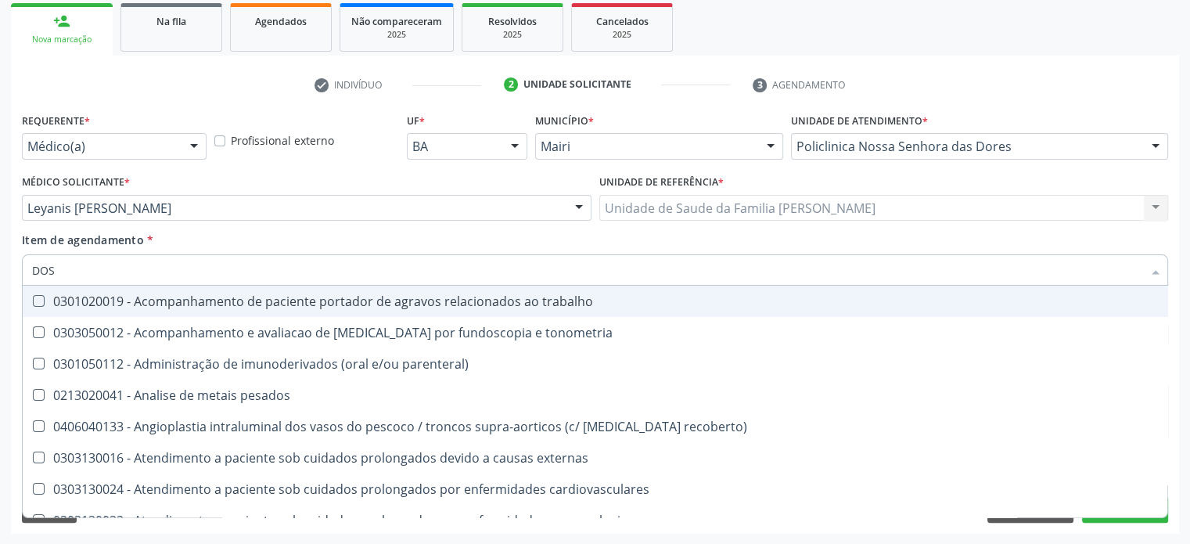
type input "DO"
checkbox d "false"
checkbox creatinina "false"
checkbox glicose "false"
checkbox glicosilada "false"
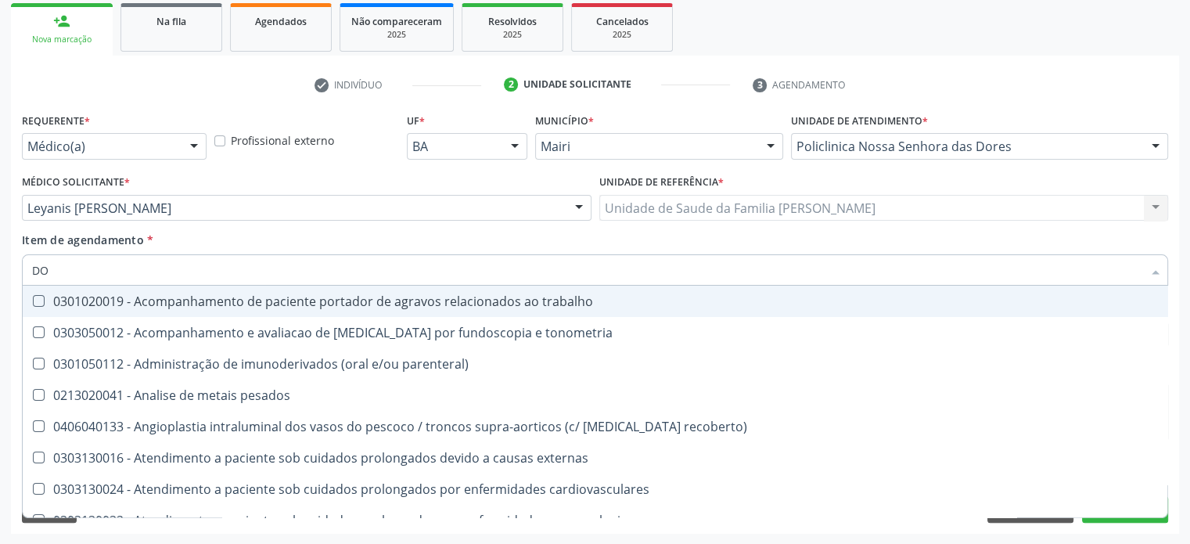
checkbox \(fsh\) "false"
checkbox \(tgo\) "false"
checkbox \(tgp\) "false"
checkbox ureia "false"
checkbox b12 "false"
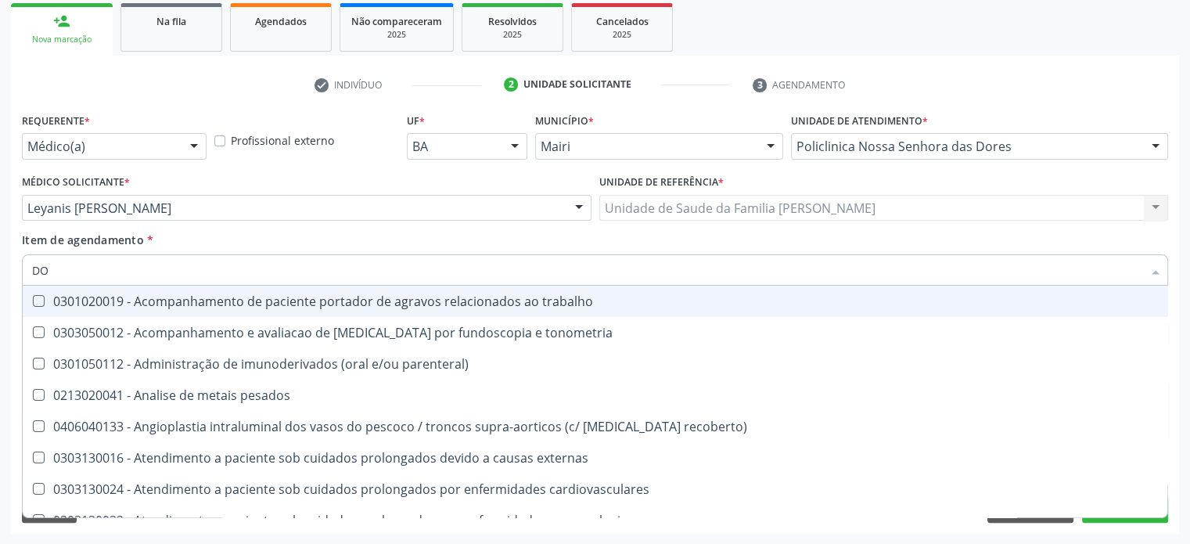
checkbox prostata "true"
checkbox multi-sitio "true"
type input "D"
checkbox prostata "false"
checkbox multi-sitio "false"
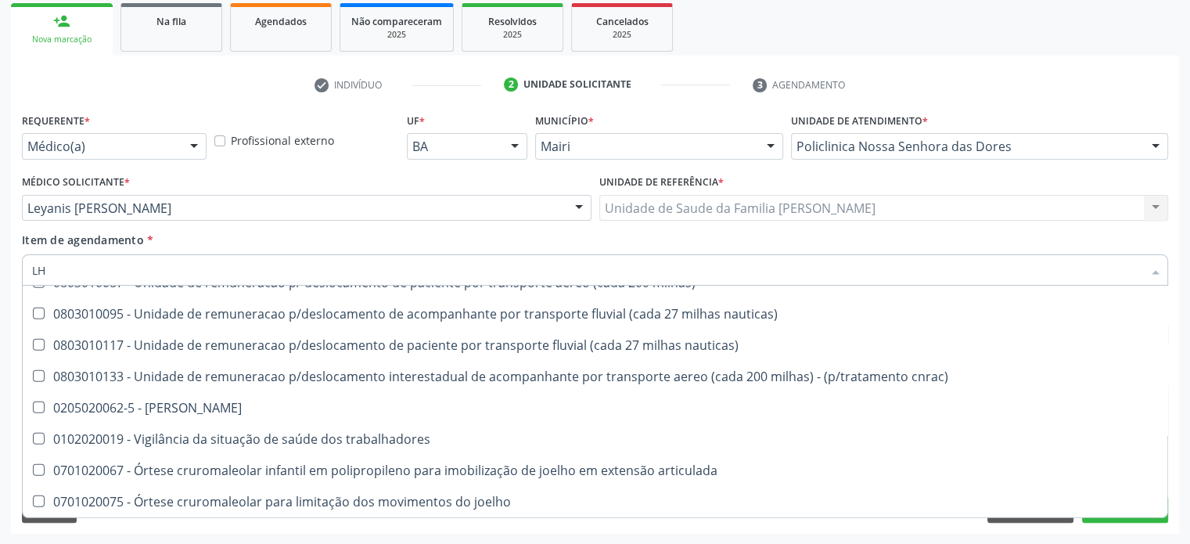
scroll to position [4633, 0]
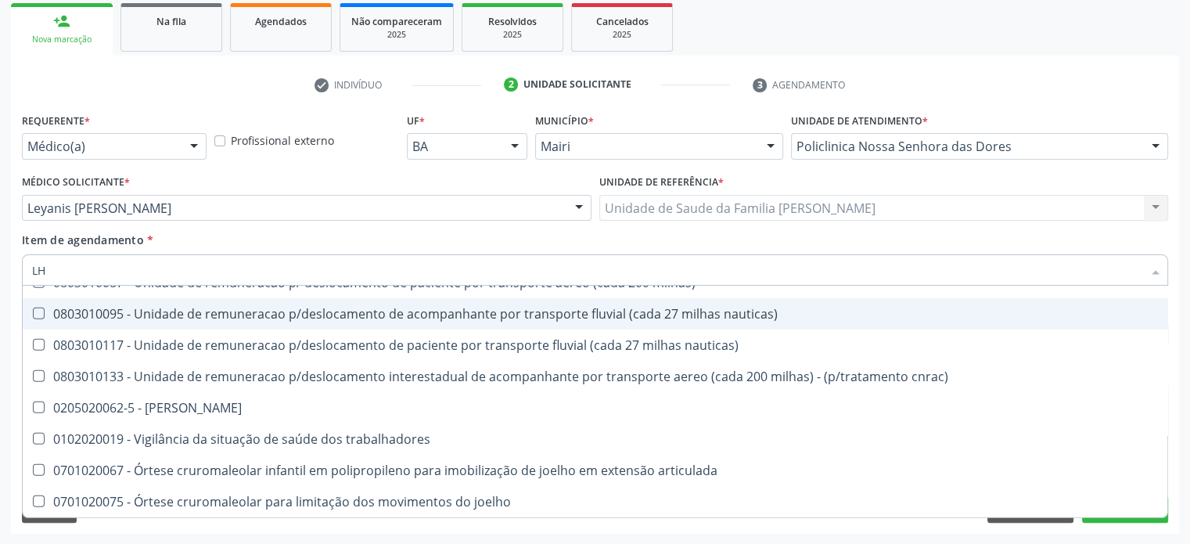
click at [34, 268] on input "LH" at bounding box center [587, 269] width 1111 height 31
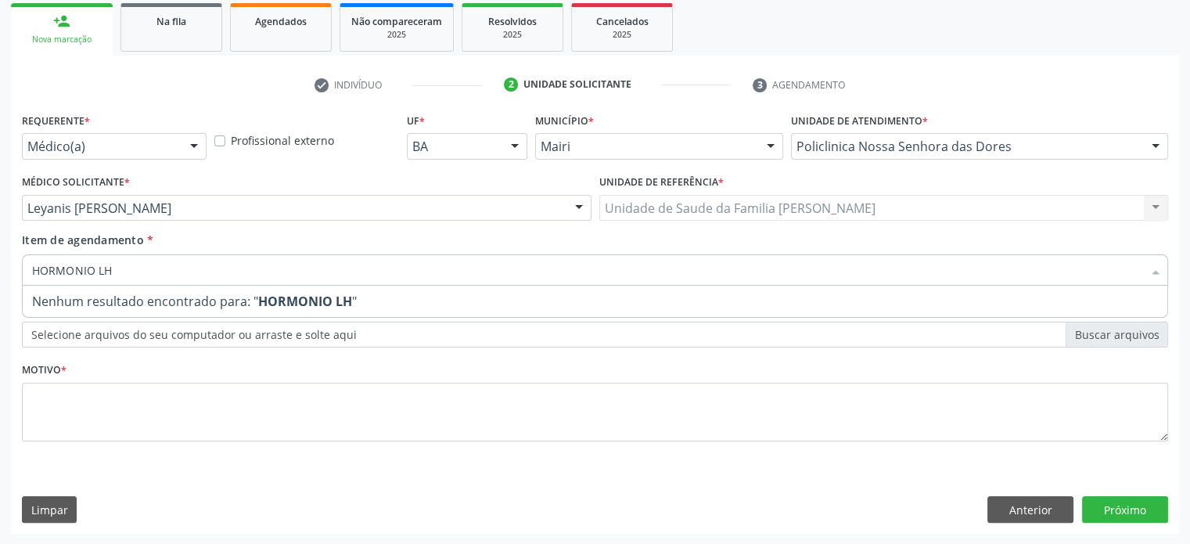
drag, startPoint x: 117, startPoint y: 276, endPoint x: 12, endPoint y: 258, distance: 107.2
click at [12, 258] on div "Requerente * Médico(a) Médico(a) Enfermeiro(a) Paciente Nenhum resultado encont…" at bounding box center [595, 321] width 1169 height 425
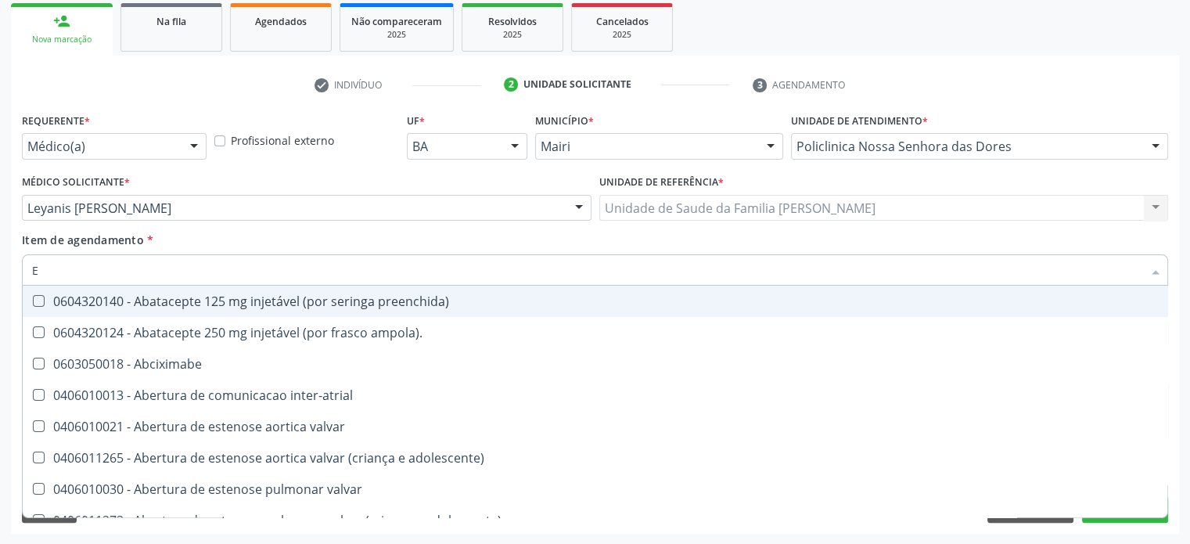
type input "ES"
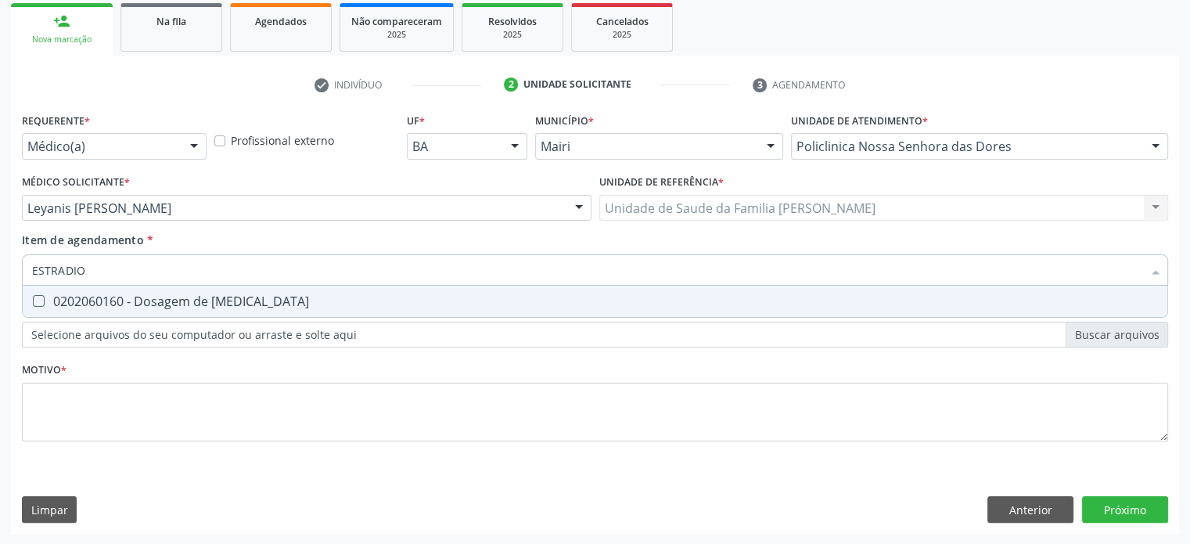
click at [66, 297] on div "0202060160 - Dosagem de [MEDICAL_DATA]" at bounding box center [595, 301] width 1126 height 13
drag, startPoint x: 93, startPoint y: 268, endPoint x: 21, endPoint y: 265, distance: 72.1
click at [21, 265] on div "Item de agendamento * ESTRADIO Desfazer seleção 0202060160 - Dosagem de [MEDICA…" at bounding box center [595, 262] width 1154 height 60
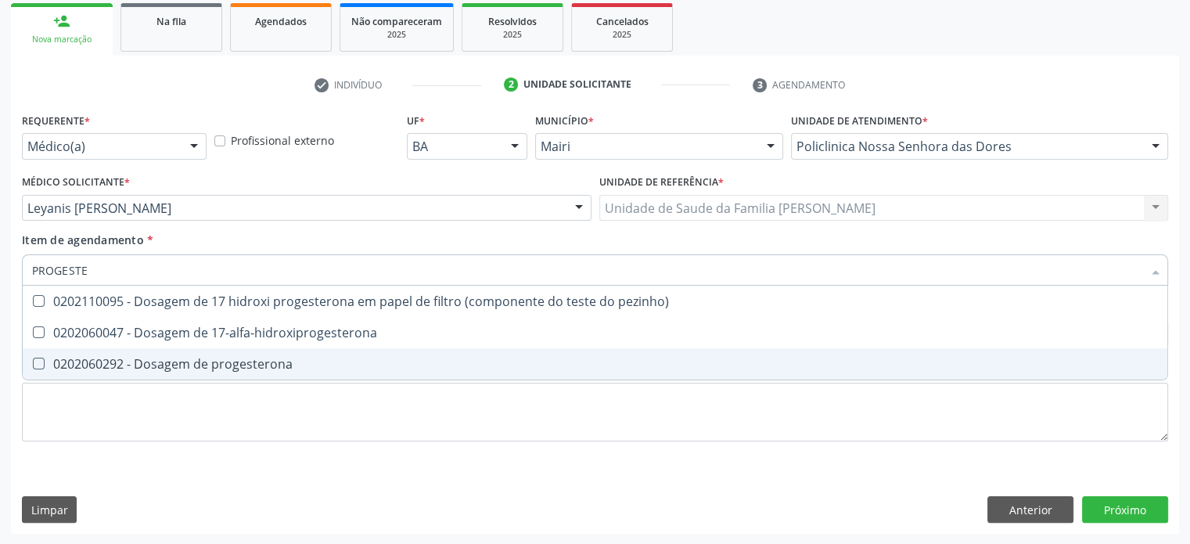
click at [135, 364] on div "0202060292 - Dosagem de progesterona" at bounding box center [595, 364] width 1126 height 13
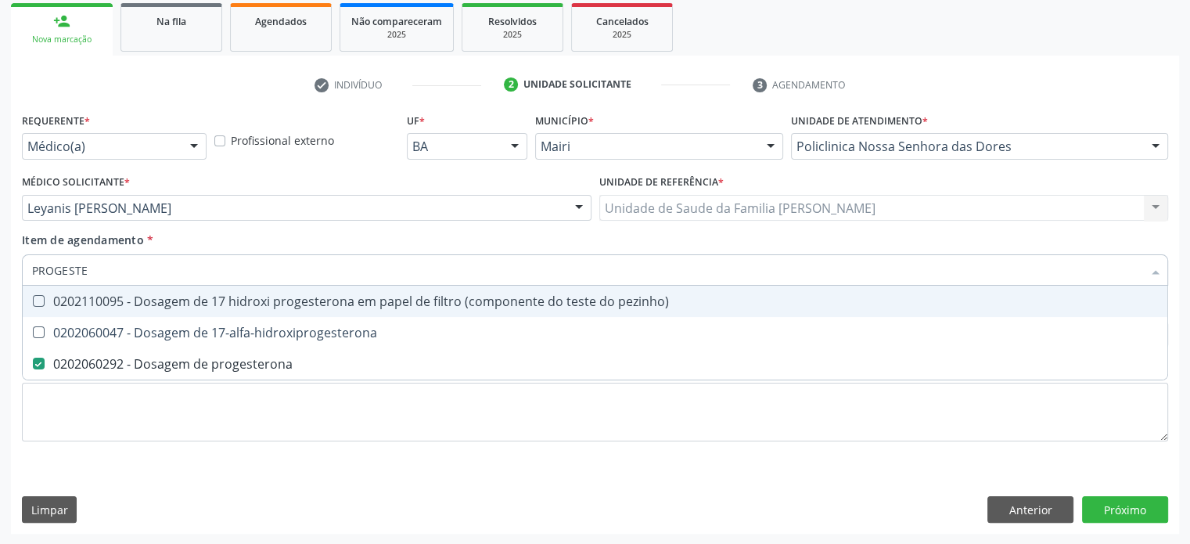
drag, startPoint x: 117, startPoint y: 268, endPoint x: 9, endPoint y: 253, distance: 109.9
click at [9, 253] on div "Acompanhamento Acompanhe a situação das marcações correntes e finalizadas Relat…" at bounding box center [595, 200] width 1190 height 690
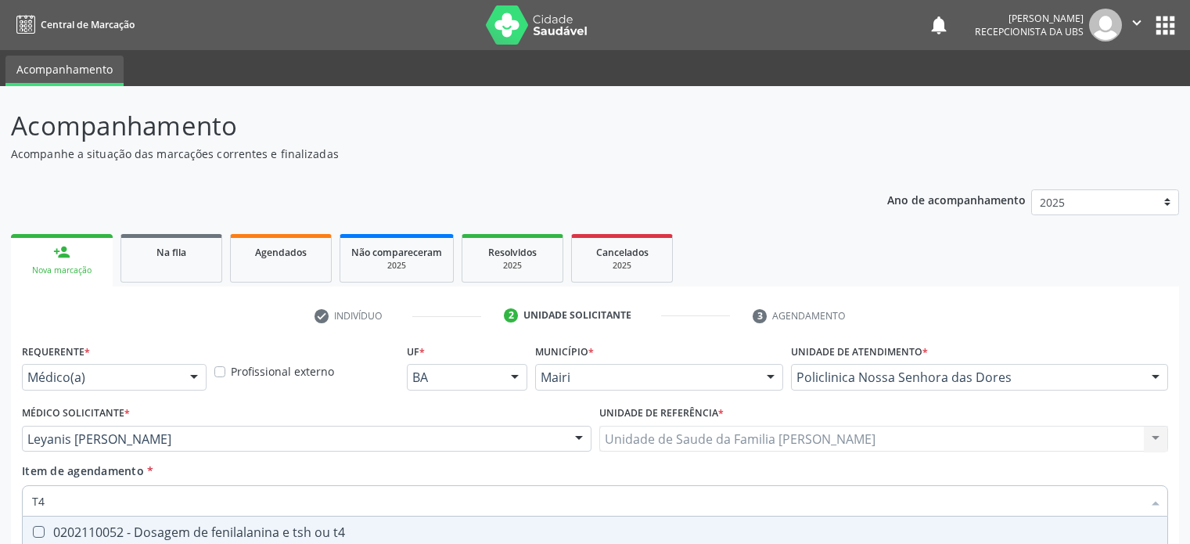
scroll to position [231, 0]
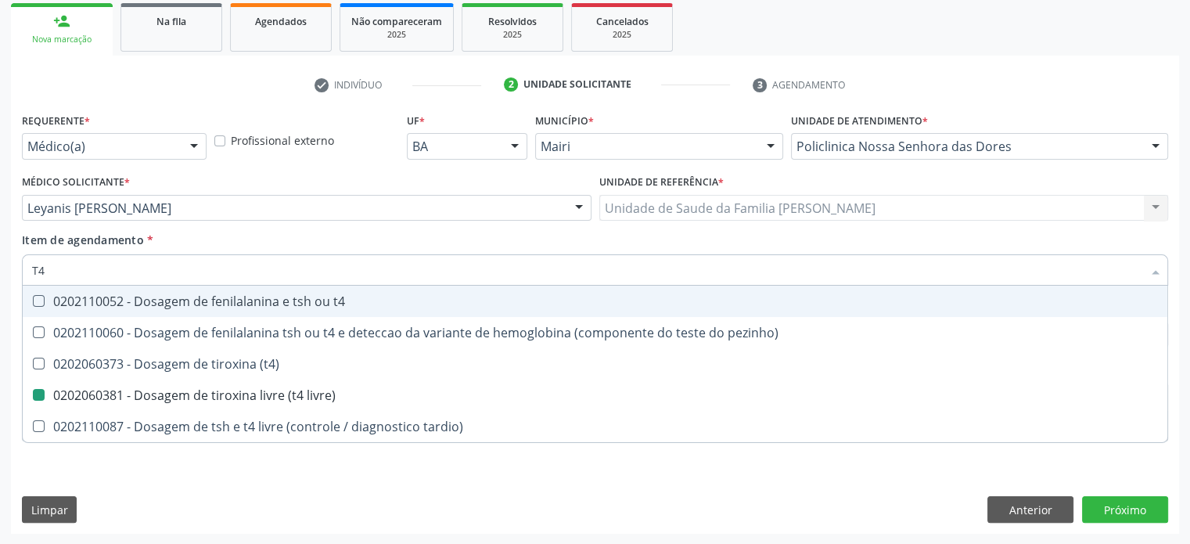
type input "V"
checkbox livre\) "false"
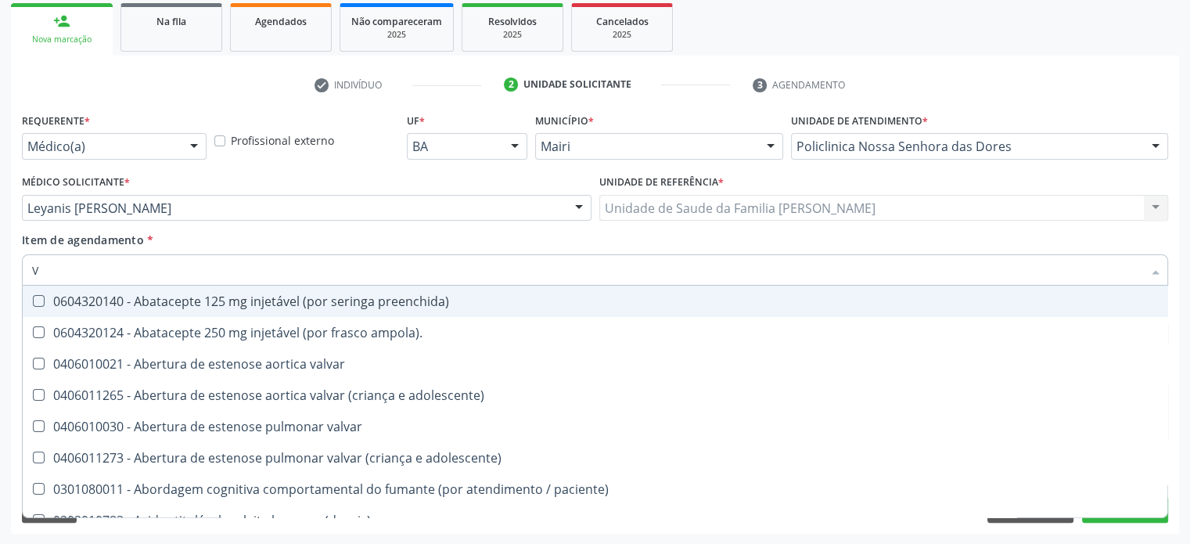
type input "VI"
checkbox paliativos "true"
checkbox cardiovascular "true"
checkbox motor "true"
checkbox d "false"
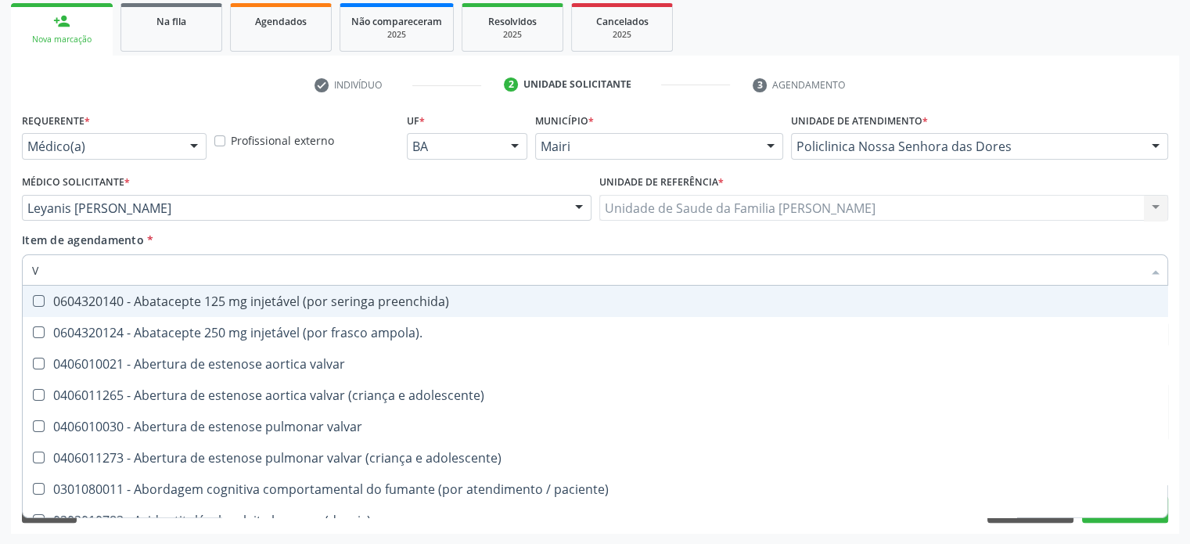
checkbox livre "false"
checkbox livre\) "false"
checkbox \(tgp\) "false"
checkbox b12 "false"
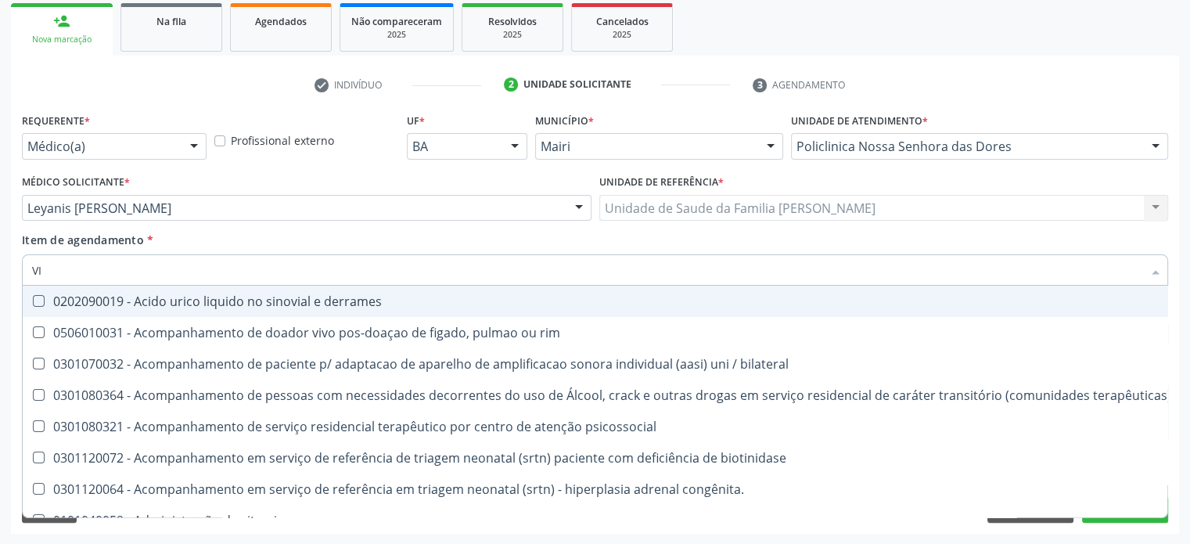
type input "VIT"
checkbox biotinidase "true"
checkbox congênita\ "true"
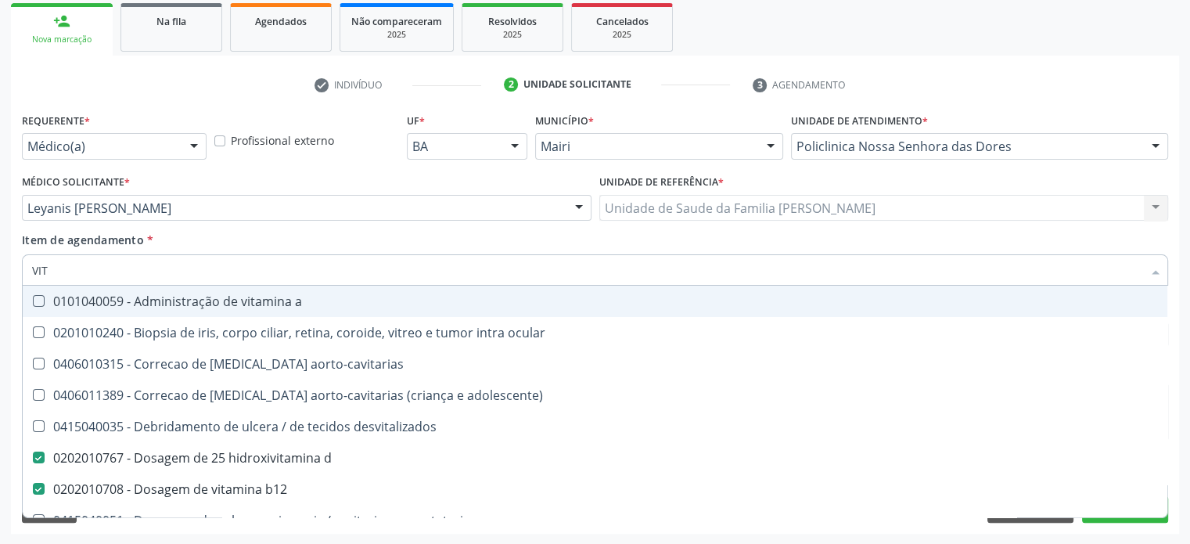
type input "VITA"
checkbox desvitalizados "true"
checkbox b12 "false"
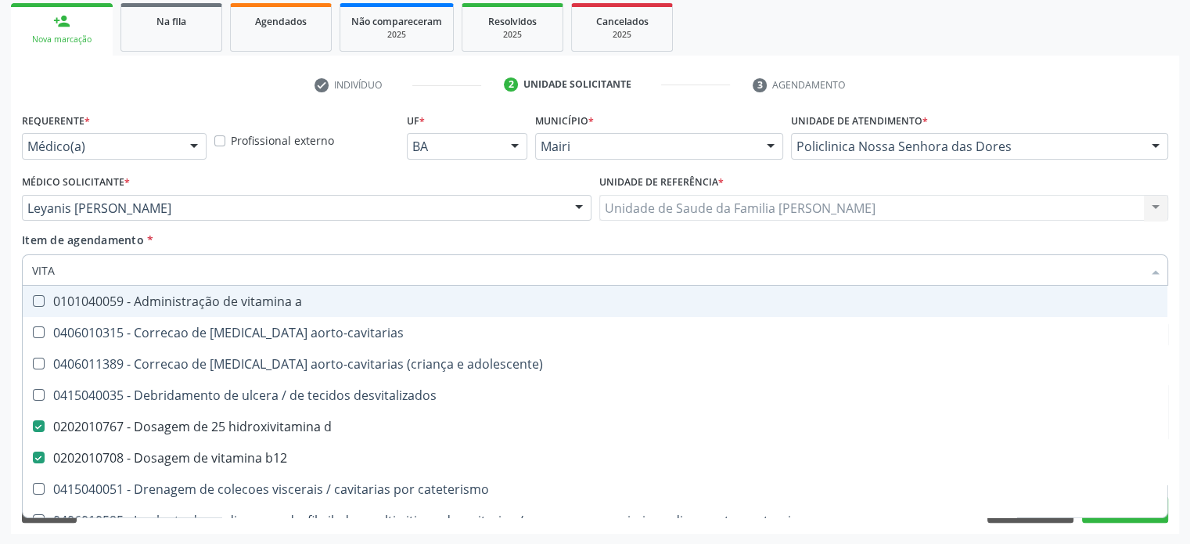
click at [1112, 77] on ul "check Indivíduo 2 Unidade solicitante 3 Agendamento" at bounding box center [595, 85] width 1169 height 26
checkbox aorto-cavitarias "true"
checkbox adolescente\) "true"
checkbox desvitalizados "true"
checkbox cateterismo "true"
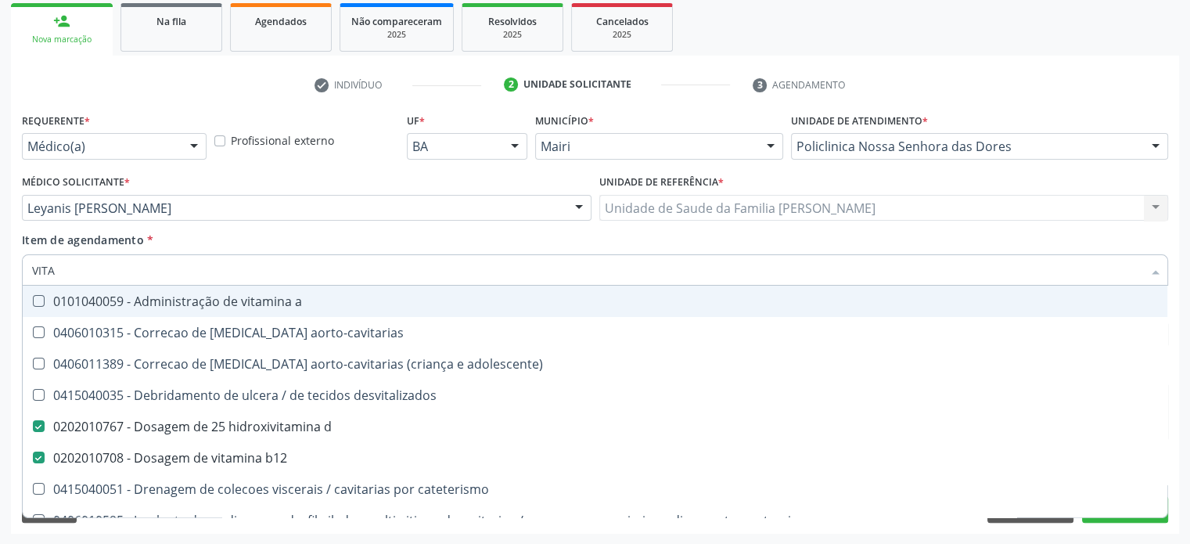
checkbox toracotomia "true"
checkbox toracotomia\) "true"
checkbox estranho "true"
checkbox intracavitaria "true"
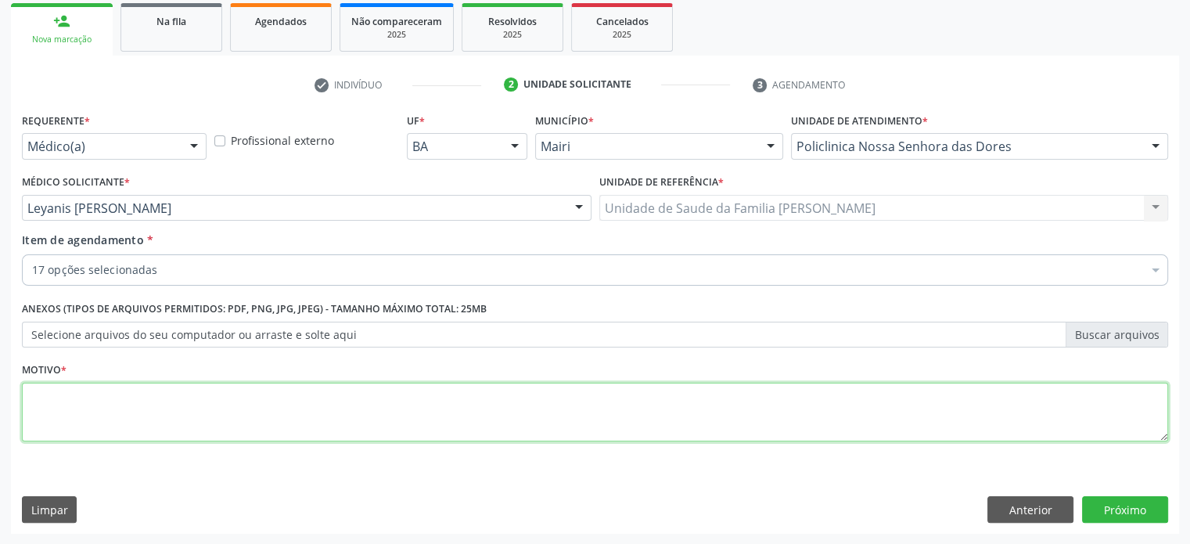
click at [99, 415] on textarea at bounding box center [595, 412] width 1147 height 59
type textarea "CONTROLE"
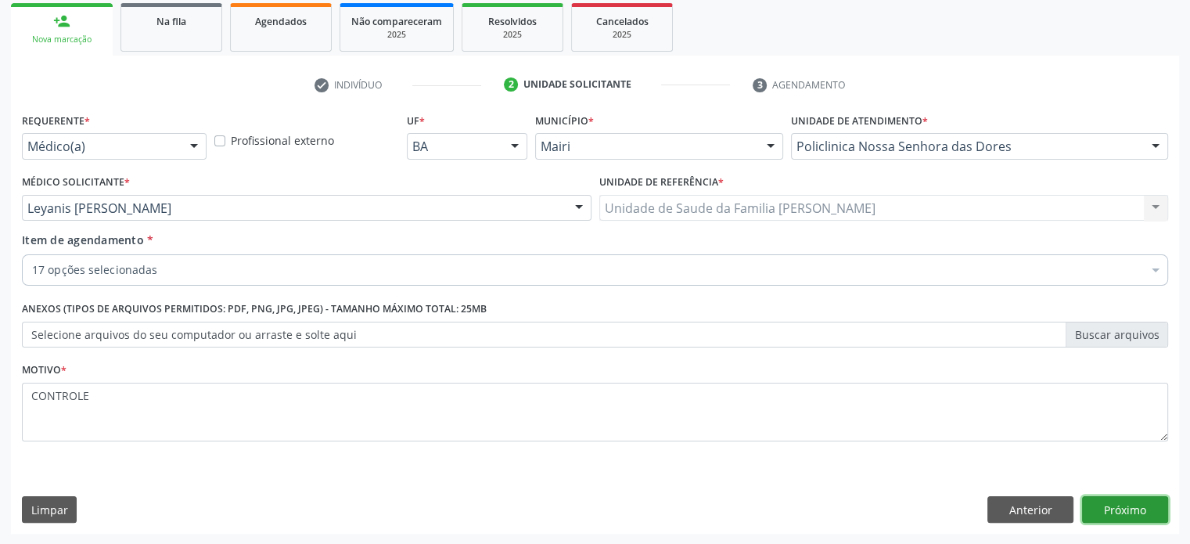
click at [1119, 500] on button "Próximo" at bounding box center [1125, 509] width 86 height 27
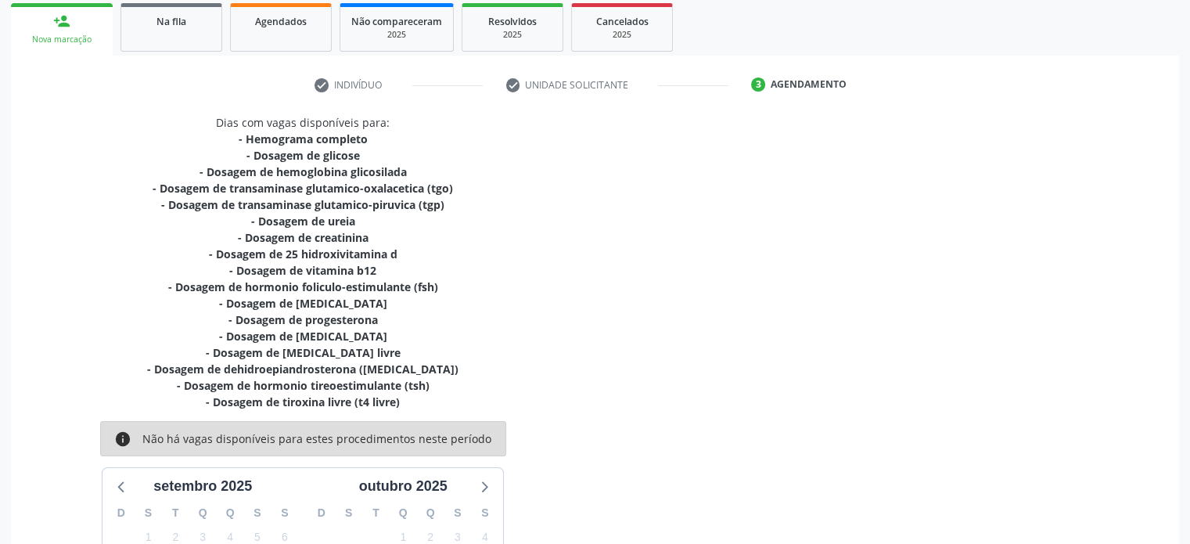
click at [888, 344] on div "Dias com vagas disponíveis para: - Hemograma completo - Dosagem de glicose - Do…" at bounding box center [595, 396] width 1169 height 564
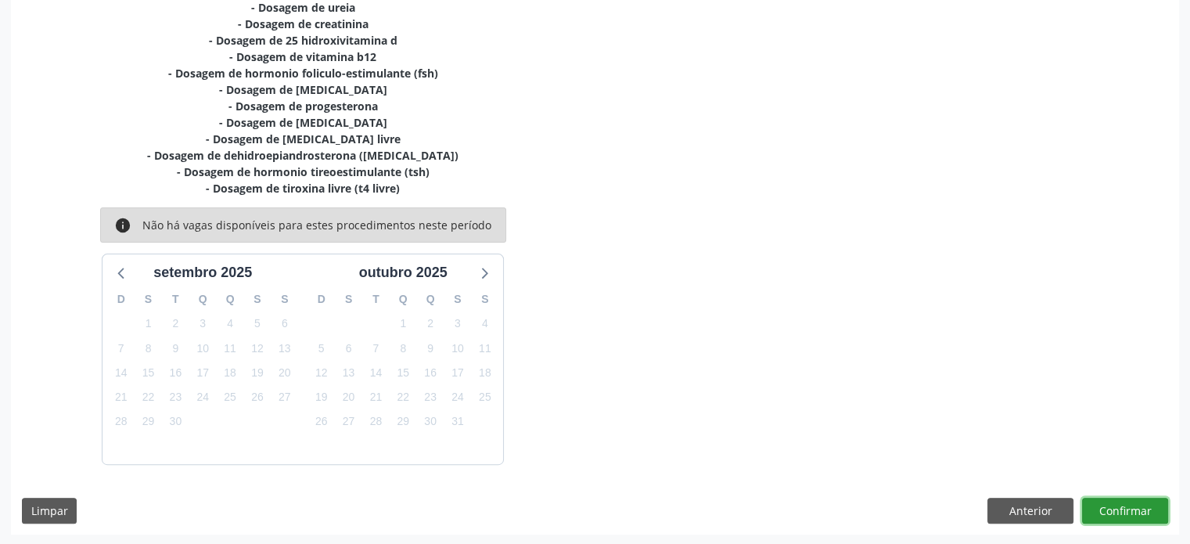
click at [1144, 515] on button "Confirmar" at bounding box center [1125, 511] width 86 height 27
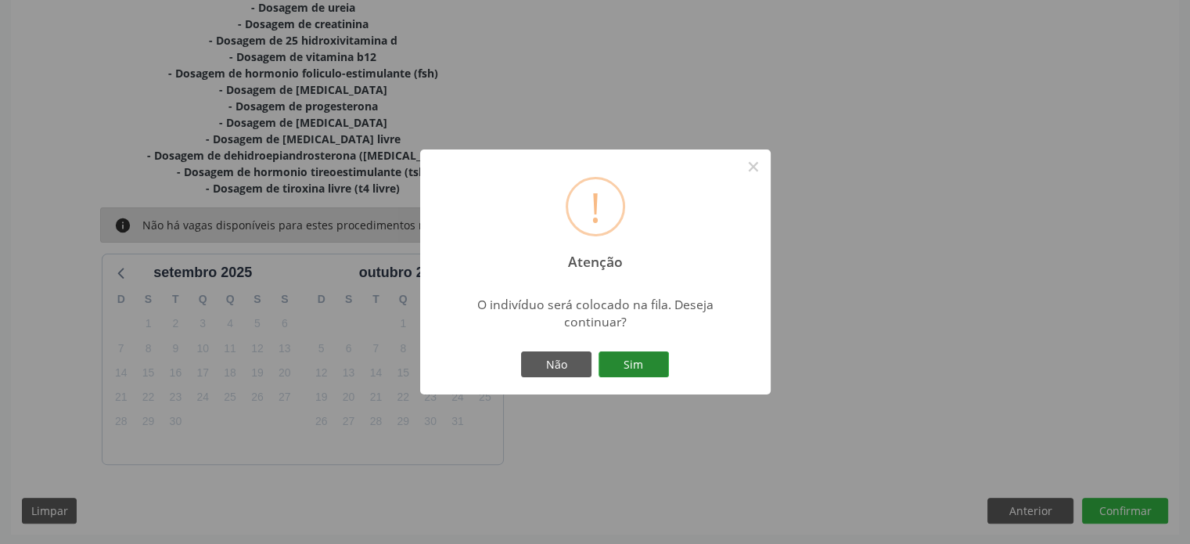
click at [631, 355] on button "Sim" at bounding box center [634, 364] width 70 height 27
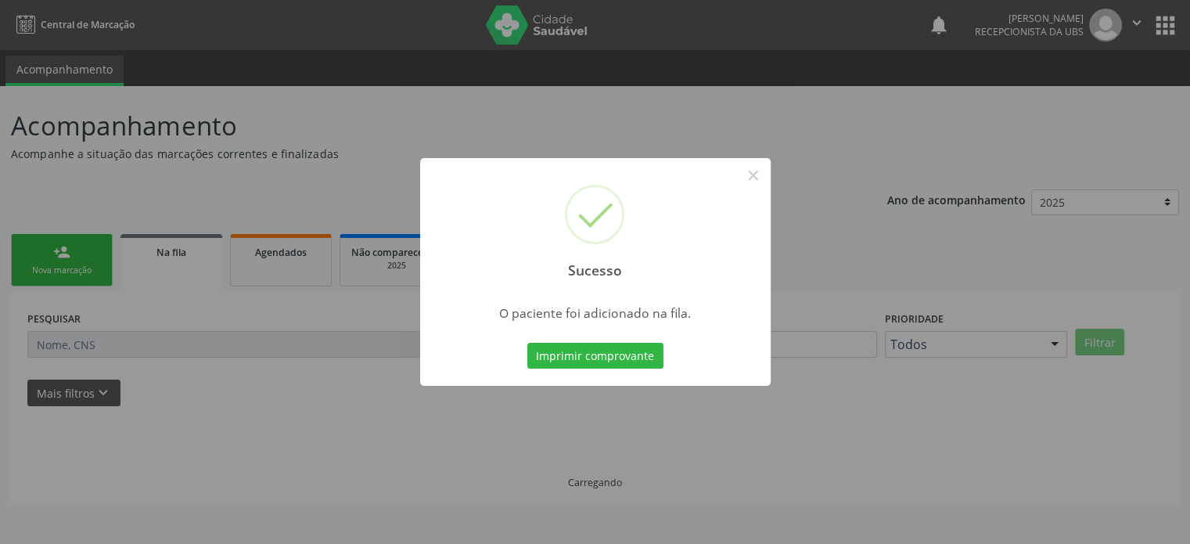
scroll to position [0, 0]
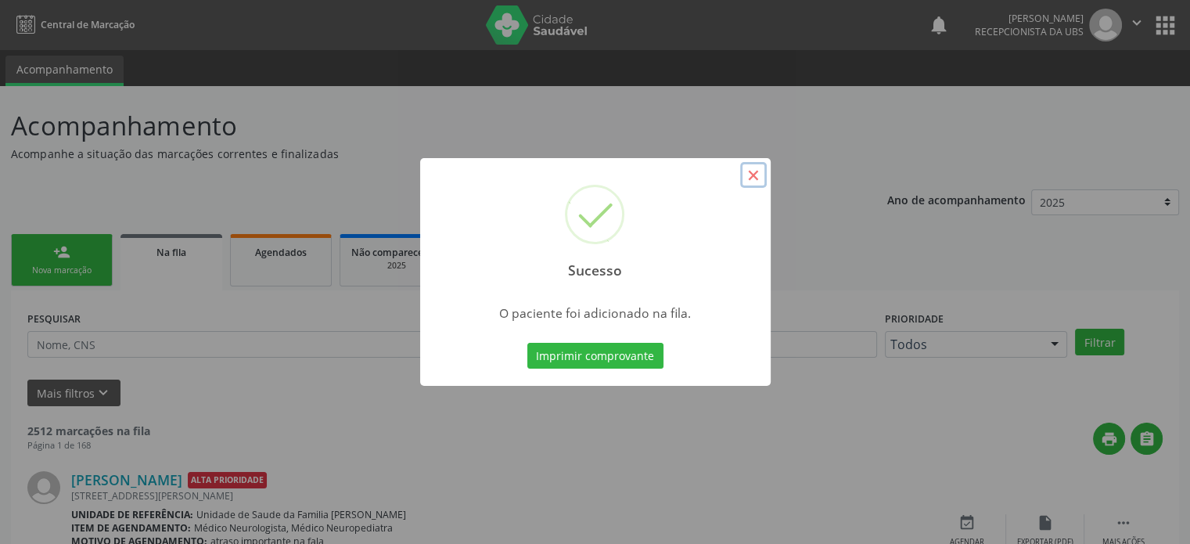
click at [748, 173] on button "×" at bounding box center [753, 175] width 27 height 27
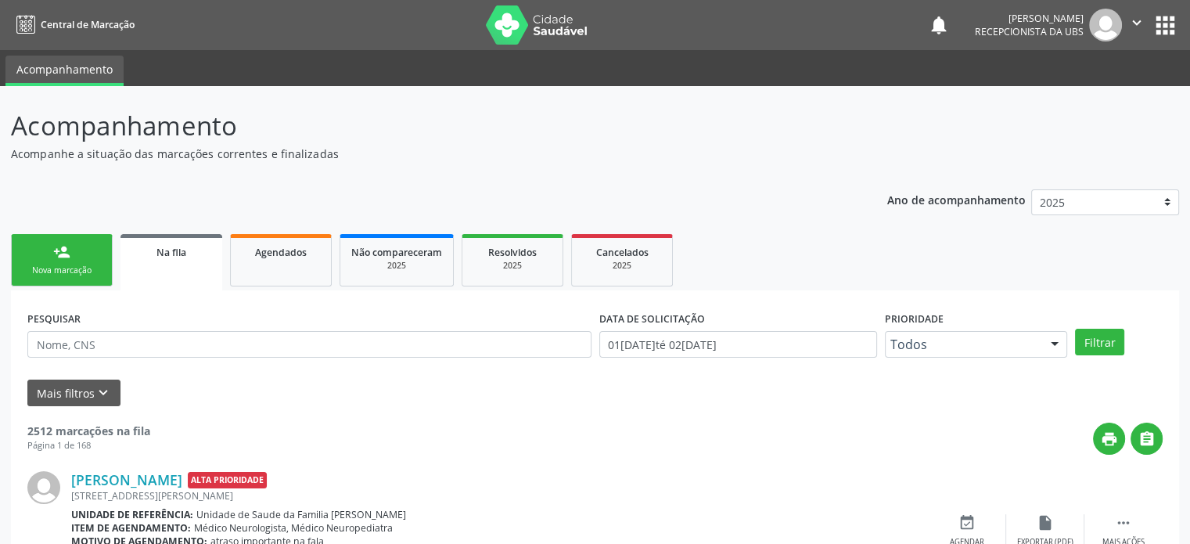
click at [47, 251] on link "person_add Nova marcação" at bounding box center [62, 260] width 102 height 52
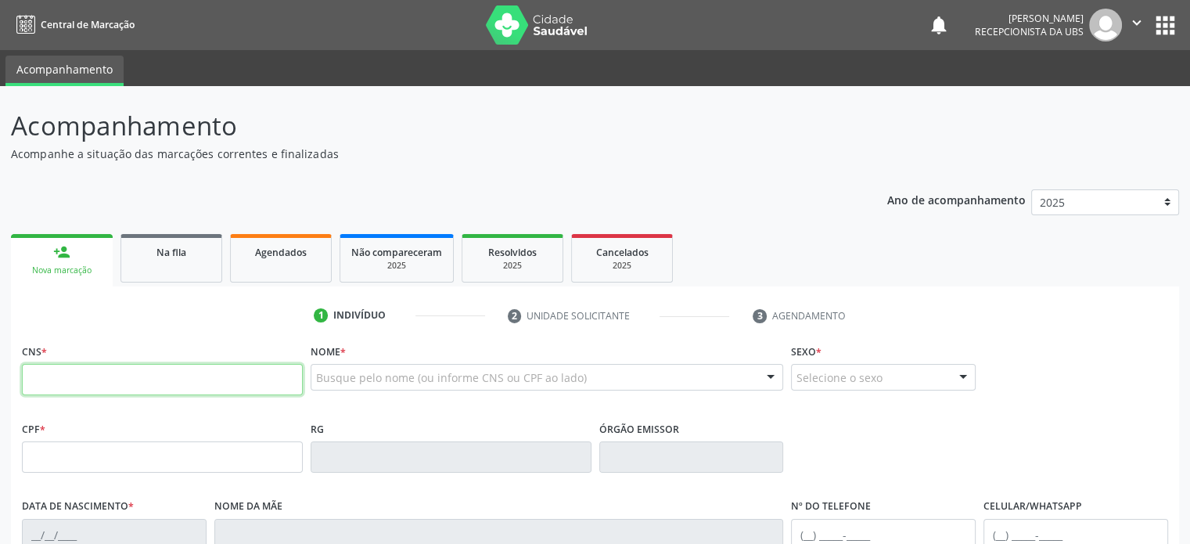
click at [49, 375] on input "text" at bounding box center [162, 379] width 281 height 31
type input "700 2019 8115 5824"
type input "069.464.625-30"
type input "24/11/1996"
type input "Maria do Socorro Marques da Silva"
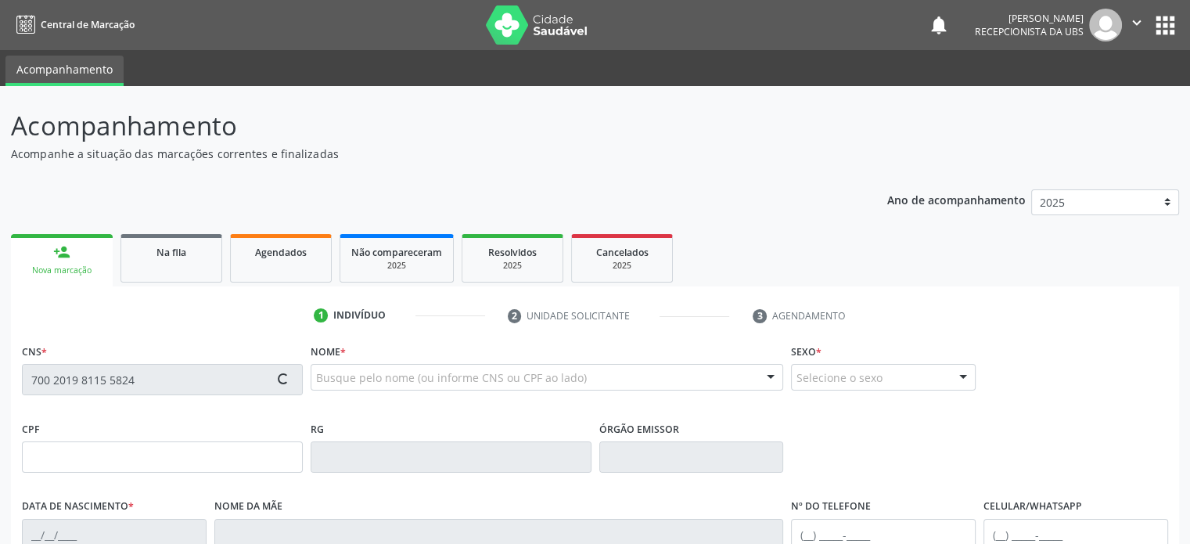
type input "(74) 99988-9197"
type input "(74) 98155-8301"
type input "S/N"
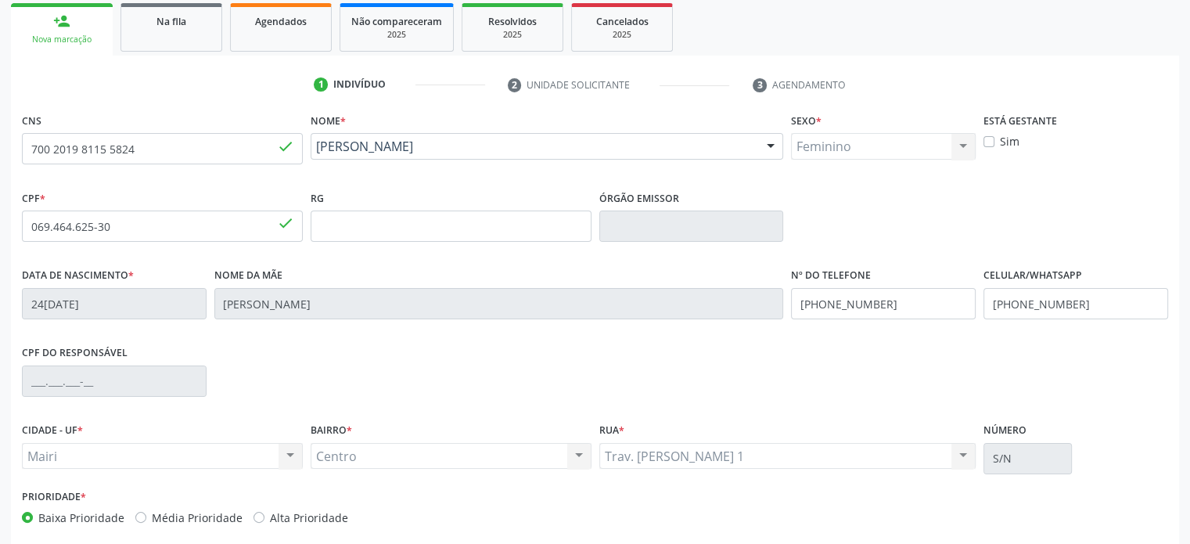
scroll to position [235, 0]
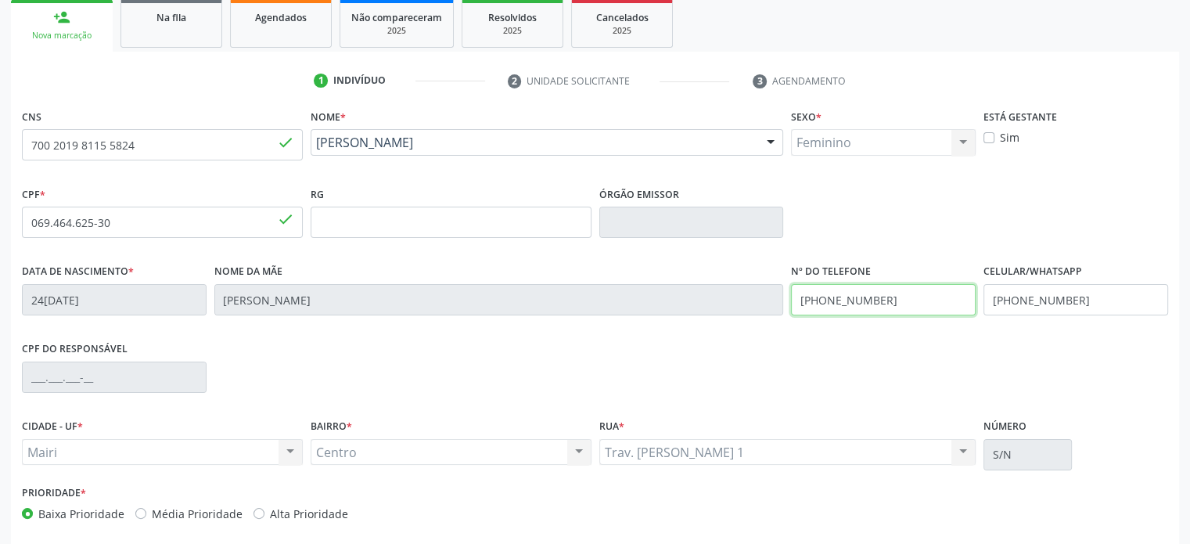
drag, startPoint x: 892, startPoint y: 293, endPoint x: 785, endPoint y: 293, distance: 107.2
click at [785, 293] on div "Data de nascimento * 24/11/1996 Nome da mãe Maria do Socorro Marques da Silva N…" at bounding box center [595, 298] width 1154 height 77
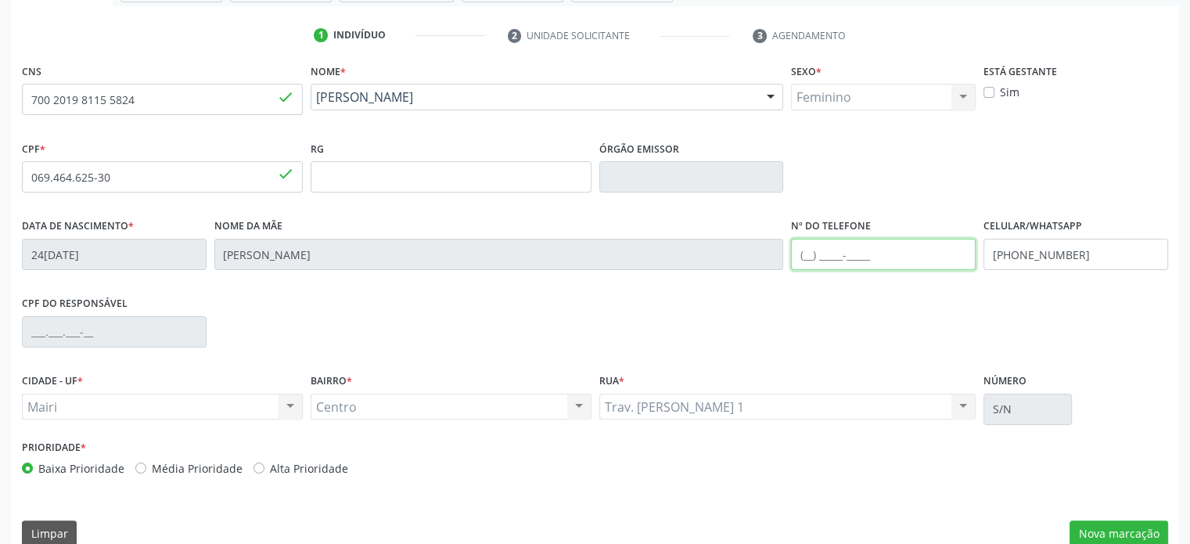
scroll to position [304, 0]
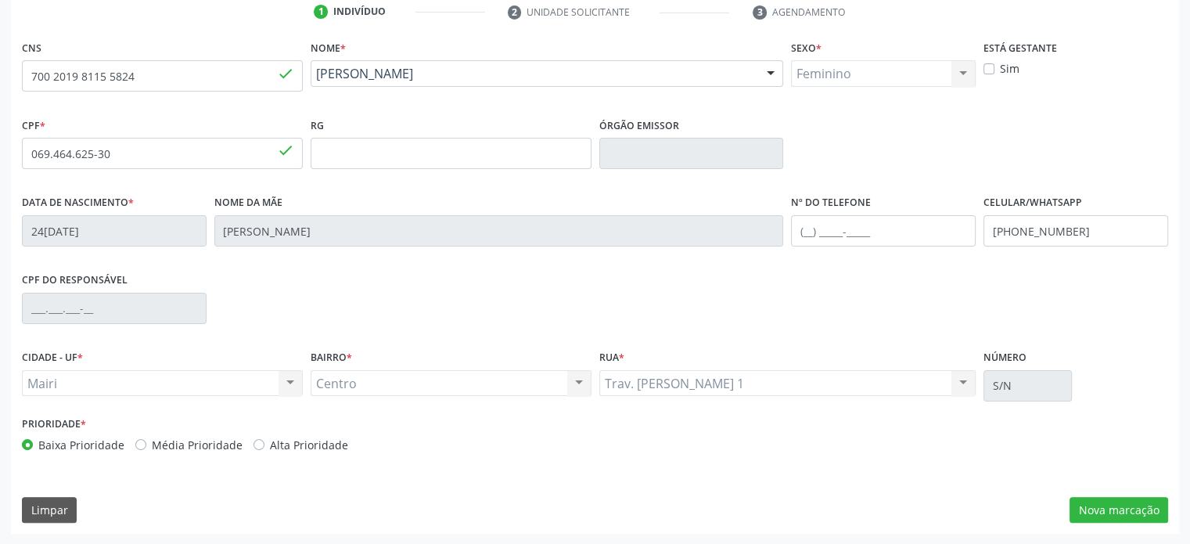
click at [167, 447] on label "Média Prioridade" at bounding box center [197, 445] width 91 height 16
click at [146, 447] on input "Média Prioridade" at bounding box center [140, 444] width 11 height 14
radio input "true"
click at [1122, 514] on button "Nova marcação" at bounding box center [1119, 510] width 99 height 27
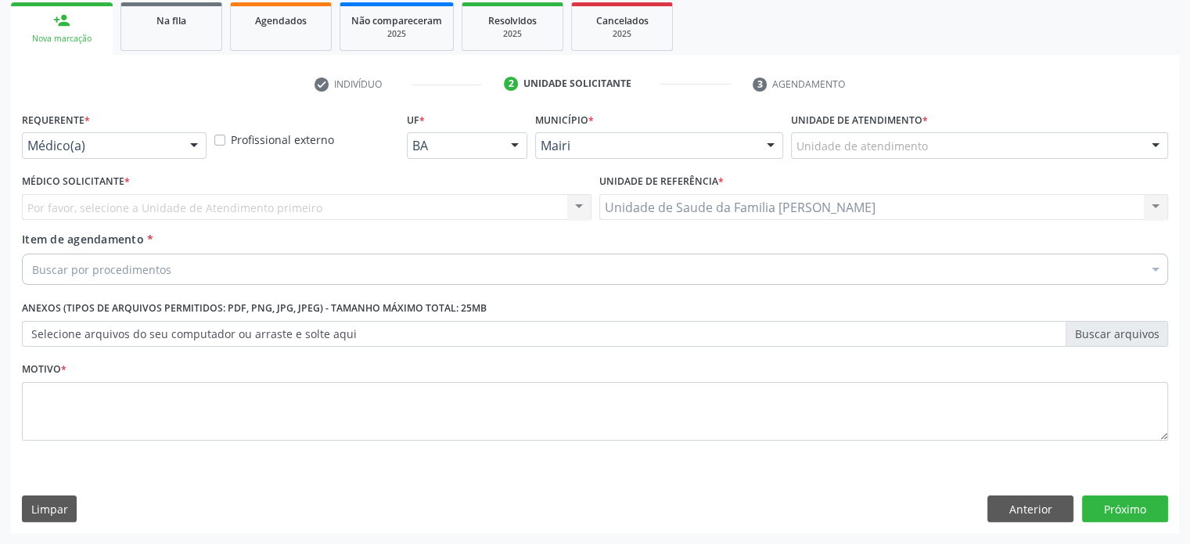
scroll to position [231, 0]
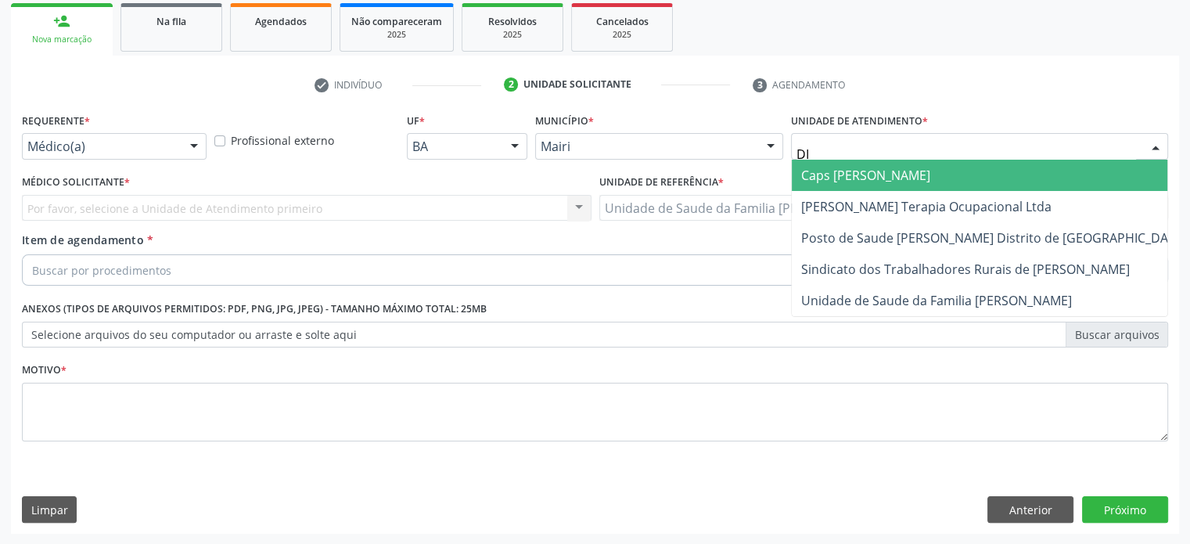
type input "DIL"
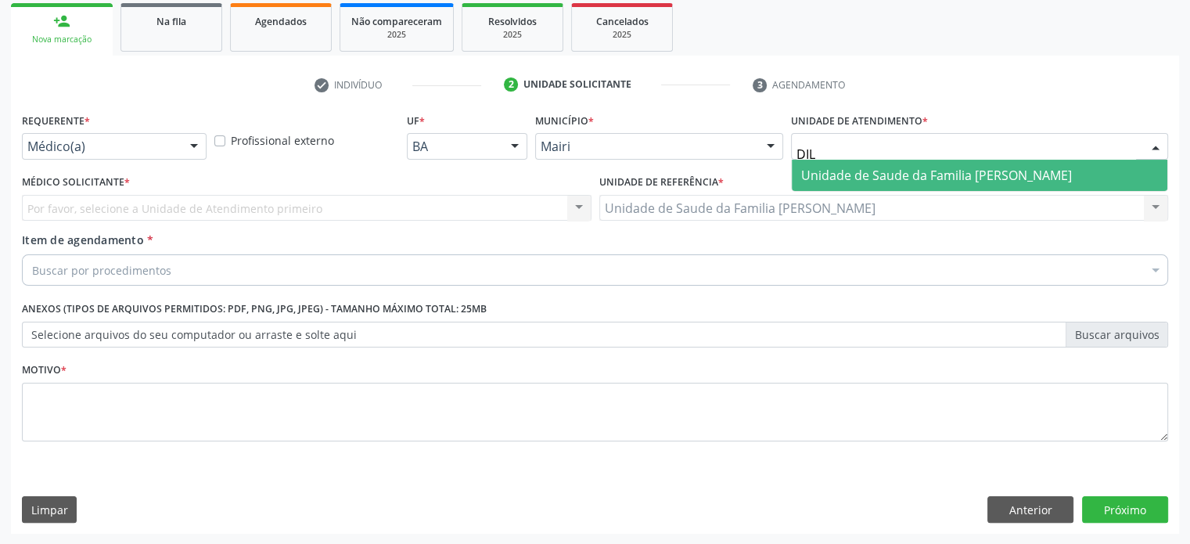
click at [859, 175] on span "Unidade de Saude da Familia [PERSON_NAME]" at bounding box center [936, 175] width 271 height 17
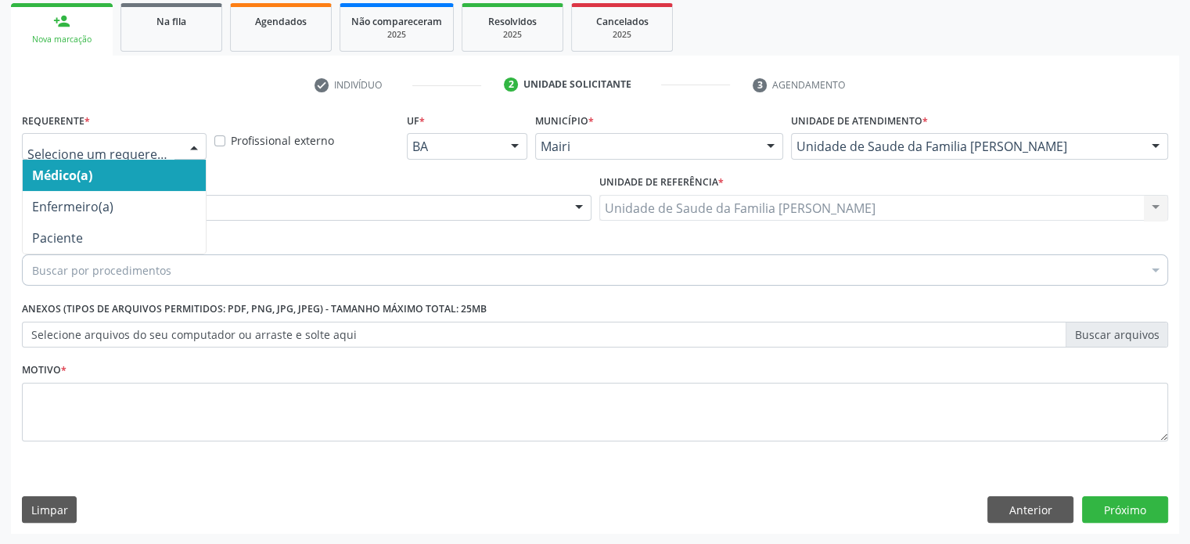
click at [187, 143] on div at bounding box center [193, 147] width 23 height 27
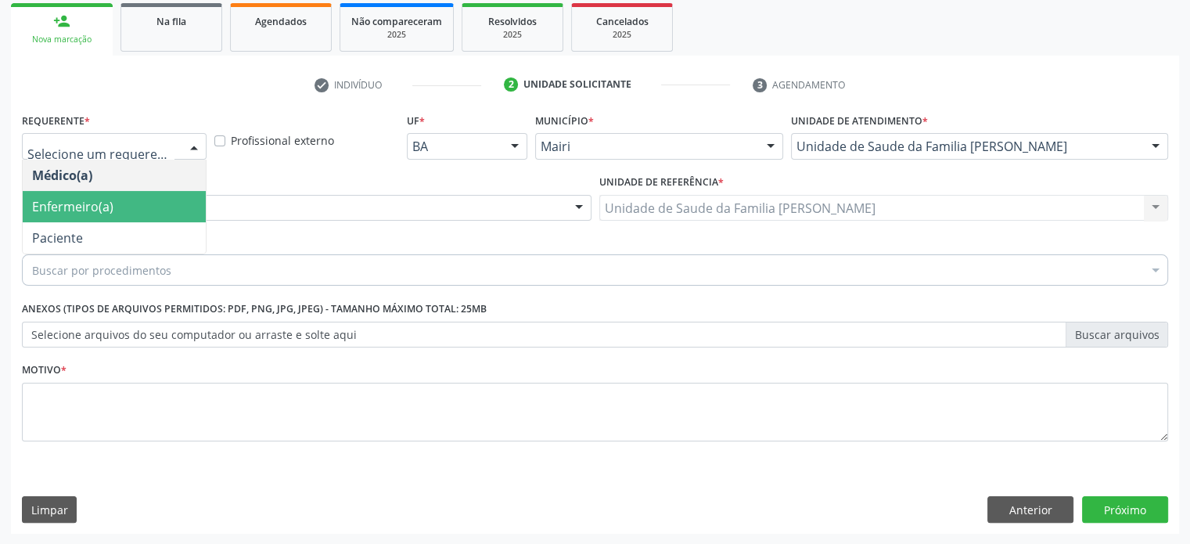
click at [142, 203] on span "Enfermeiro(a)" at bounding box center [114, 206] width 183 height 31
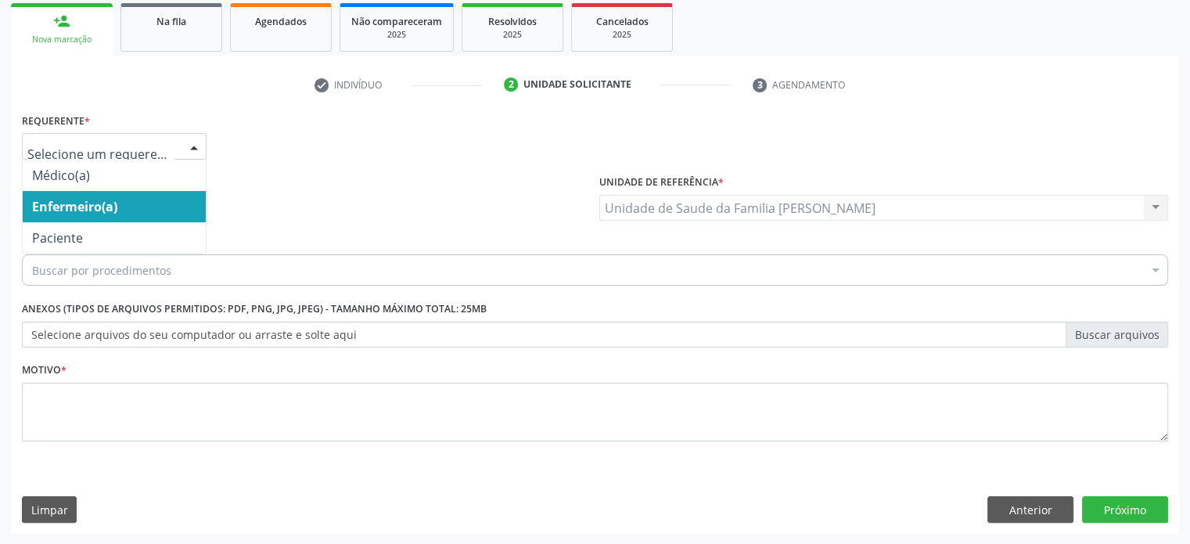
click at [190, 147] on div at bounding box center [193, 147] width 23 height 27
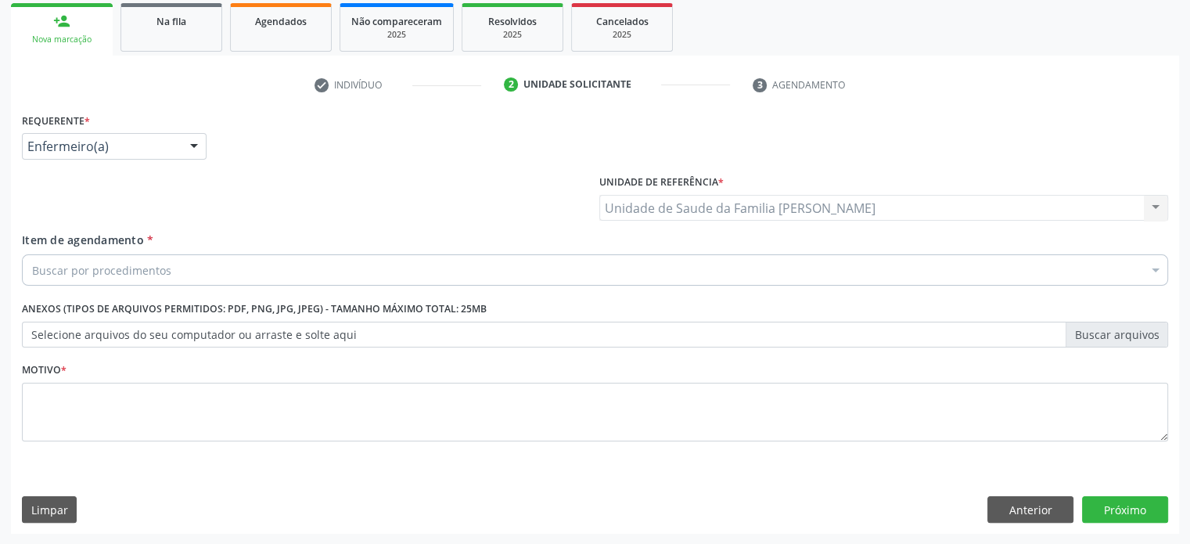
click at [260, 160] on div "Requerente * Enfermeiro(a) Médico(a) Enfermeiro(a) Paciente Nenhum resultado en…" at bounding box center [595, 139] width 1154 height 61
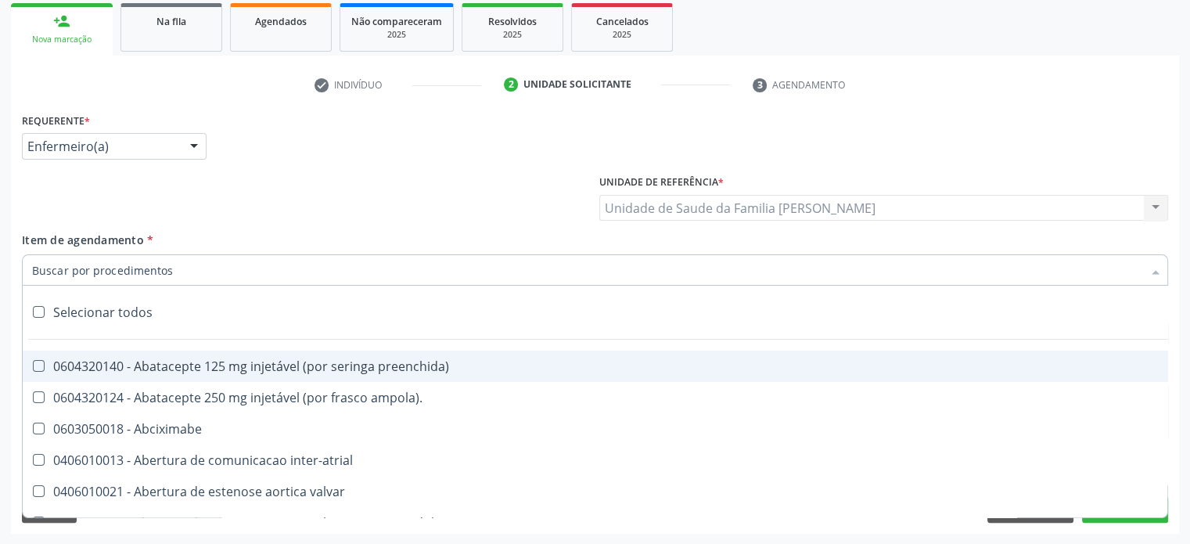
paste input "0205020143"
type input "0205020143"
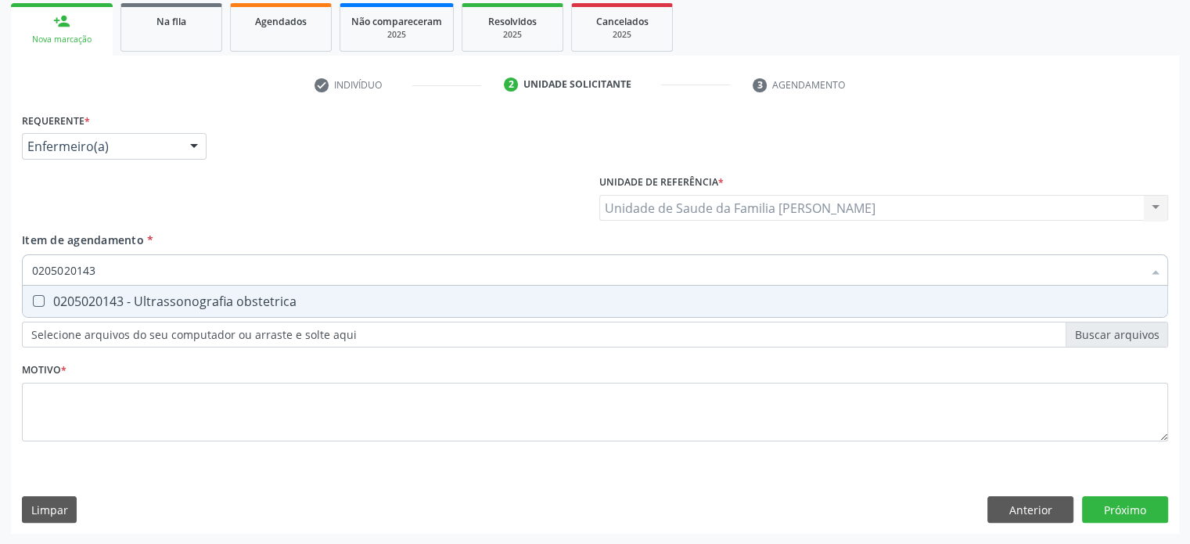
click at [117, 297] on div "0205020143 - Ultrassonografia obstetrica" at bounding box center [595, 301] width 1126 height 13
checkbox obstetrica "true"
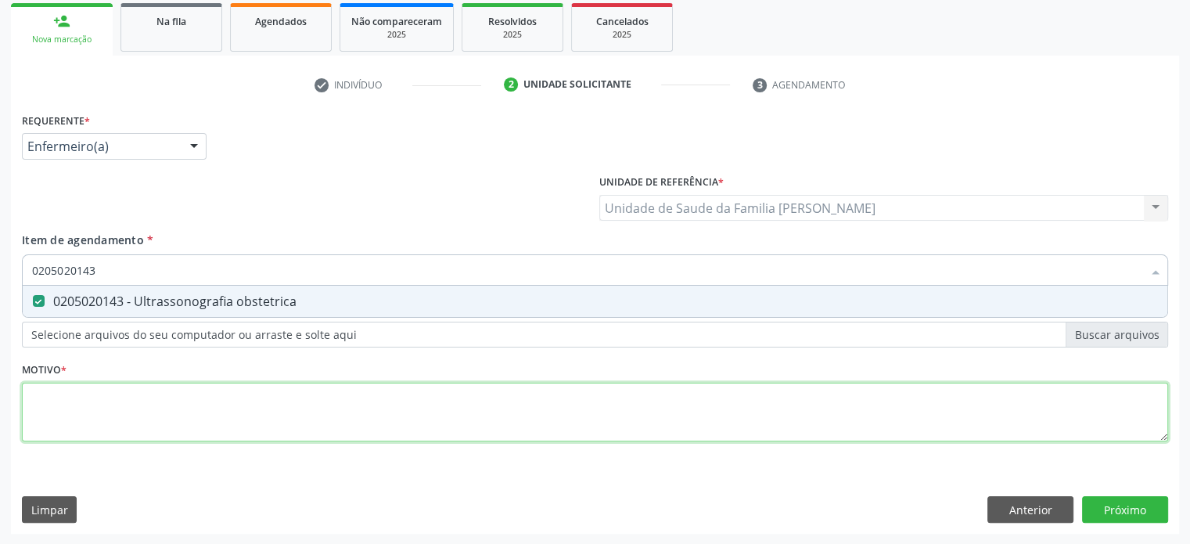
click at [71, 403] on div "Requerente * Enfermeiro(a) Médico(a) Enfermeiro(a) Paciente Nenhum resultado en…" at bounding box center [595, 286] width 1147 height 355
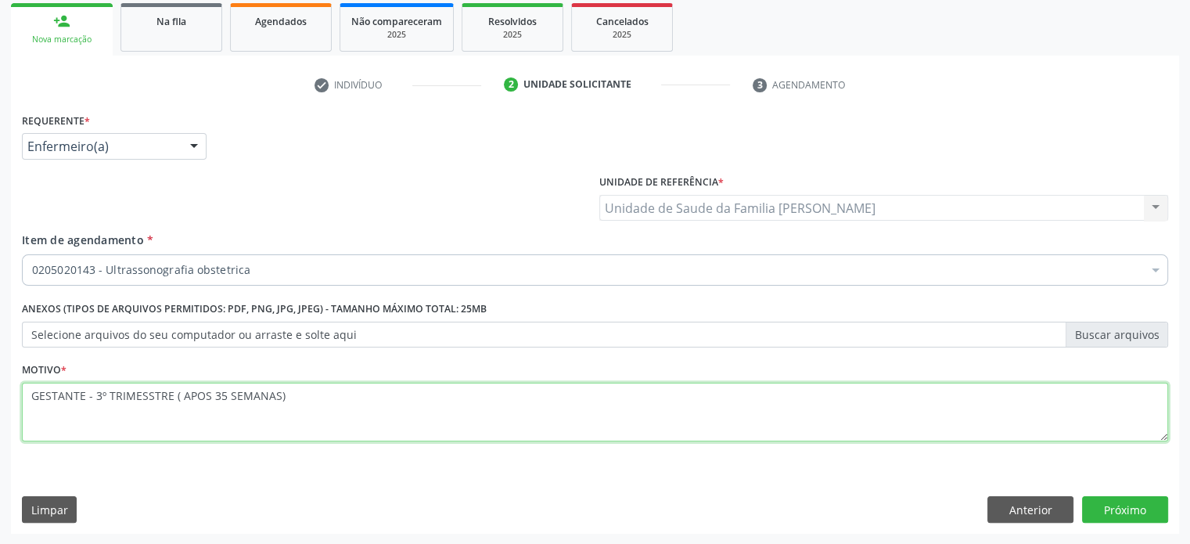
click at [153, 398] on textarea "GESTANTE - 3º TRIMESSTRE ( APOS 35 SEMANAS)" at bounding box center [595, 412] width 1147 height 59
type textarea "GESTANTE - 3º TRIMESTRE ( APOS 35 SEMANAS)"
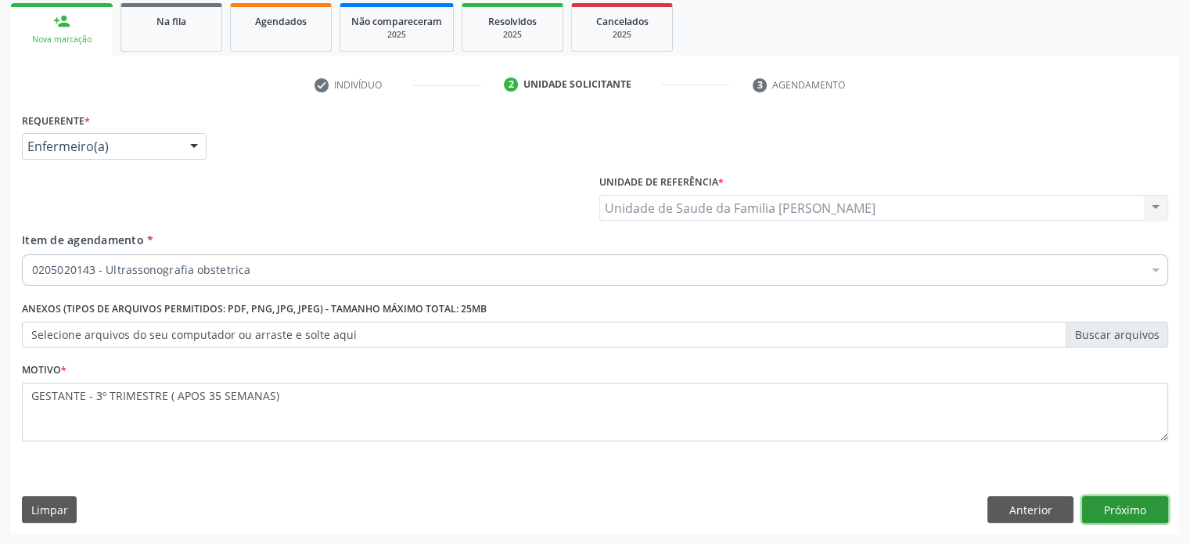
click at [1123, 510] on button "Próximo" at bounding box center [1125, 509] width 86 height 27
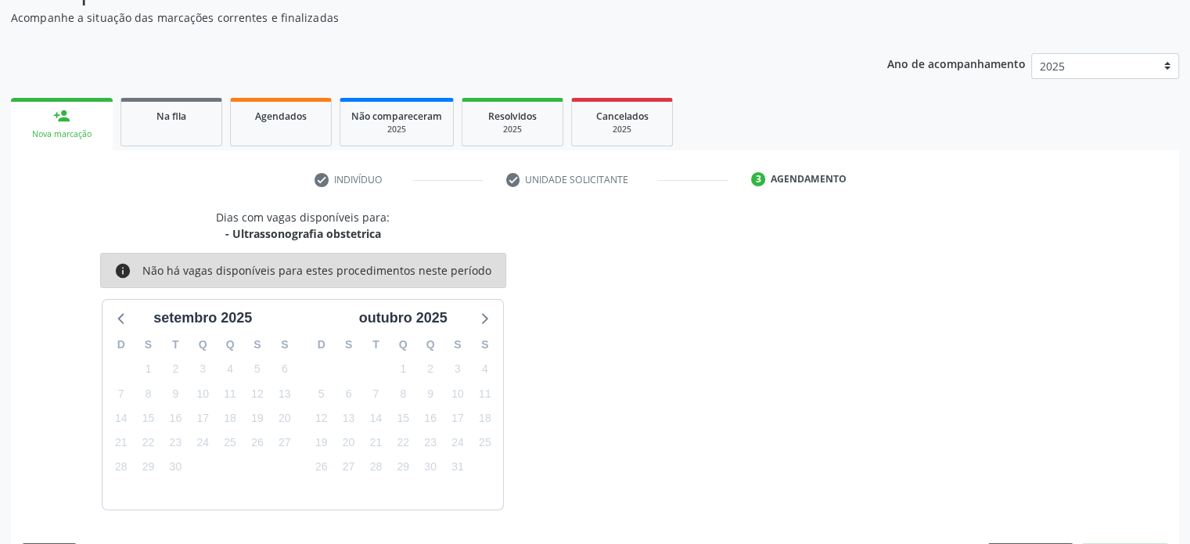
scroll to position [182, 0]
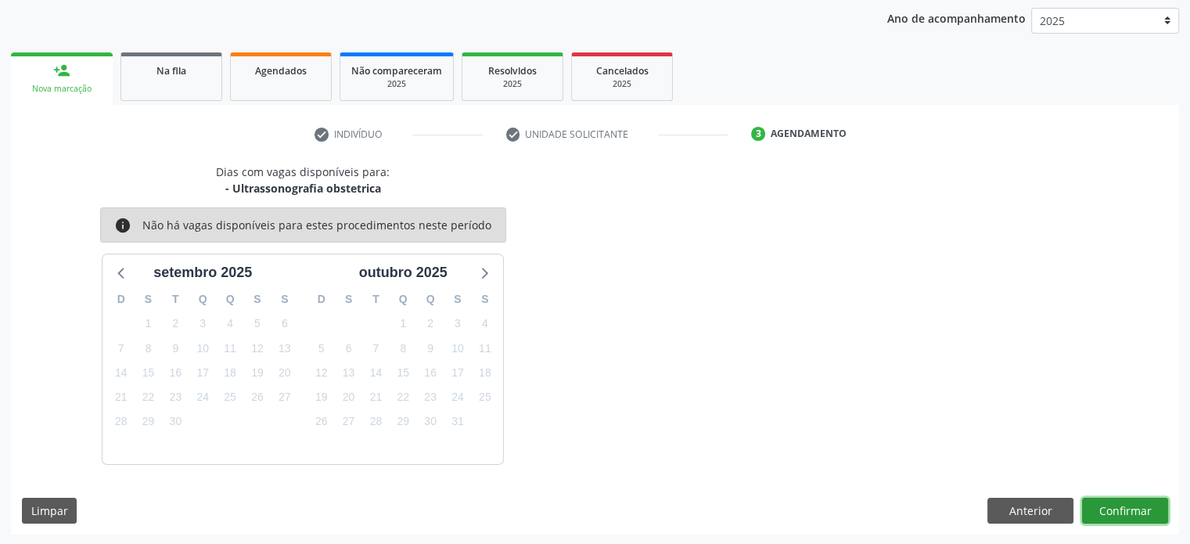
click at [1127, 507] on button "Confirmar" at bounding box center [1125, 511] width 86 height 27
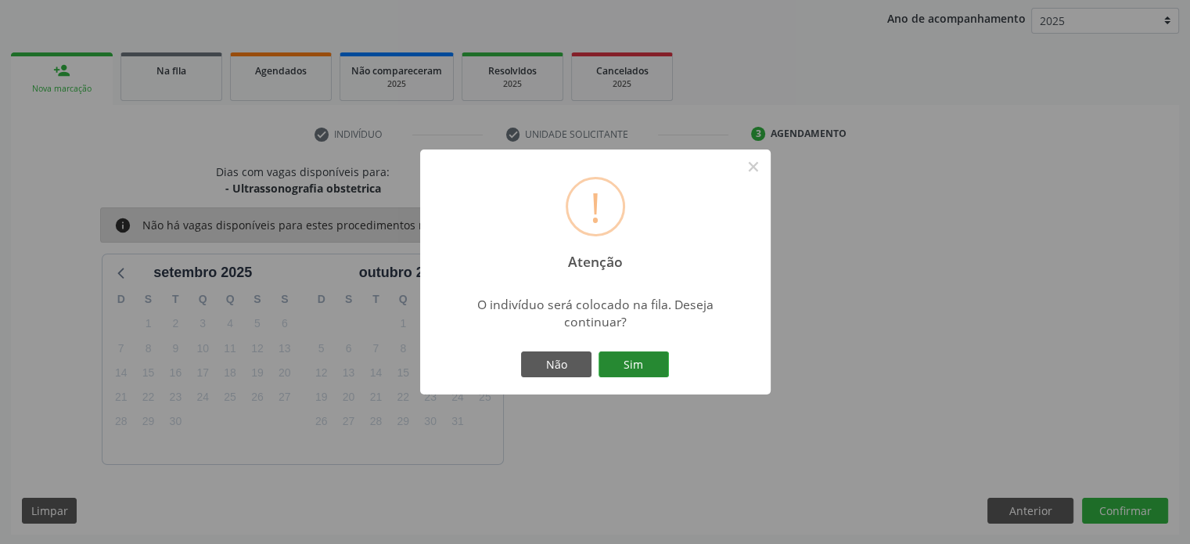
click at [632, 365] on button "Sim" at bounding box center [634, 364] width 70 height 27
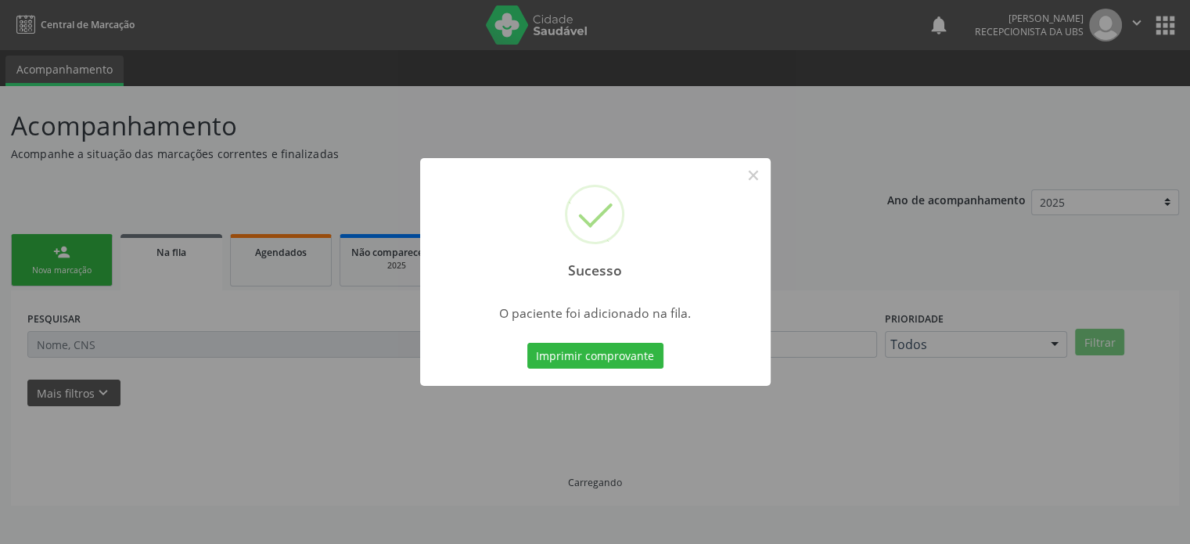
scroll to position [0, 0]
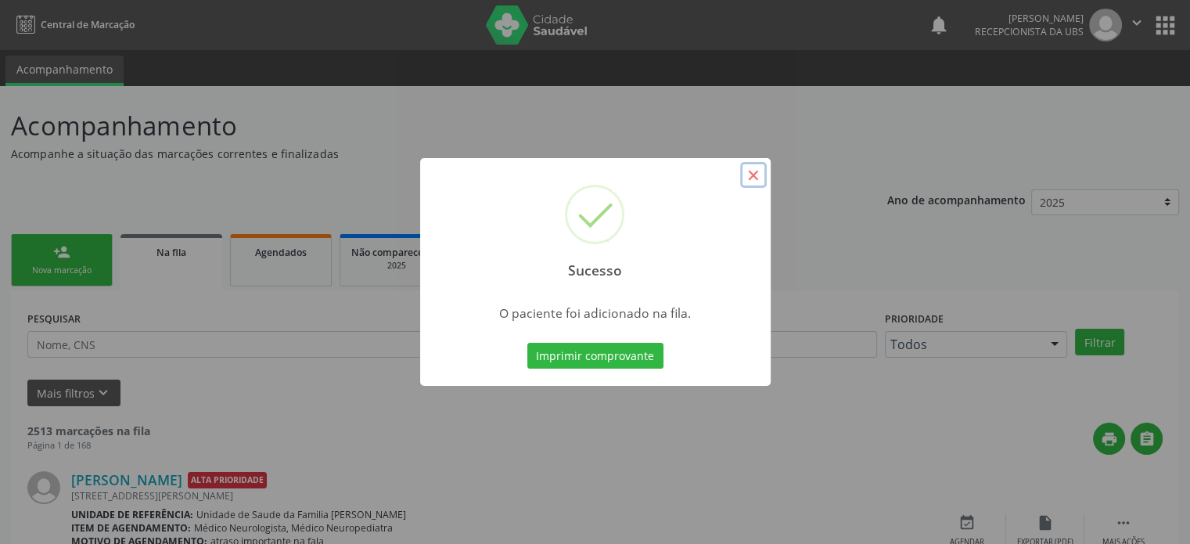
click at [757, 178] on button "×" at bounding box center [753, 175] width 27 height 27
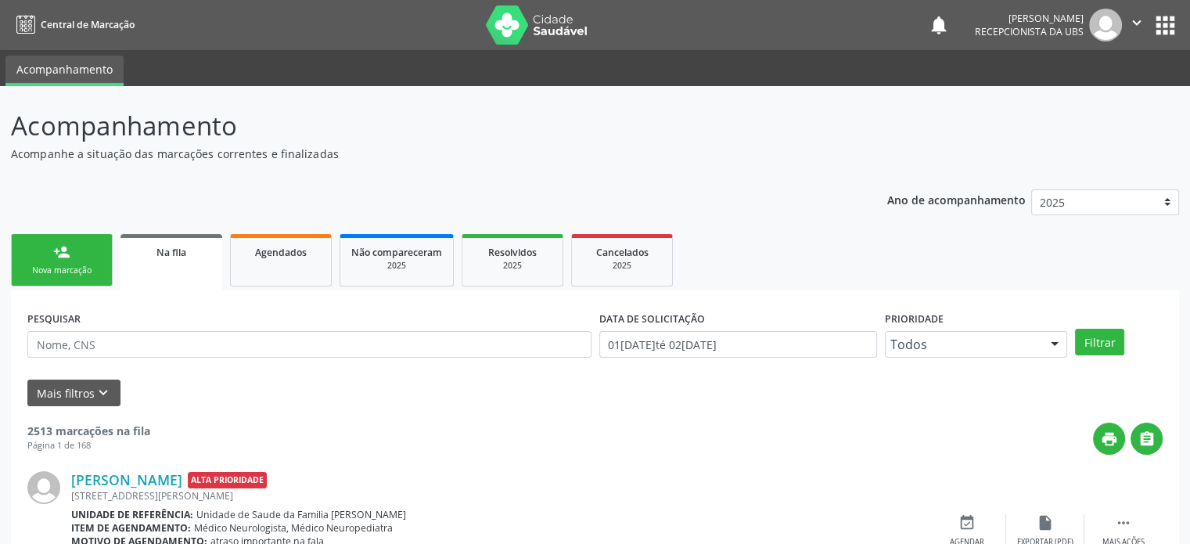
drag, startPoint x: 57, startPoint y: 265, endPoint x: 108, endPoint y: 185, distance: 95.3
click at [57, 265] on div "Nova marcação" at bounding box center [62, 271] width 78 height 12
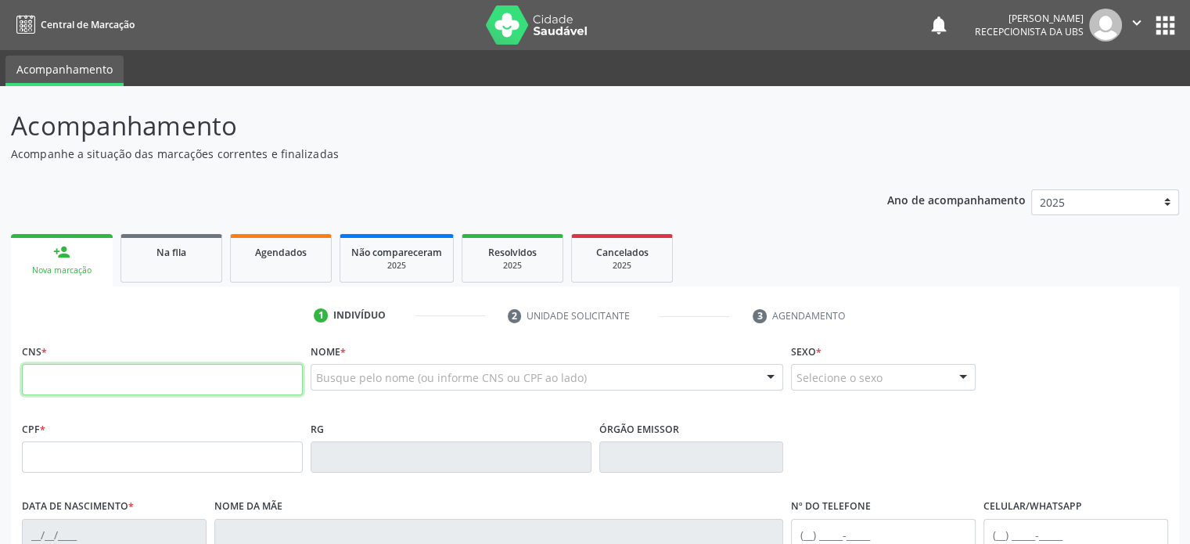
click at [173, 392] on input "text" at bounding box center [162, 379] width 281 height 31
click at [538, 261] on div "2025" at bounding box center [513, 266] width 78 height 12
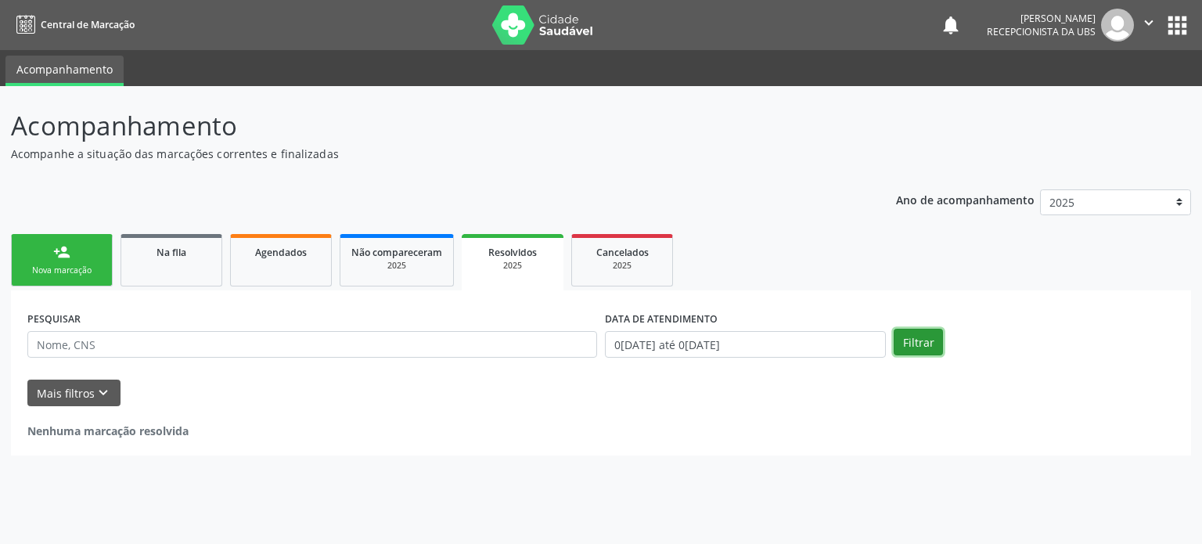
click at [922, 339] on button "Filtrar" at bounding box center [918, 342] width 49 height 27
click at [100, 389] on icon "keyboard_arrow_down" at bounding box center [103, 392] width 17 height 17
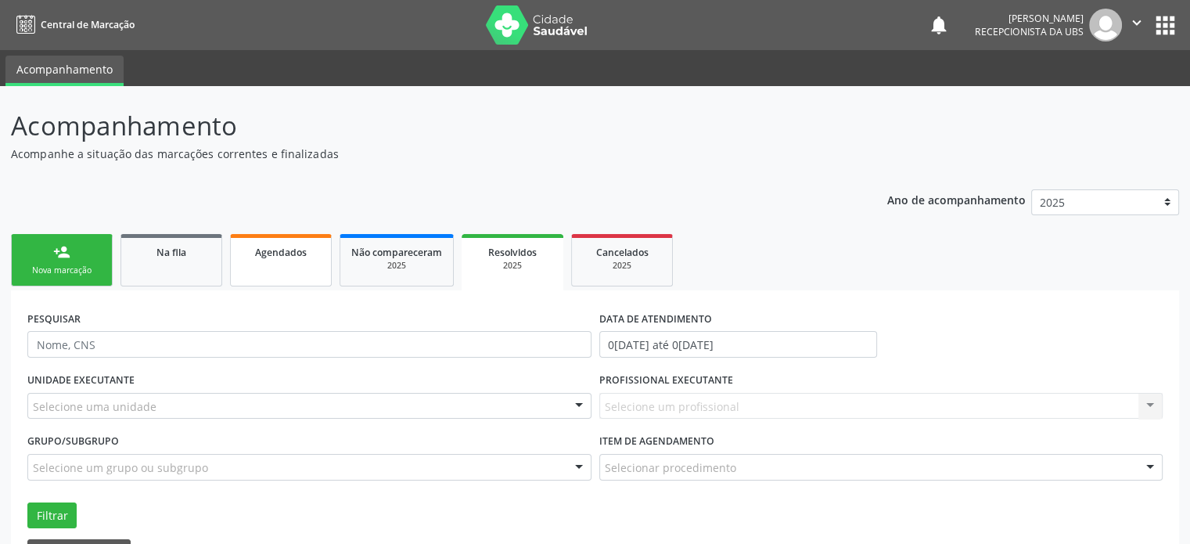
click at [263, 272] on link "Agendados" at bounding box center [281, 260] width 102 height 52
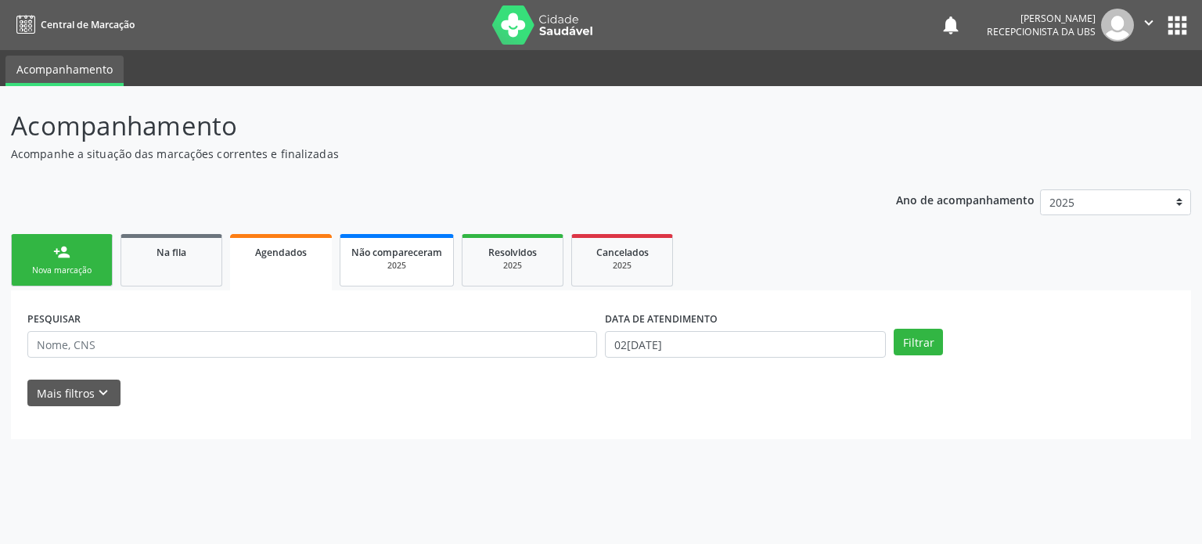
click at [391, 272] on link "Não compareceram 2025" at bounding box center [397, 260] width 114 height 52
click at [74, 265] on div "Nova marcação" at bounding box center [62, 271] width 78 height 12
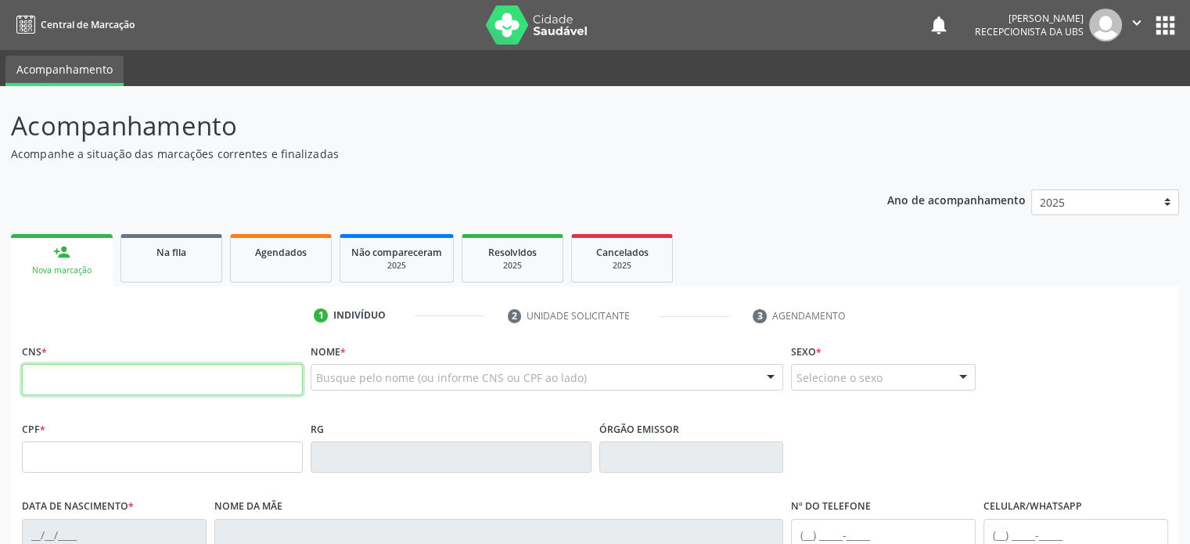
click at [76, 384] on input "text" at bounding box center [162, 379] width 281 height 31
